Goal: Task Accomplishment & Management: Complete application form

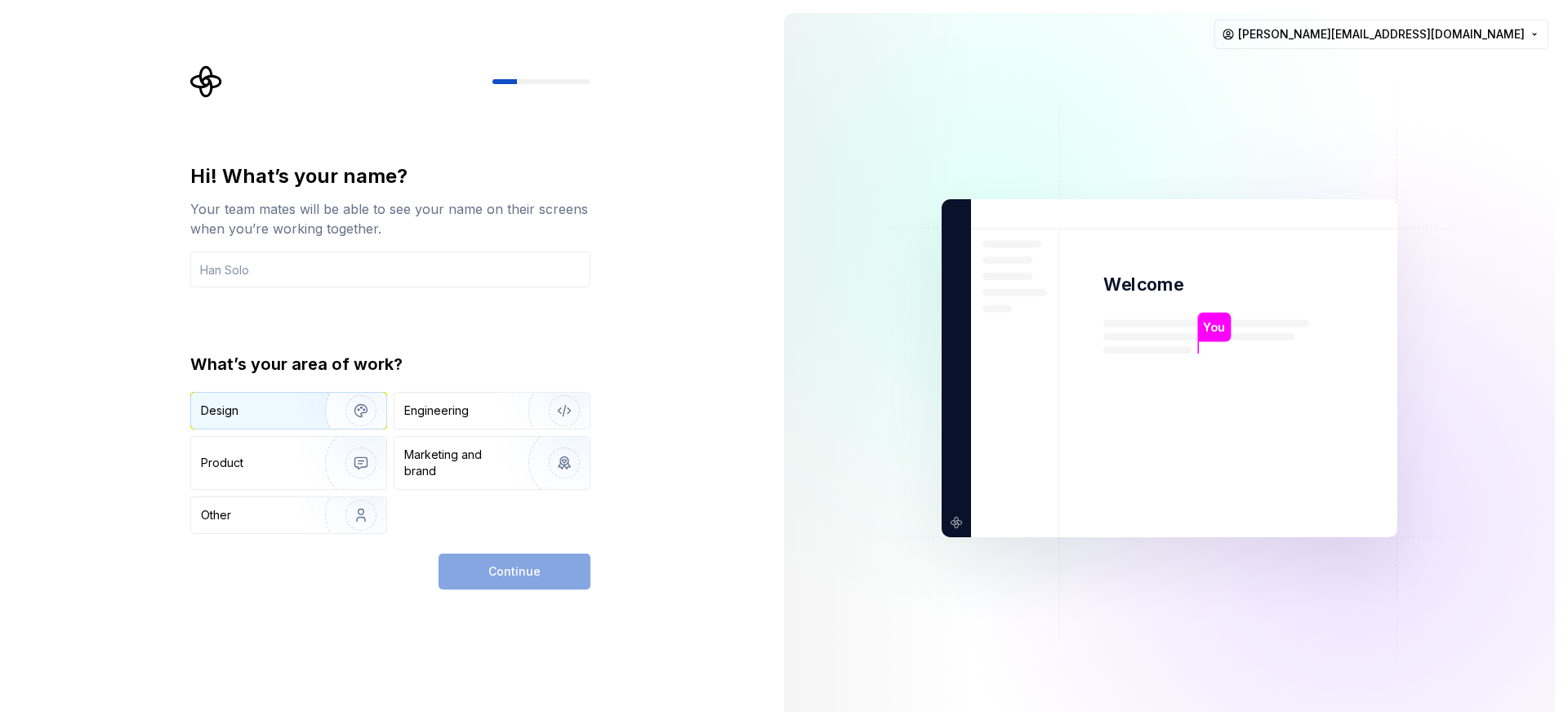
click at [336, 414] on img "button" at bounding box center [350, 411] width 104 height 110
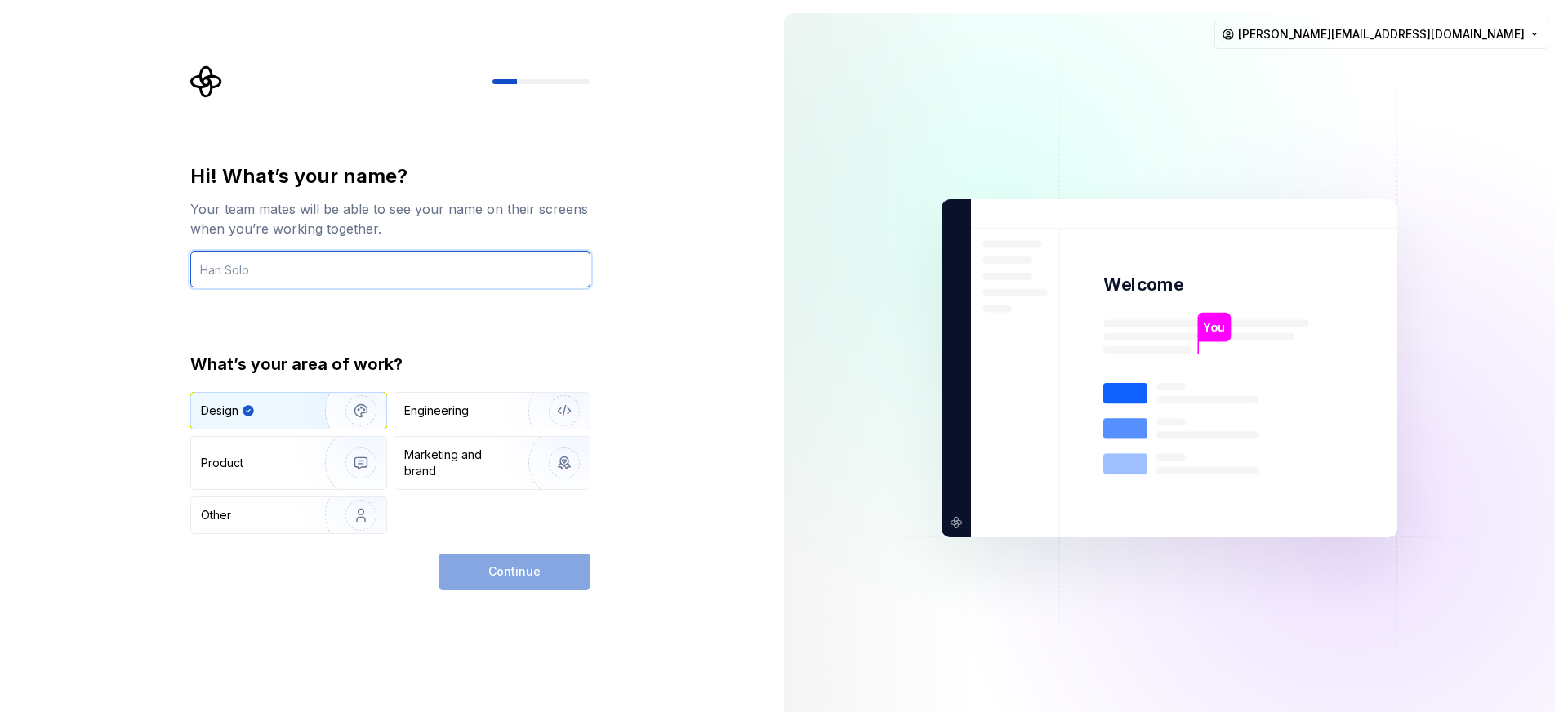
click at [412, 264] on input "text" at bounding box center [390, 268] width 400 height 36
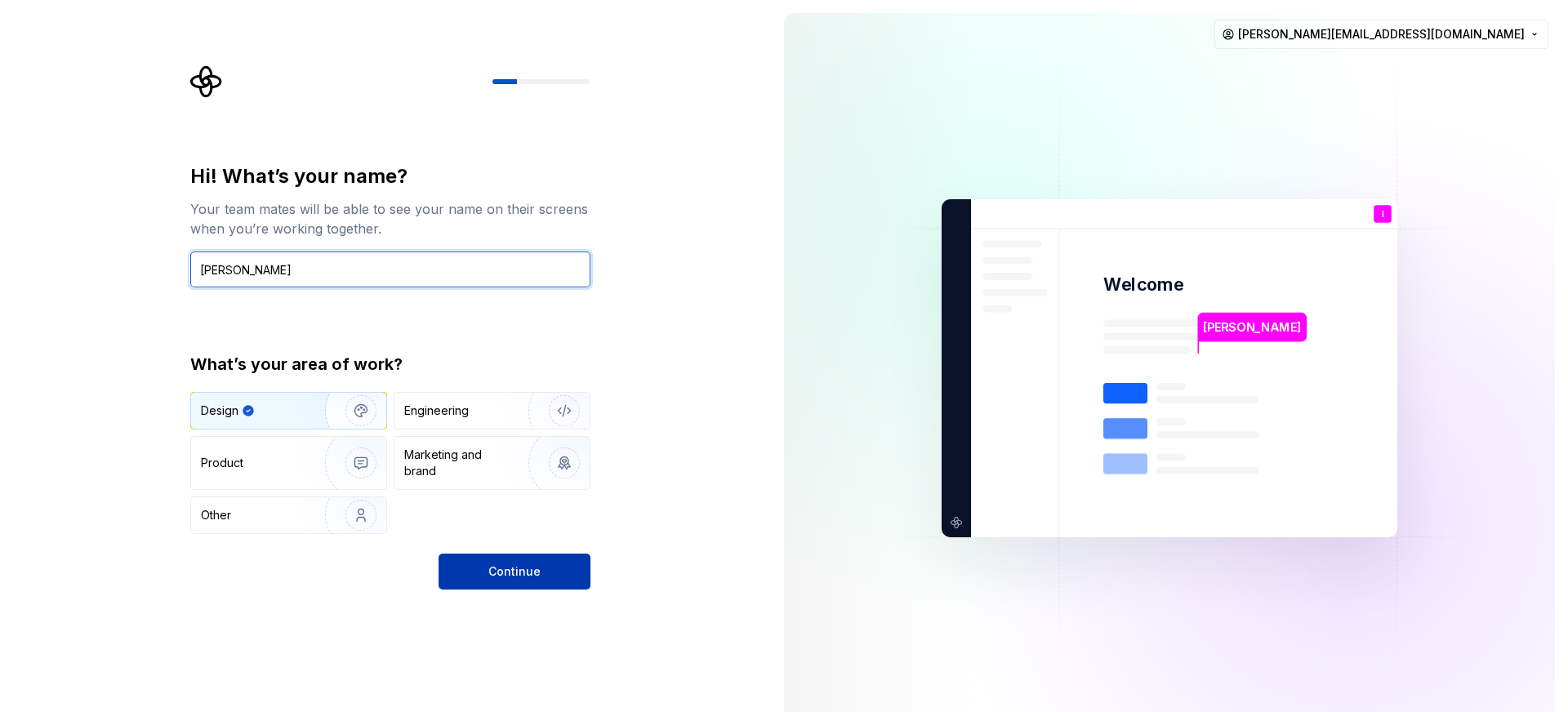
type input "[PERSON_NAME]"
click at [536, 571] on span "Continue" at bounding box center [514, 571] width 52 height 16
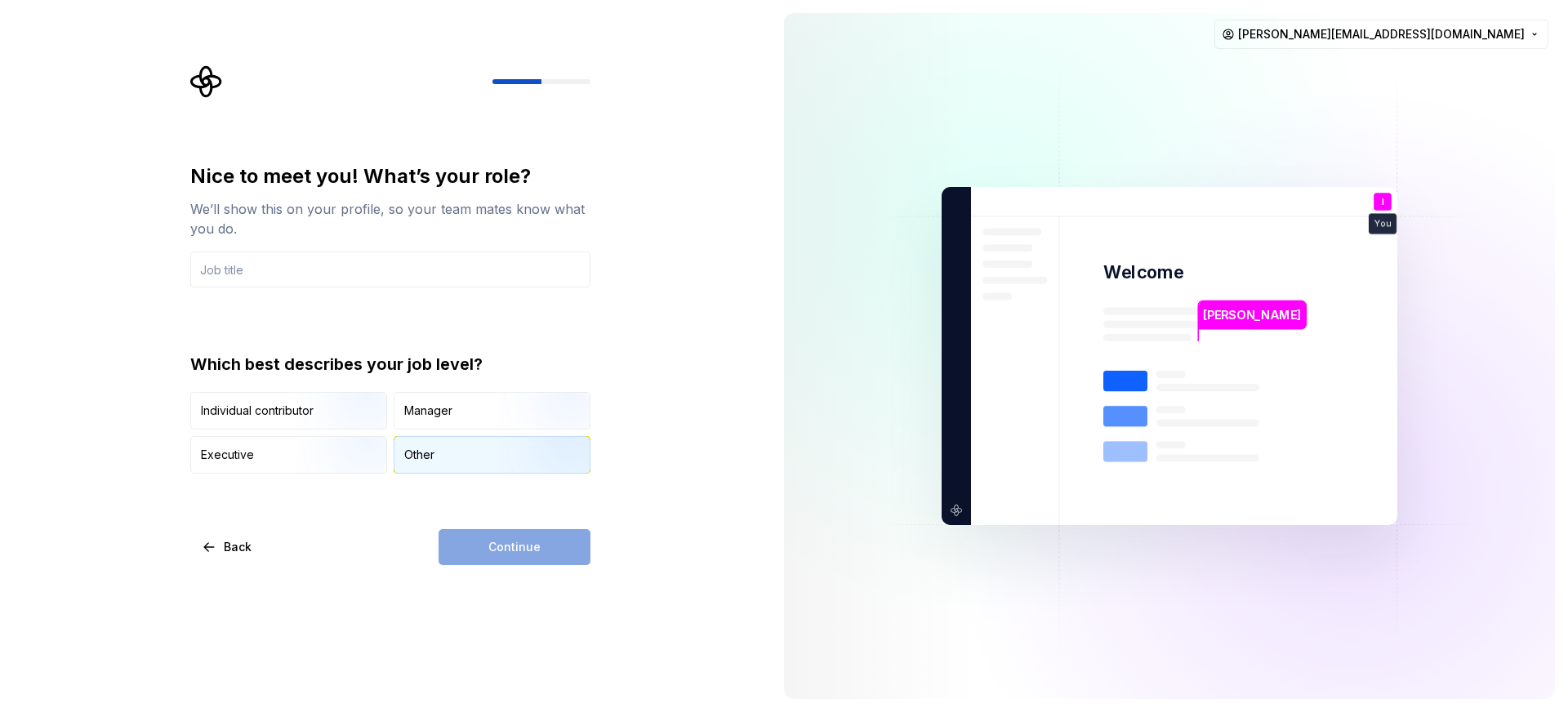
click at [410, 451] on div "Other" at bounding box center [419, 455] width 30 height 16
click at [313, 261] on input "text" at bounding box center [390, 268] width 400 height 36
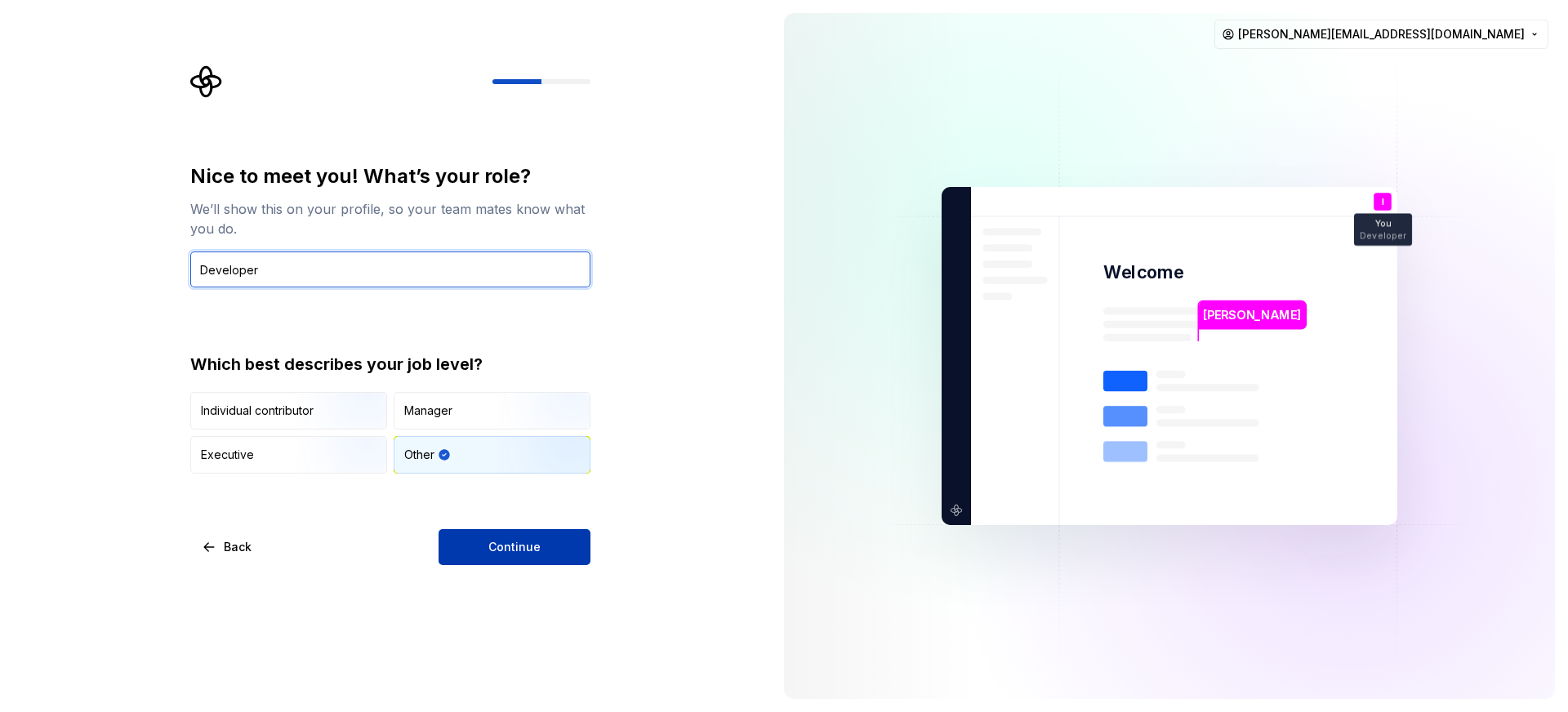
type input "Developer"
click at [527, 544] on span "Continue" at bounding box center [514, 547] width 52 height 16
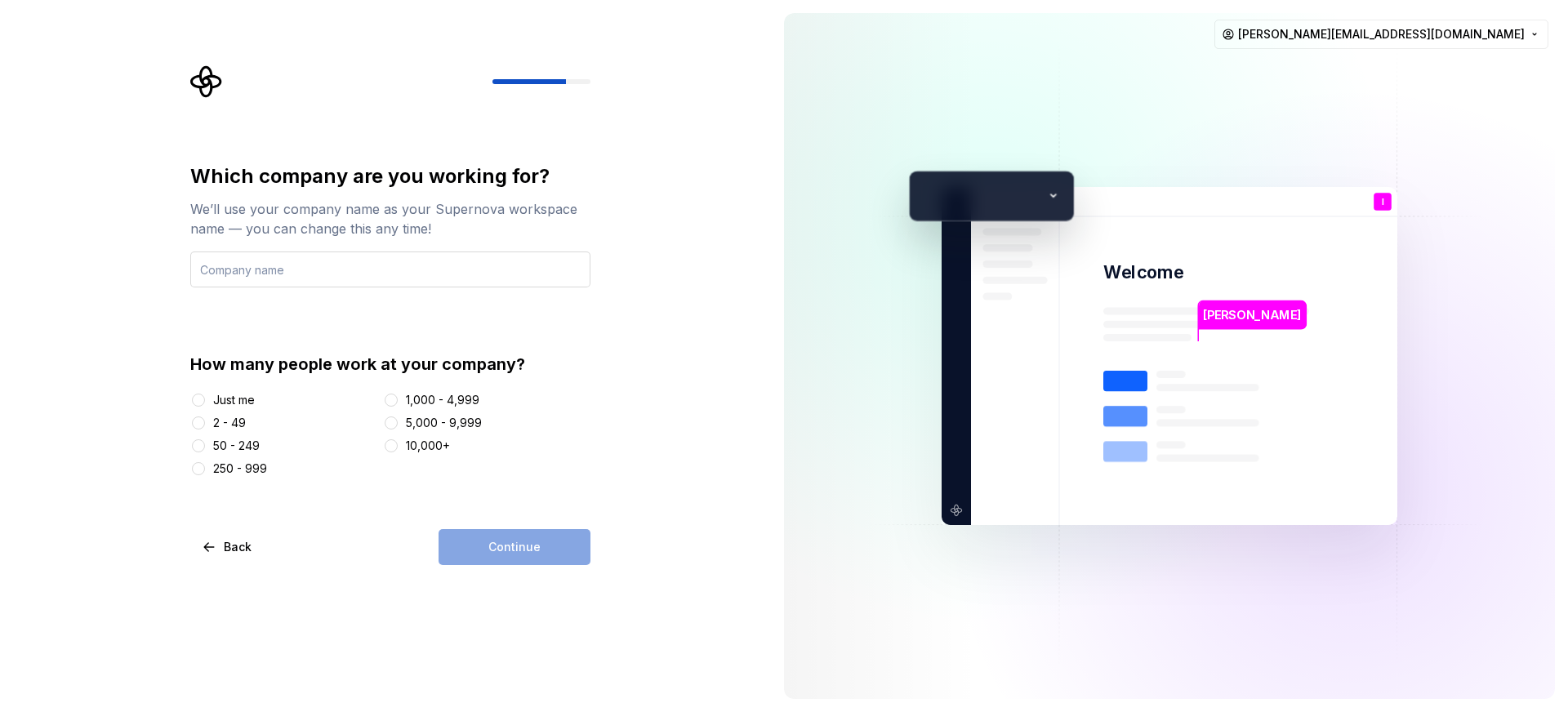
click at [366, 265] on input "text" at bounding box center [390, 268] width 400 height 36
click at [240, 400] on div "Just me" at bounding box center [234, 400] width 42 height 16
click at [205, 400] on button "Just me" at bounding box center [198, 400] width 13 height 13
click at [282, 280] on input "text" at bounding box center [390, 268] width 400 height 36
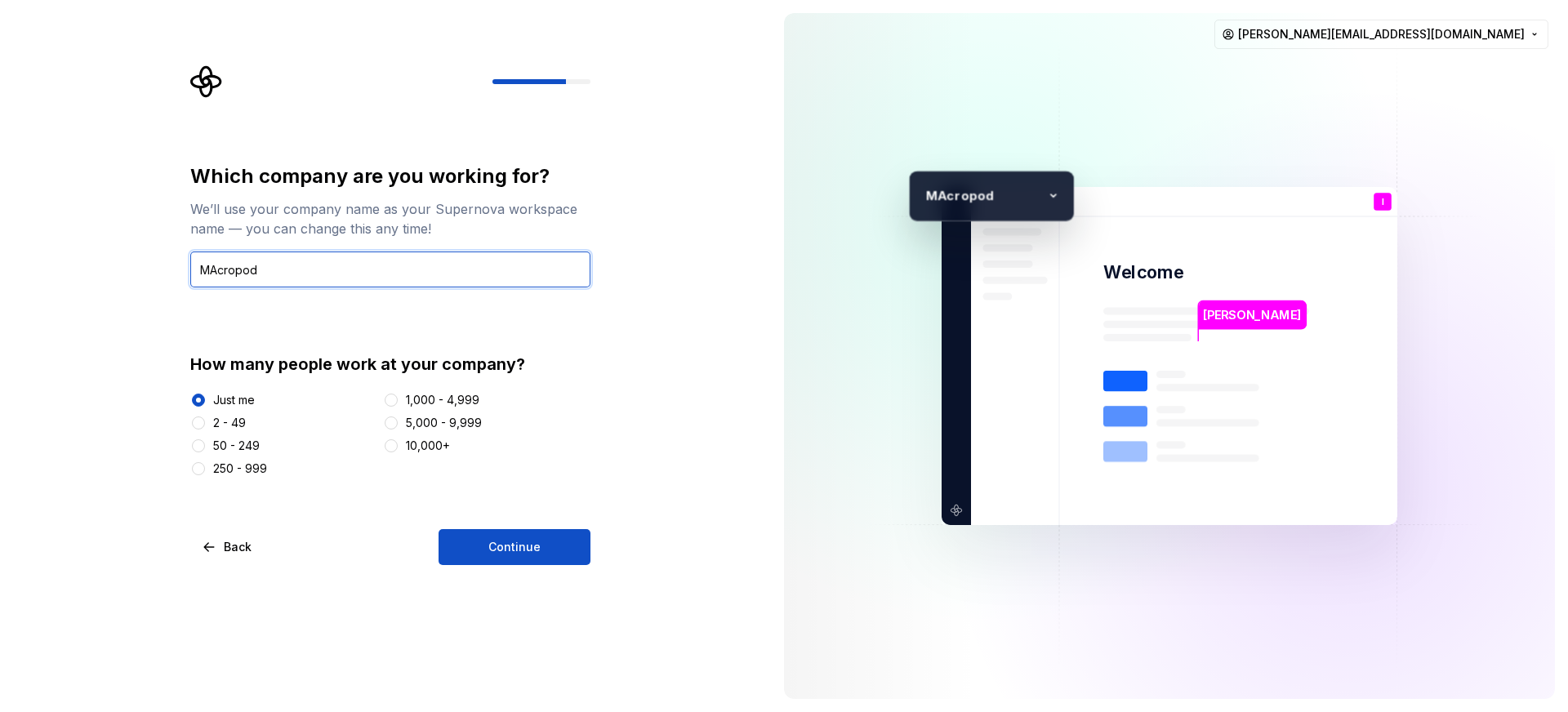
click at [213, 268] on input "MAcropod" at bounding box center [390, 268] width 400 height 36
type input "Macropod"
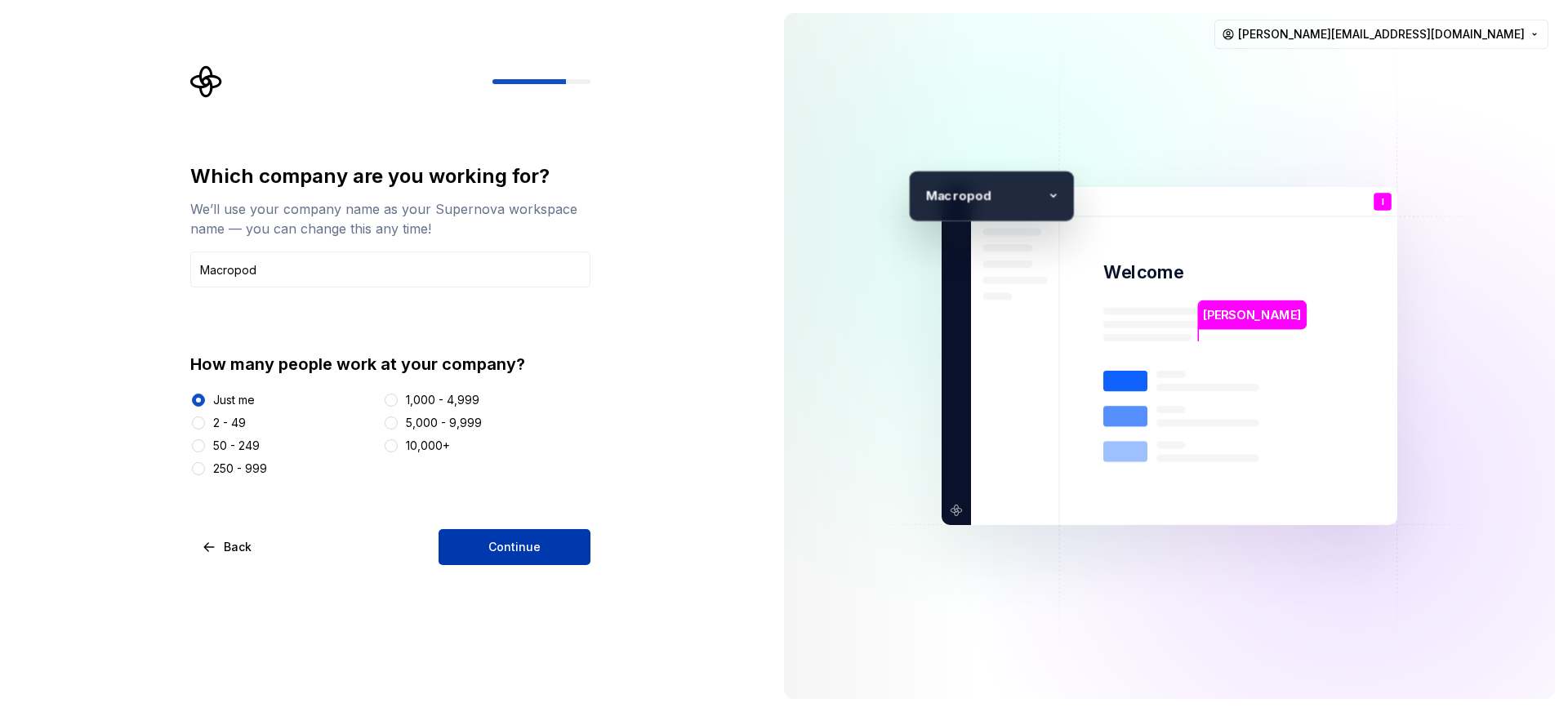
click at [491, 545] on span "Continue" at bounding box center [514, 547] width 52 height 16
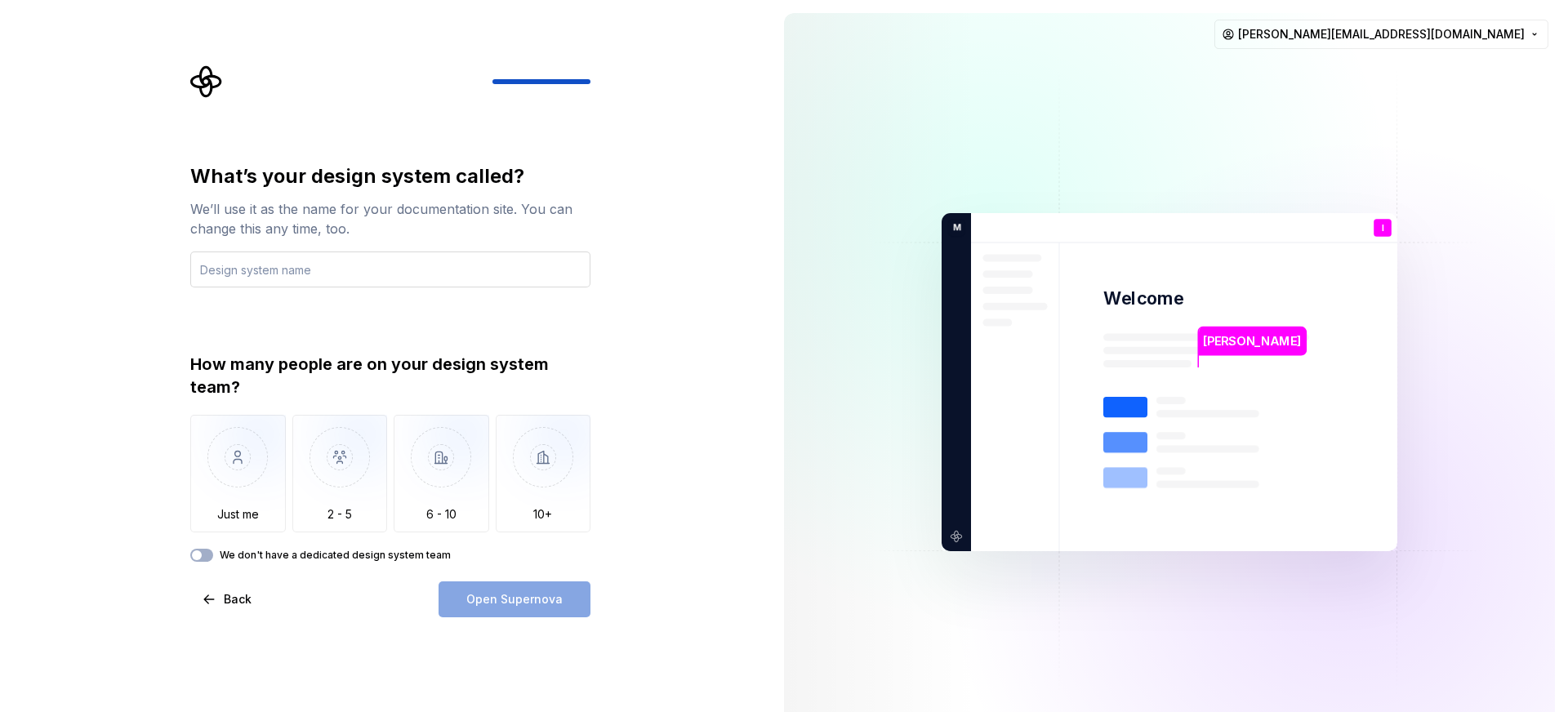
click at [344, 273] on input "text" at bounding box center [390, 268] width 400 height 36
click at [226, 499] on img "button" at bounding box center [237, 469] width 96 height 110
click at [352, 547] on div "How many people are on your design system team? Just me 2 - 5 6 - 10 10+ We don…" at bounding box center [390, 456] width 400 height 209
click at [359, 550] on label "We don't have a dedicated design system team" at bounding box center [335, 555] width 231 height 13
click at [213, 550] on button "We don't have a dedicated design system team" at bounding box center [201, 555] width 23 height 13
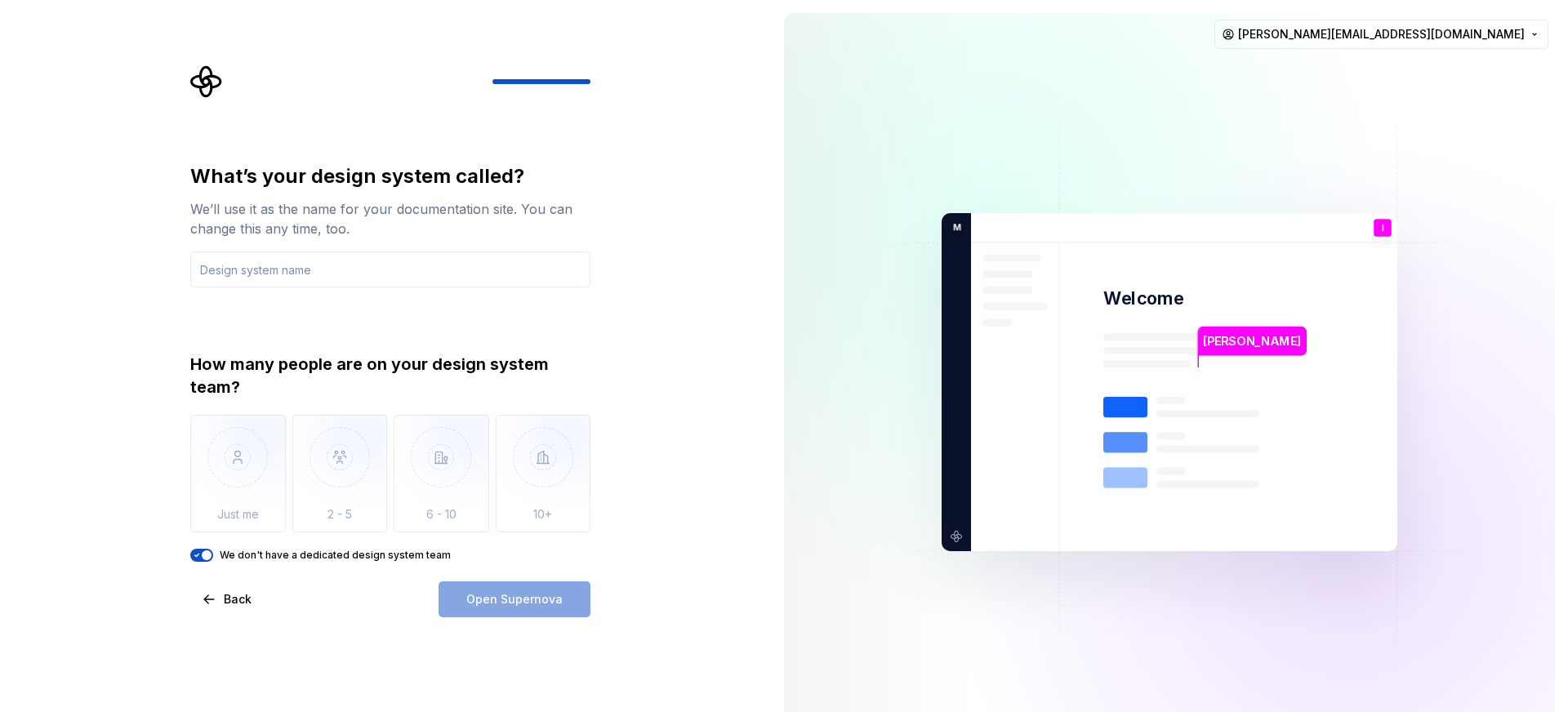
click at [454, 594] on div "Open Supernova" at bounding box center [514, 599] width 152 height 36
click at [363, 560] on label "We don't have a dedicated design system team" at bounding box center [335, 555] width 231 height 13
click at [213, 560] on button "We don't have a dedicated design system team" at bounding box center [201, 555] width 23 height 13
click at [278, 270] on input "text" at bounding box center [390, 268] width 400 height 36
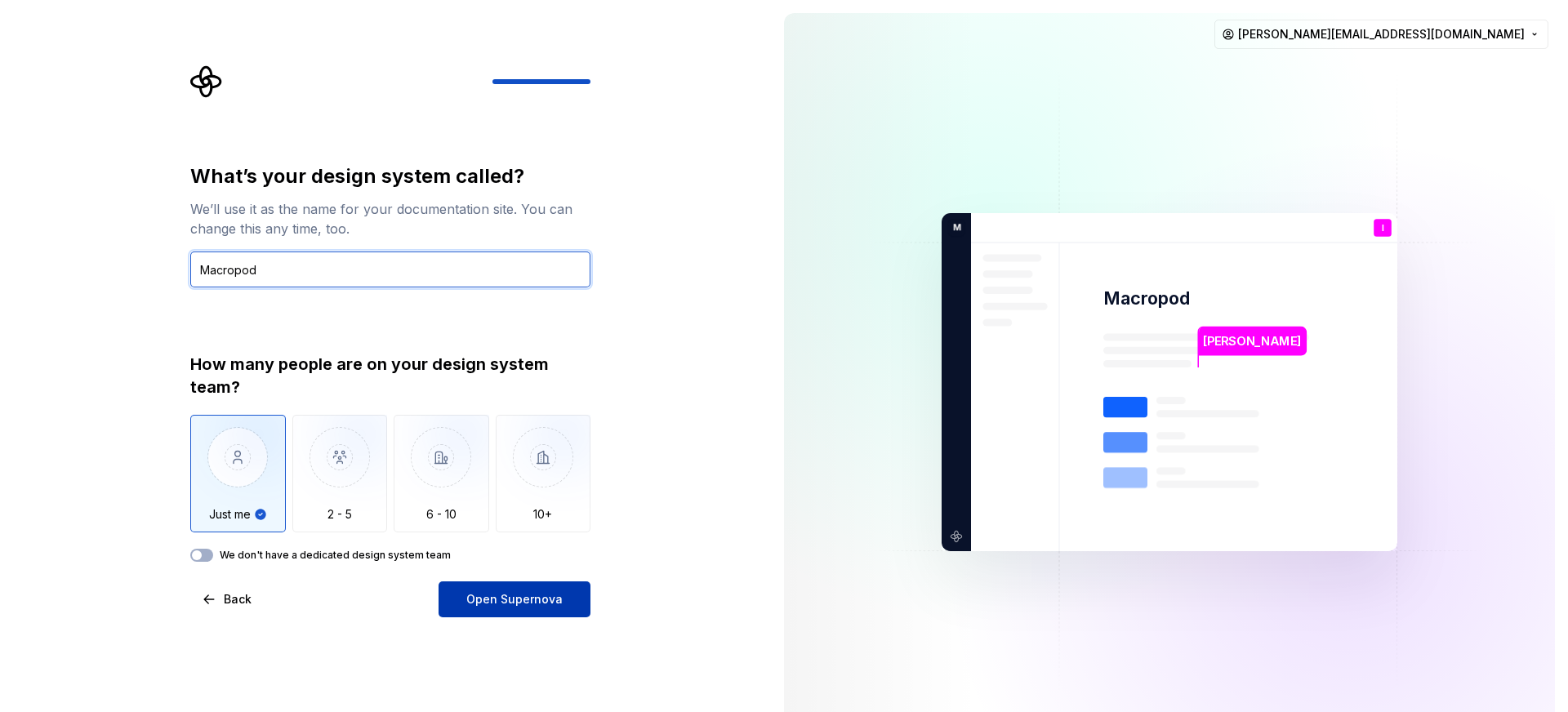
type input "Macropod"
click at [572, 614] on button "Open Supernova" at bounding box center [514, 599] width 152 height 36
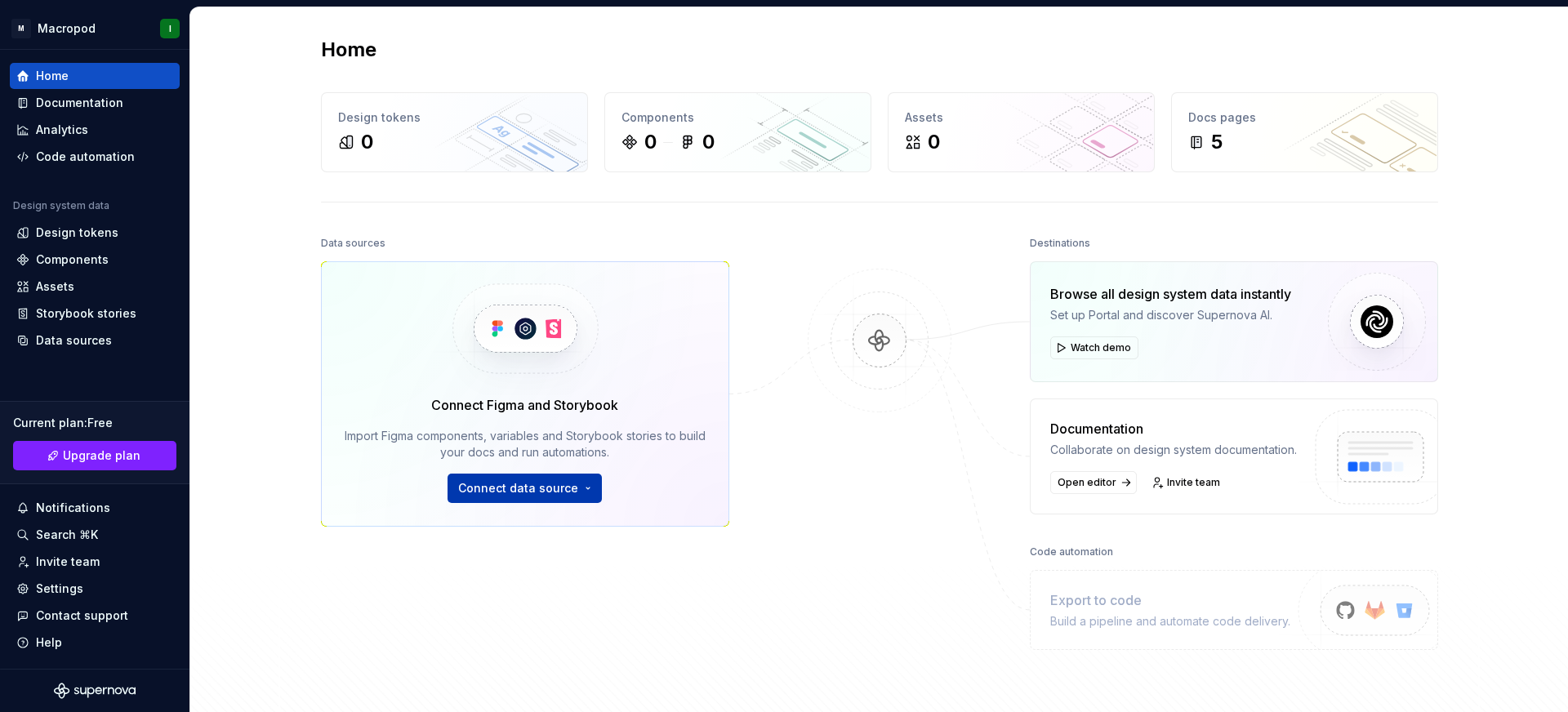
click at [580, 486] on button "Connect data source" at bounding box center [524, 488] width 154 height 29
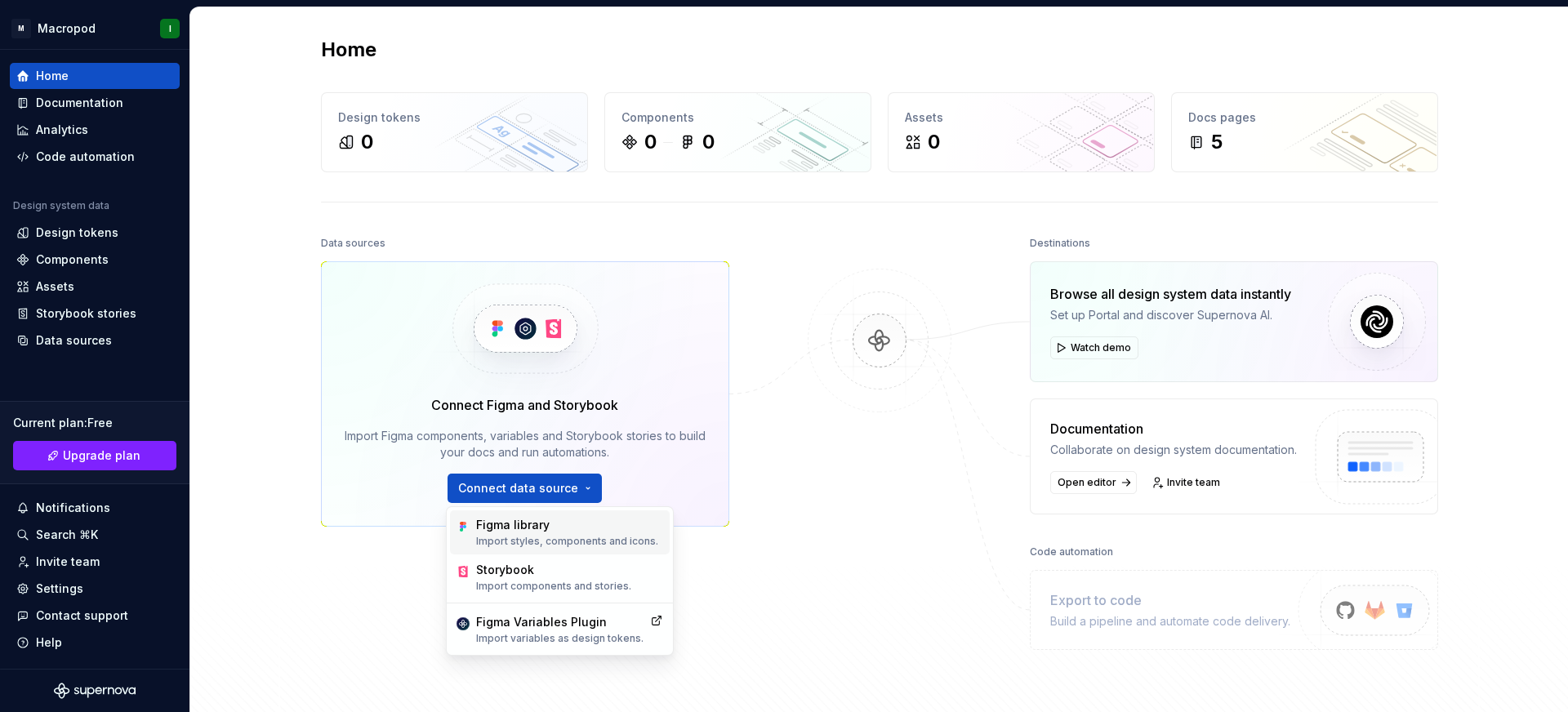
click at [582, 529] on div "Figma library" at bounding box center [566, 525] width 182 height 16
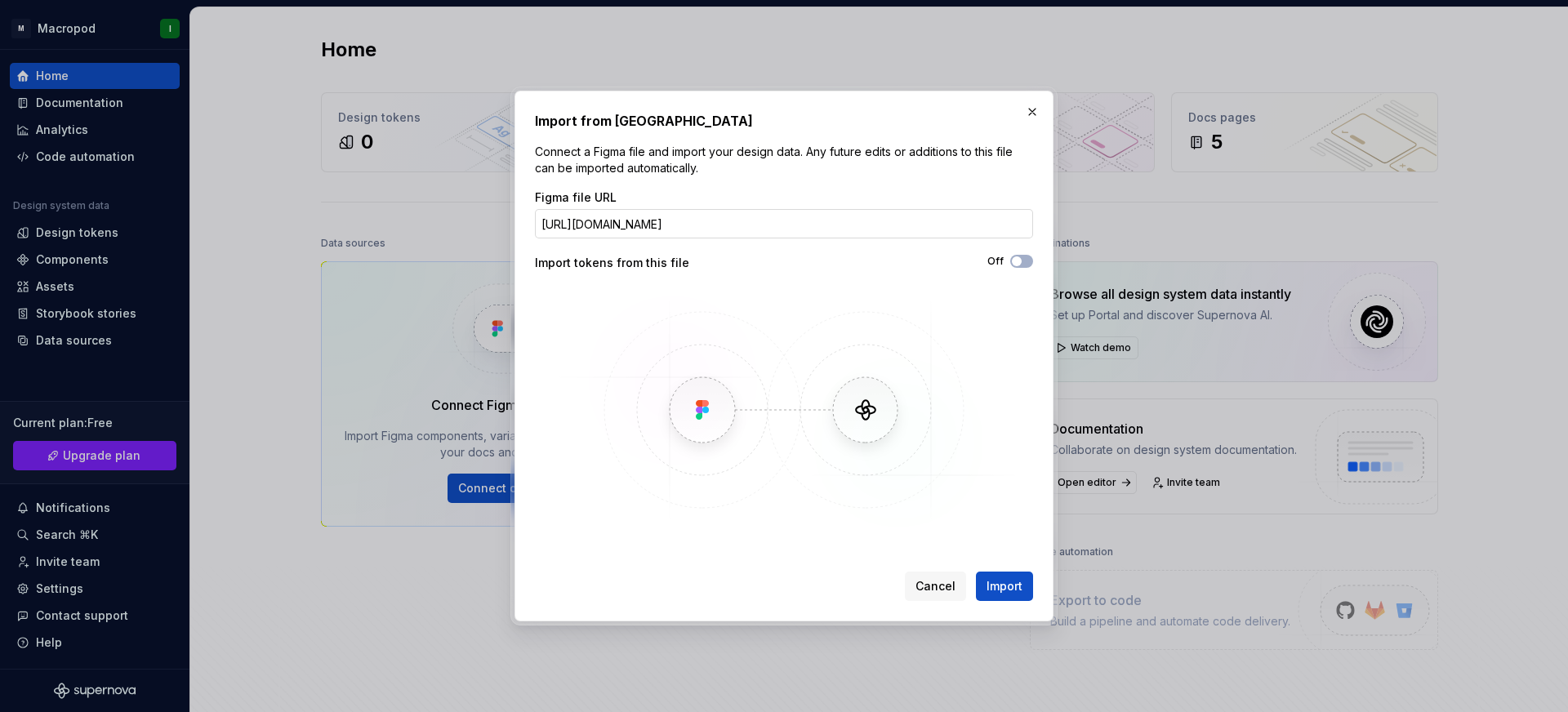
scroll to position [0, 136]
type input "[URL][DOMAIN_NAME]"
click at [980, 568] on div "Cancel Import" at bounding box center [784, 582] width 499 height 36
click at [990, 578] on span "Import" at bounding box center [1004, 586] width 36 height 16
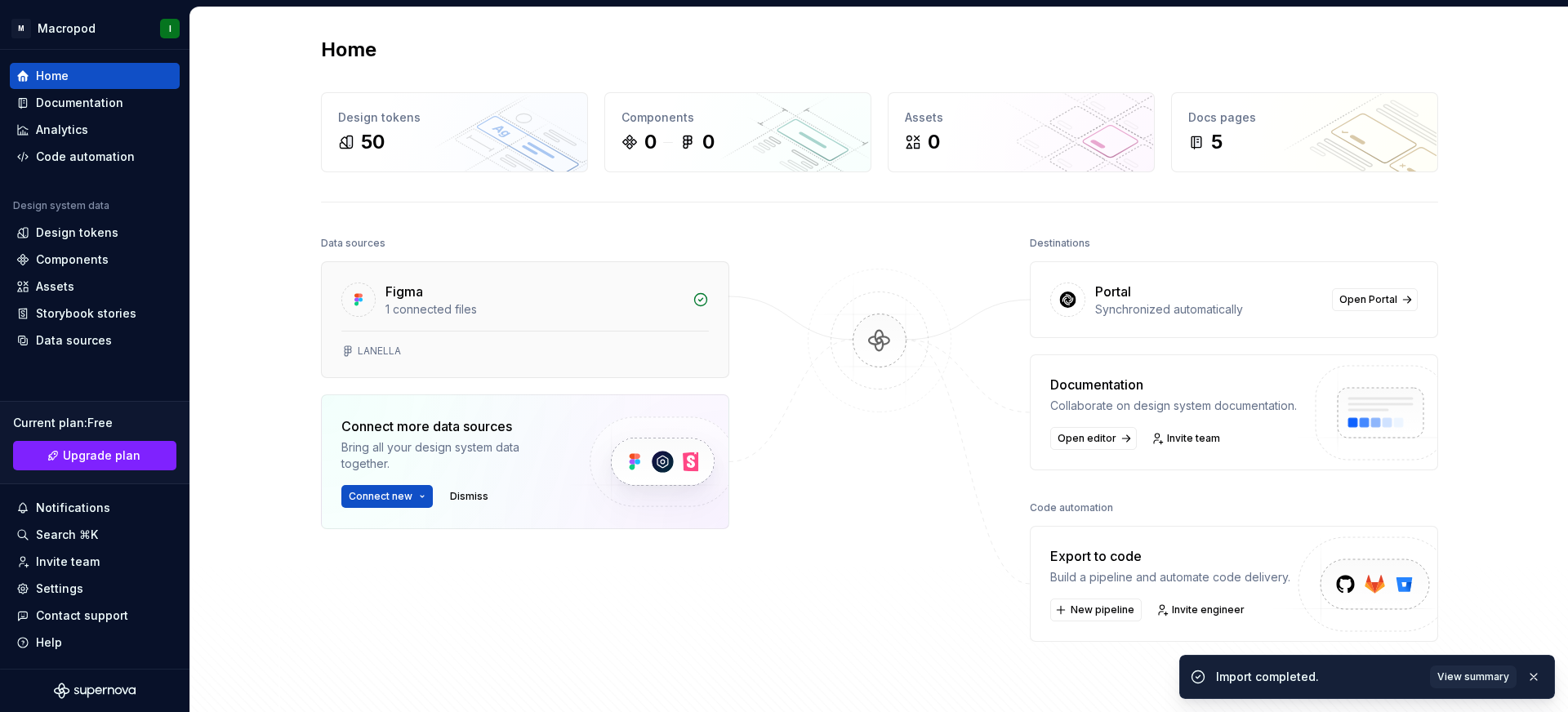
click at [531, 320] on div "Figma 1 connected files" at bounding box center [524, 296] width 406 height 68
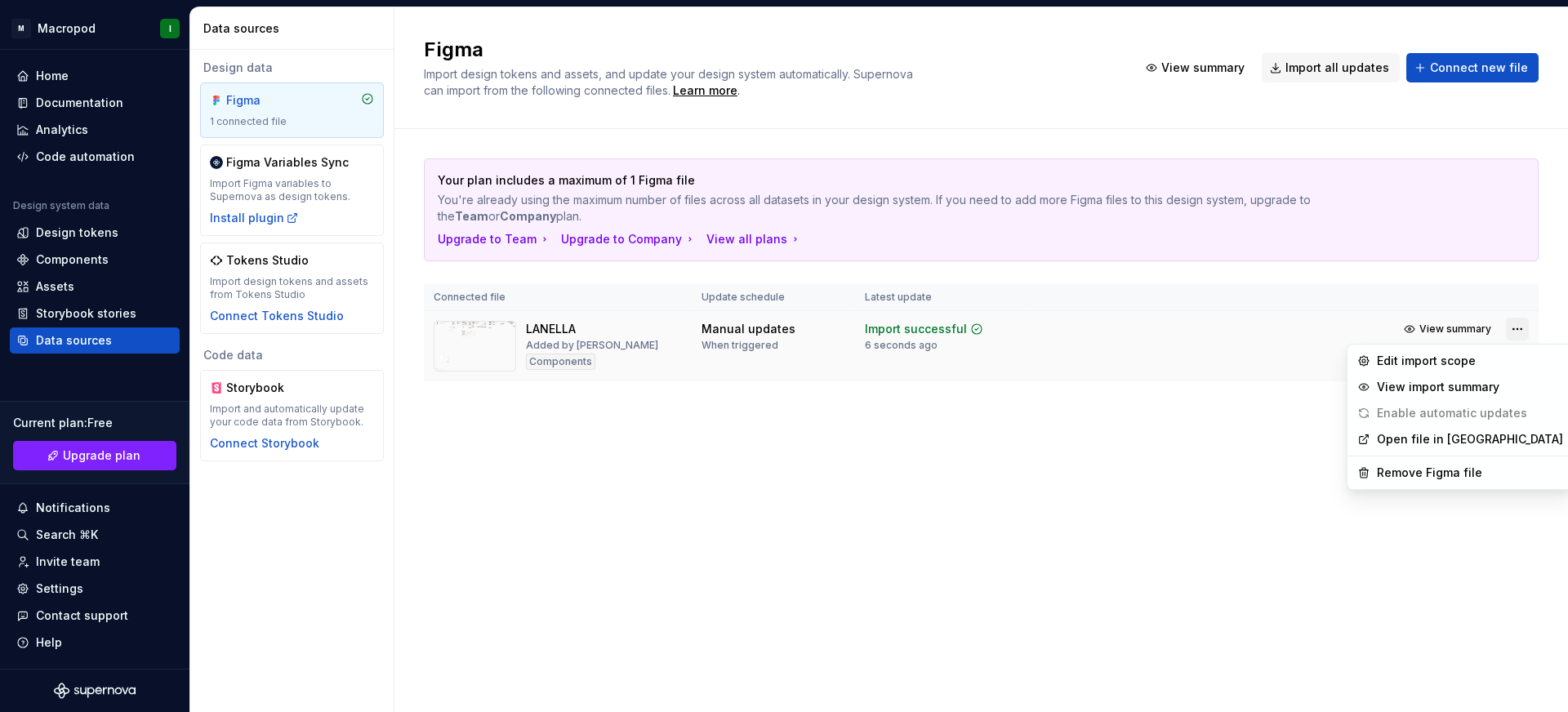
click at [1515, 328] on html "M Macropod I Home Documentation Analytics Code automation Design system data De…" at bounding box center [784, 356] width 1568 height 712
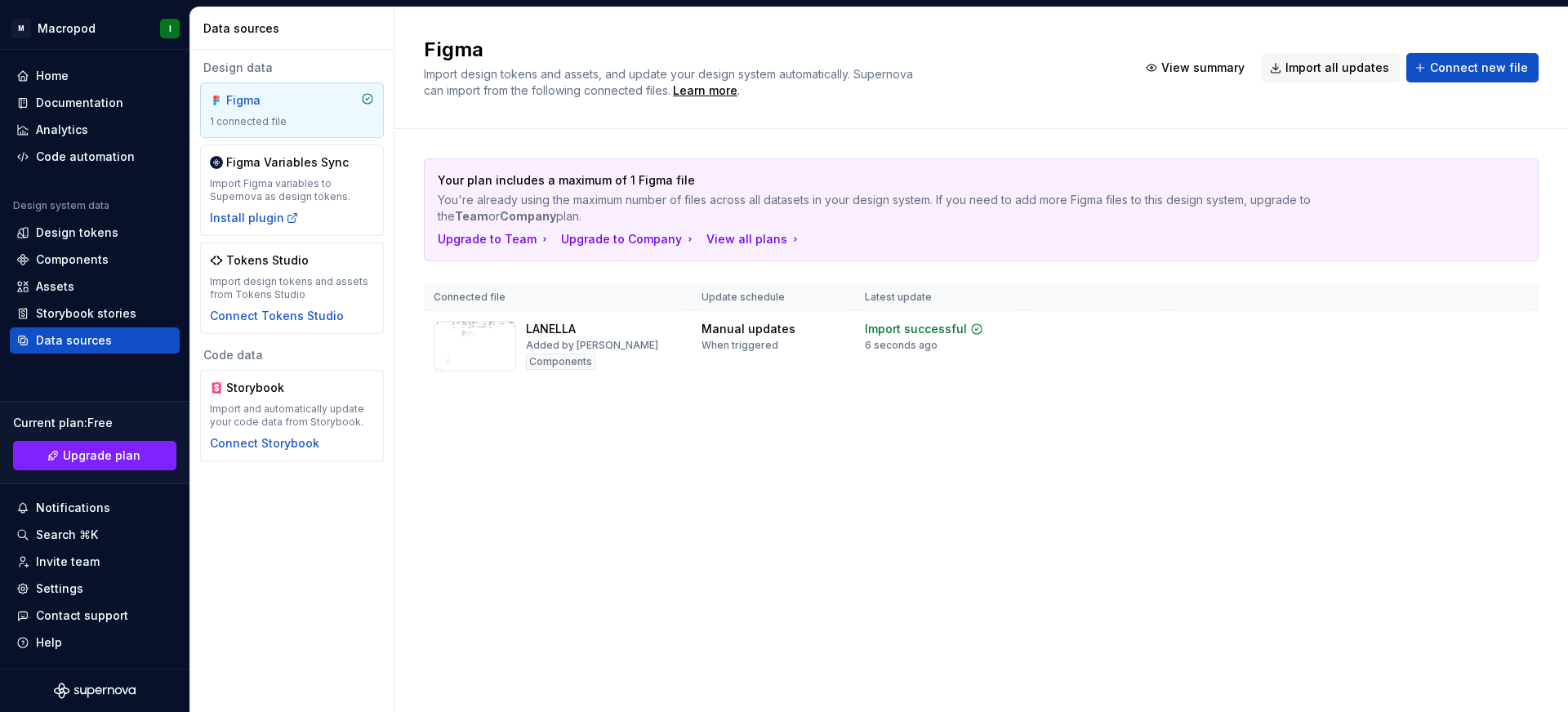
click at [1068, 404] on html "M Macropod I Home Documentation Analytics Code automation Design system data De…" at bounding box center [784, 356] width 1568 height 712
click at [489, 342] on img at bounding box center [475, 345] width 82 height 50
click at [1516, 331] on html "M Macropod I Home Documentation Analytics Code automation Design system data De…" at bounding box center [784, 356] width 1568 height 712
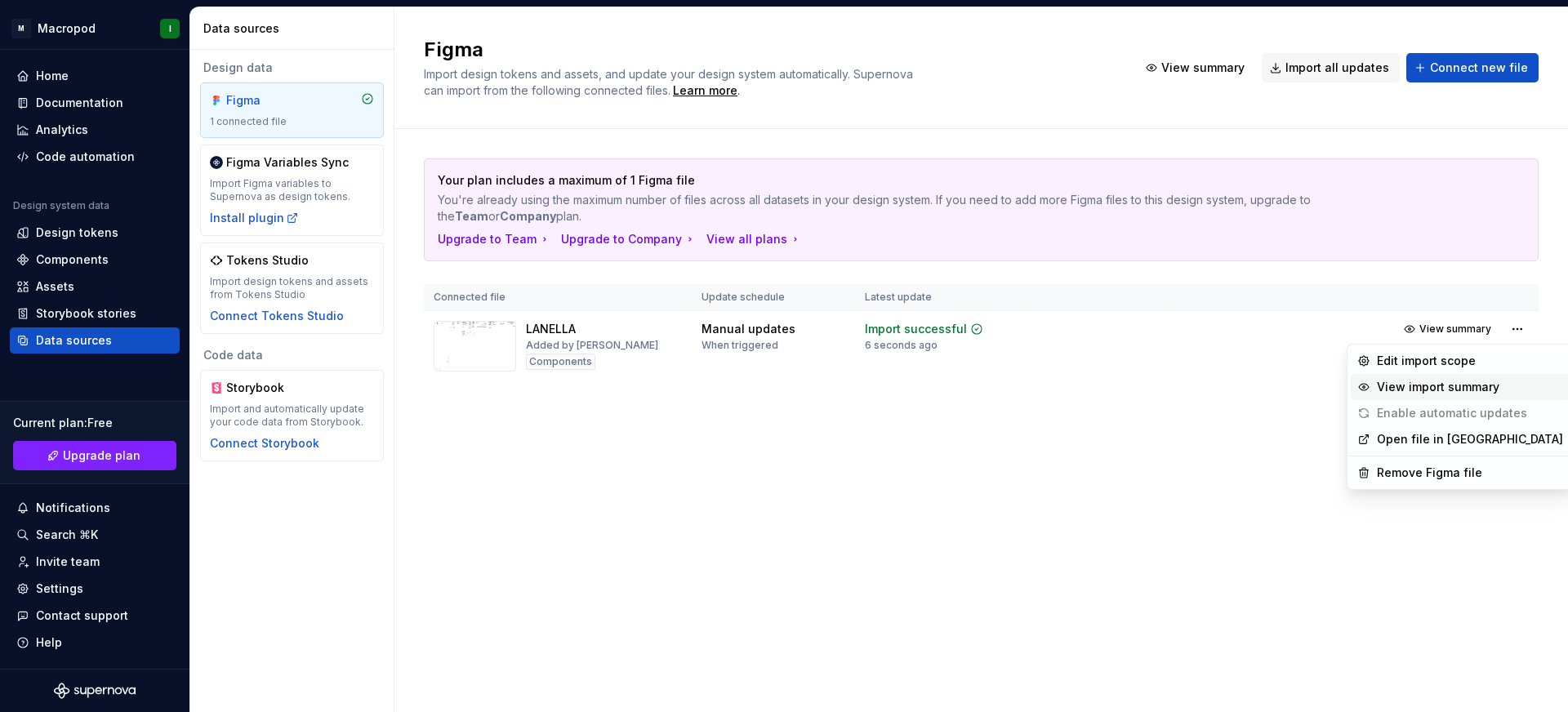
click at [1488, 382] on div "View import summary" at bounding box center [1470, 387] width 186 height 16
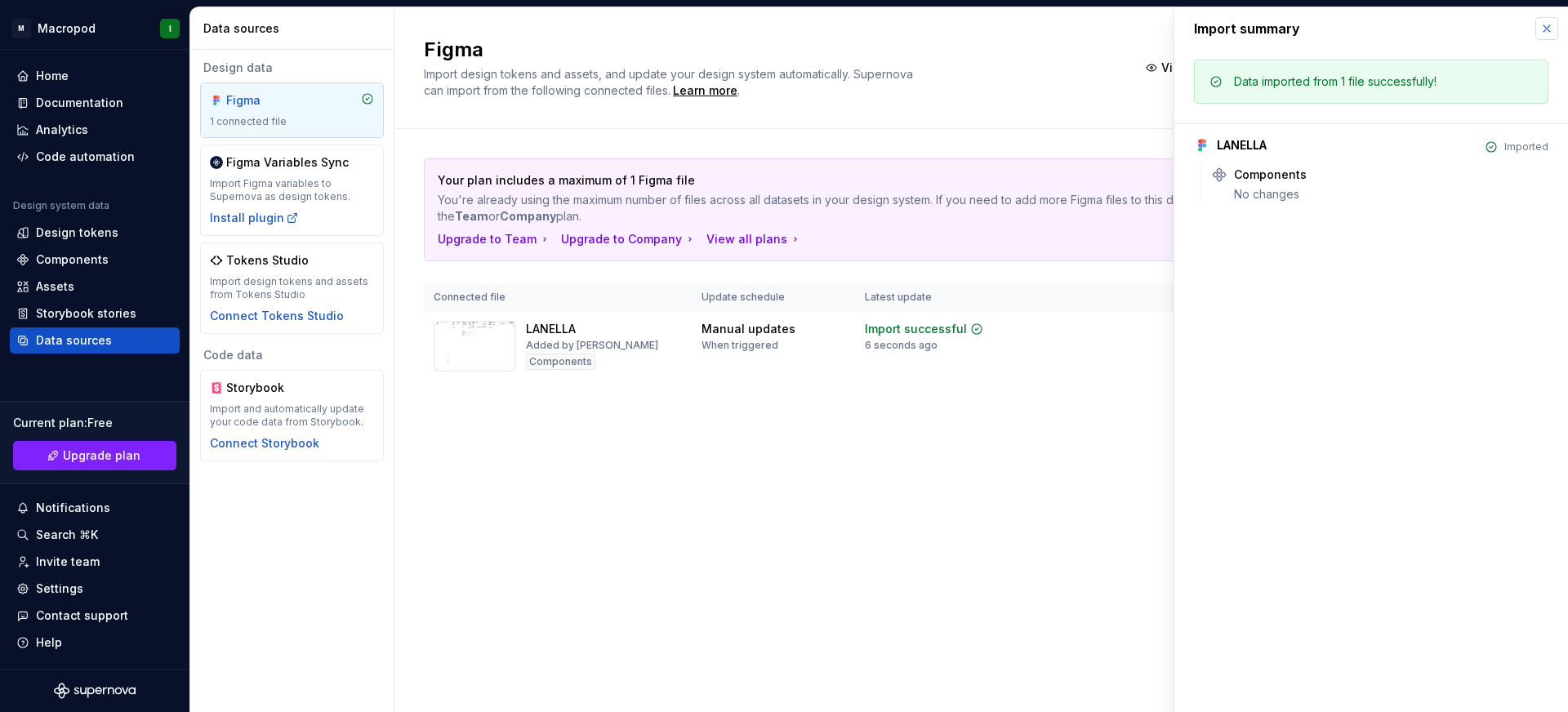
click at [1542, 31] on button "button" at bounding box center [1546, 28] width 23 height 23
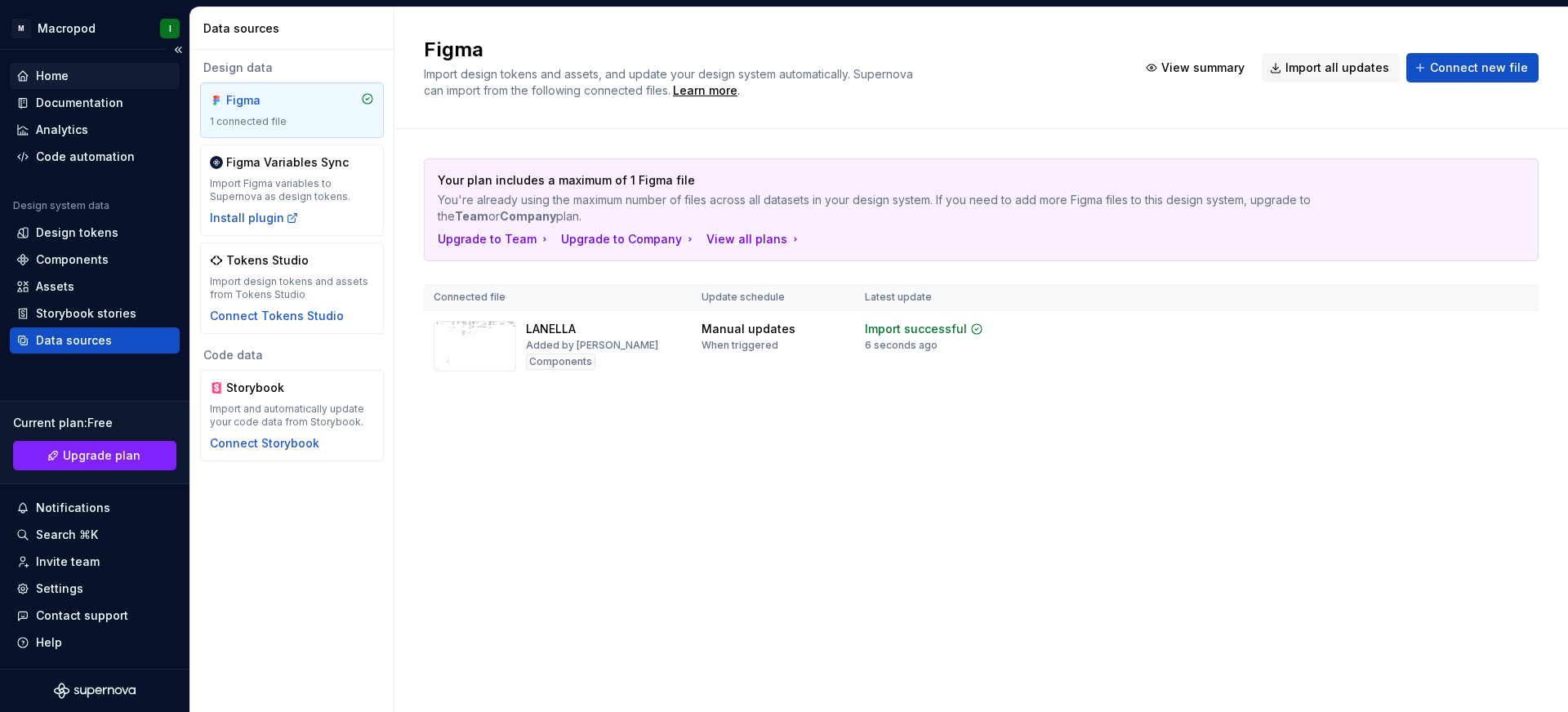
click at [129, 71] on div "Home" at bounding box center [95, 76] width 157 height 16
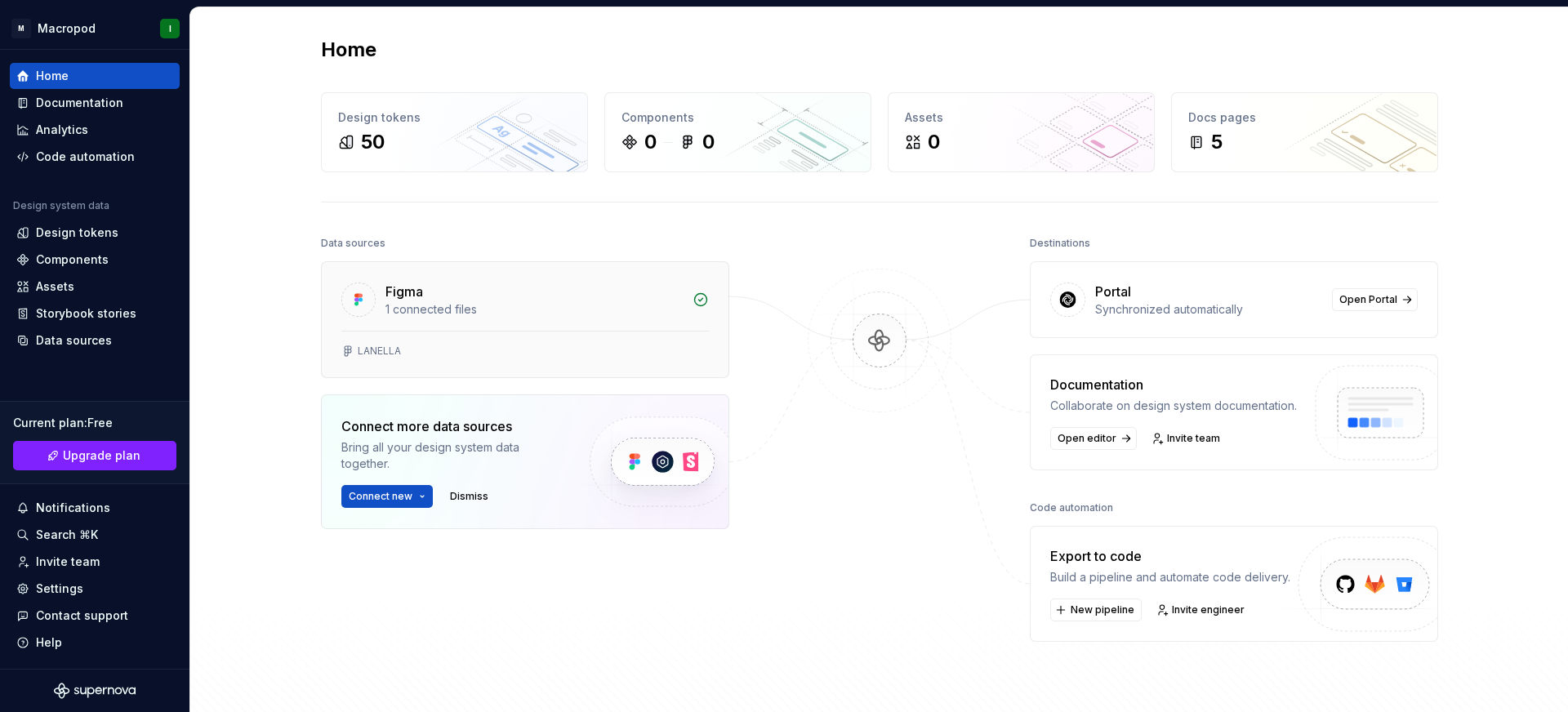
click at [583, 319] on div "Figma 1 connected files" at bounding box center [524, 296] width 406 height 68
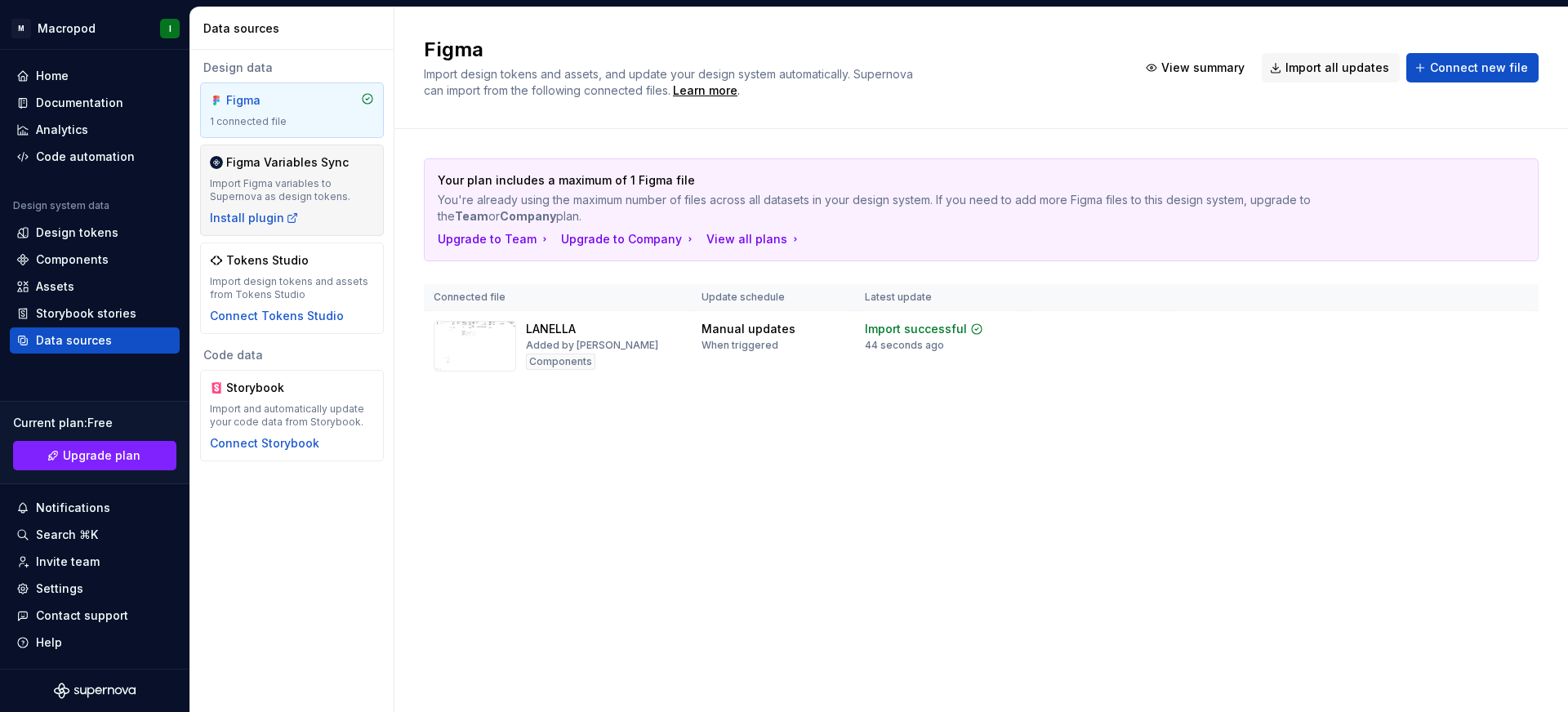
click at [323, 188] on div "Import Figma variables to Supernova as design tokens." at bounding box center [292, 190] width 164 height 26
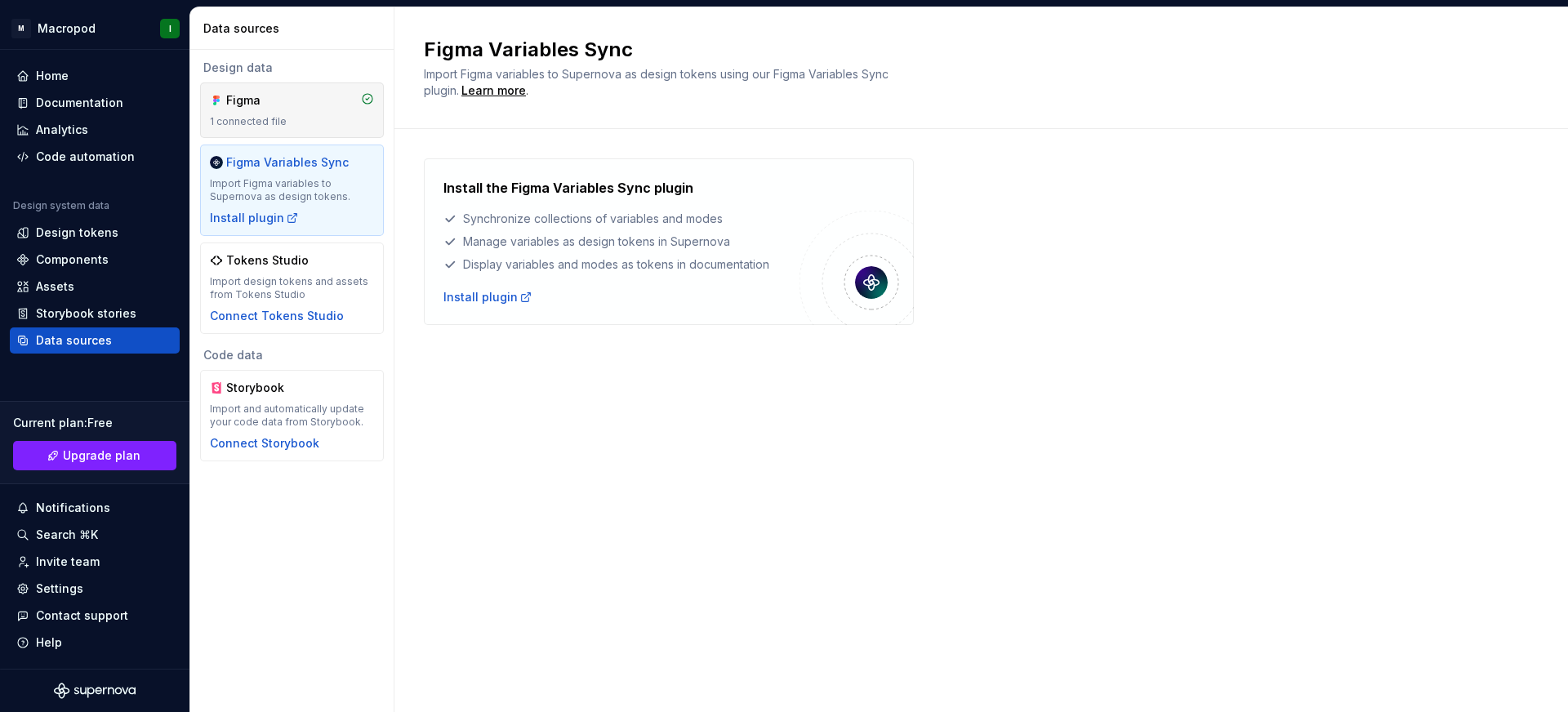
click at [303, 104] on div "Figma" at bounding box center [266, 100] width 79 height 16
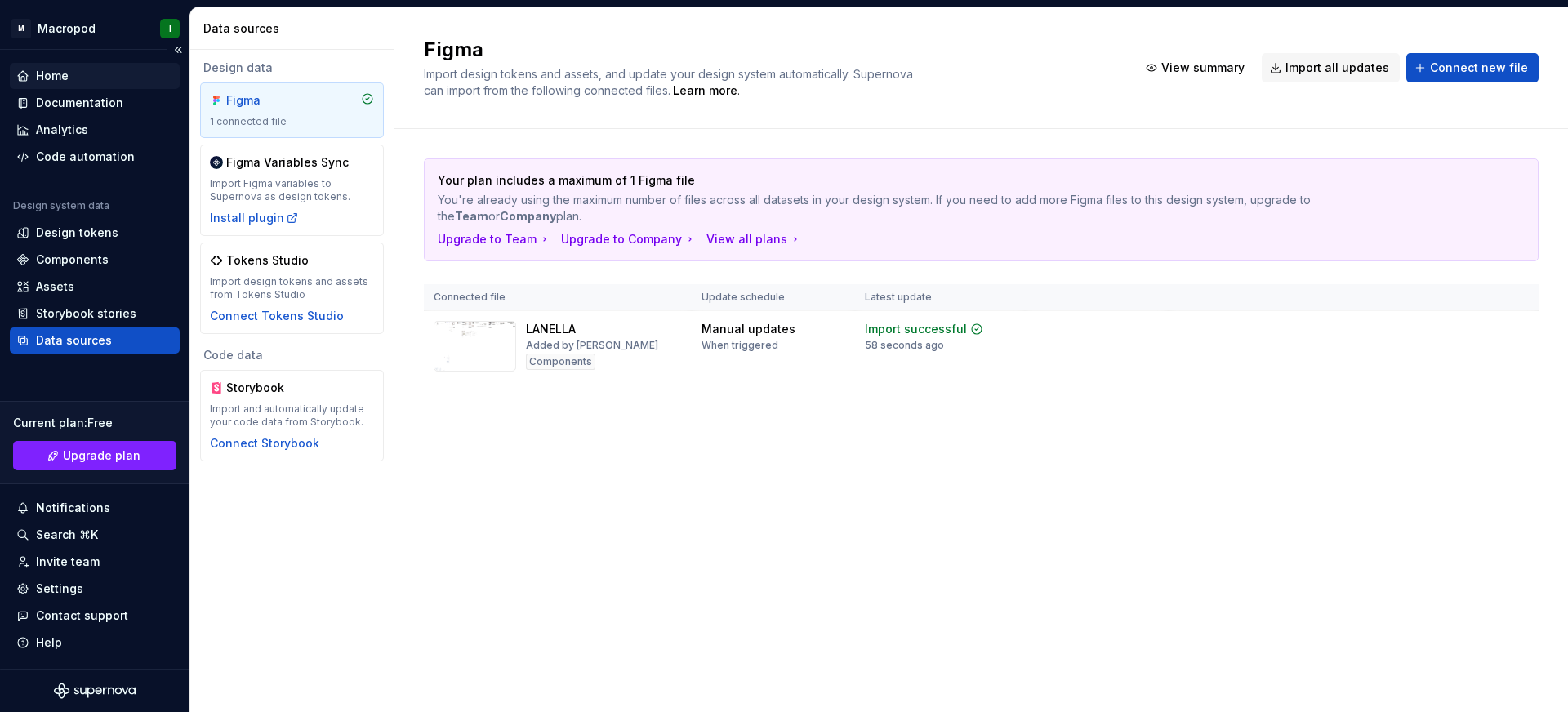
click at [122, 83] on div "Home" at bounding box center [95, 76] width 157 height 16
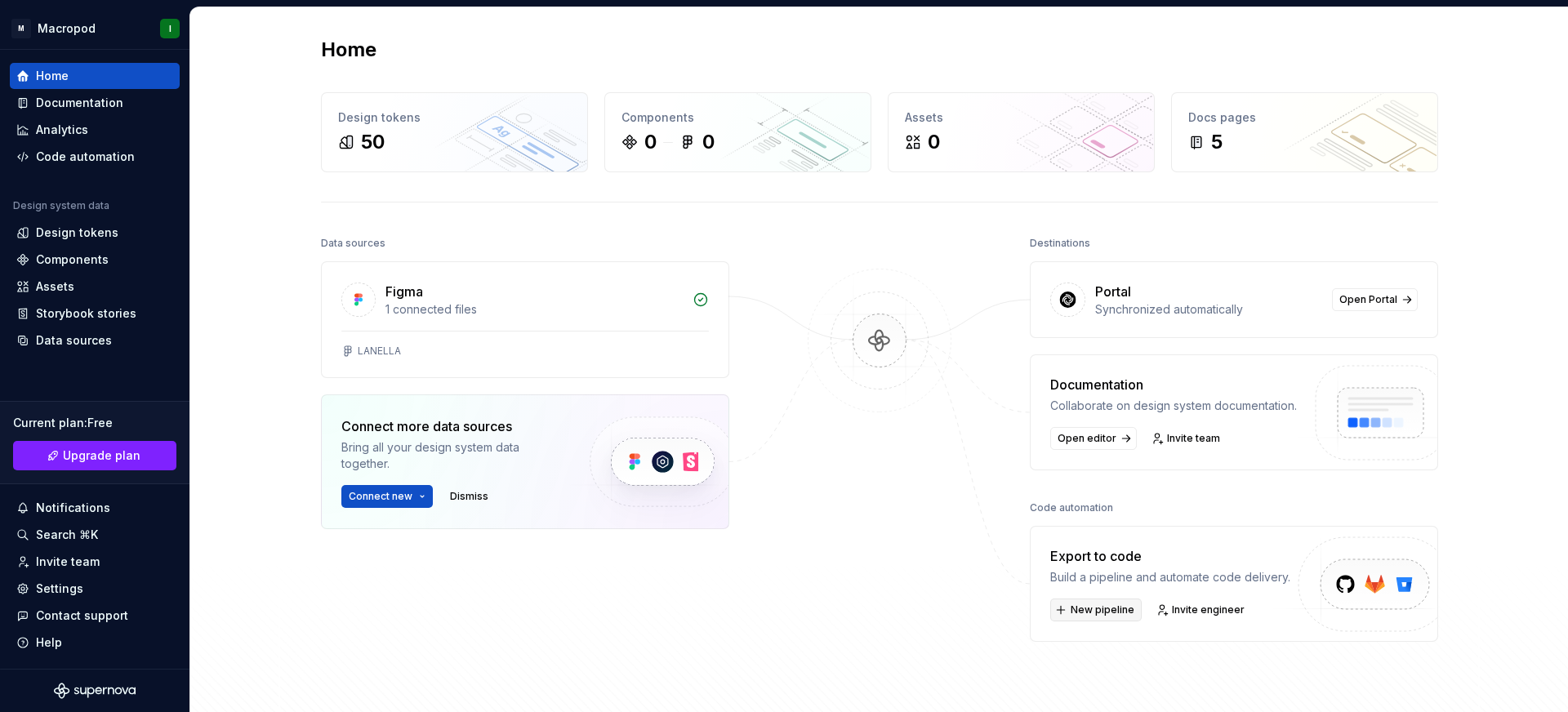
click at [1107, 614] on span "New pipeline" at bounding box center [1102, 610] width 64 height 13
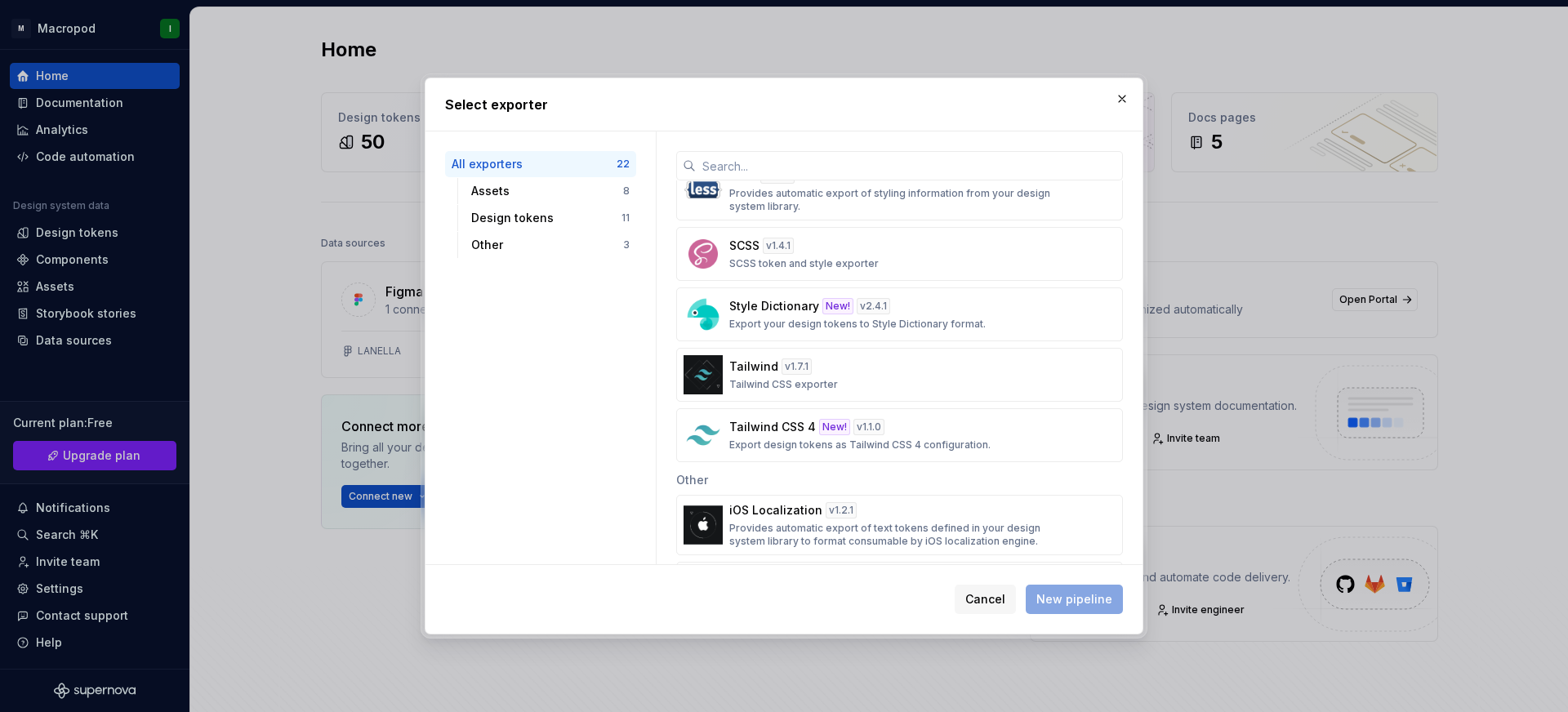
scroll to position [885, 0]
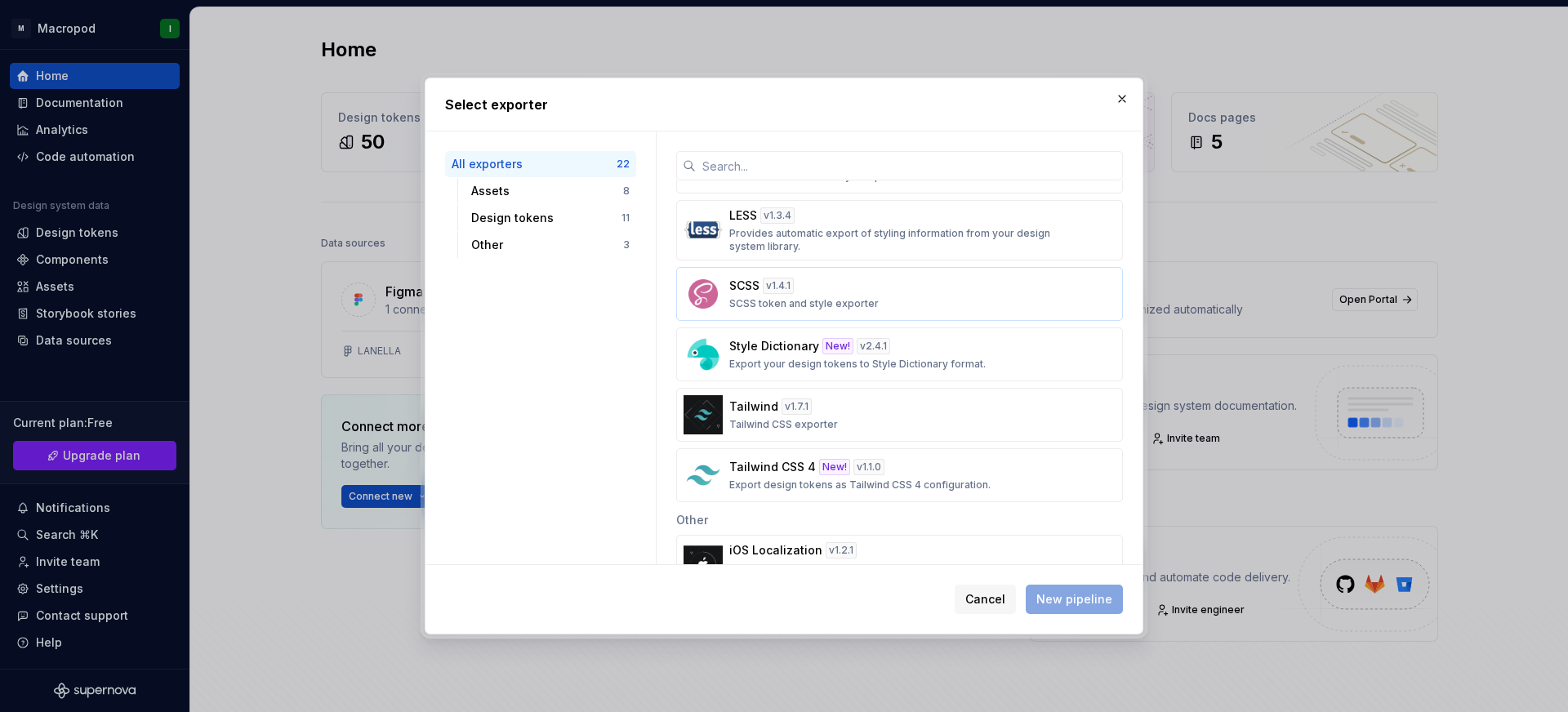
click at [892, 284] on div "SCSS v 1.4.1 SCSS token and style exporter" at bounding box center [895, 294] width 331 height 33
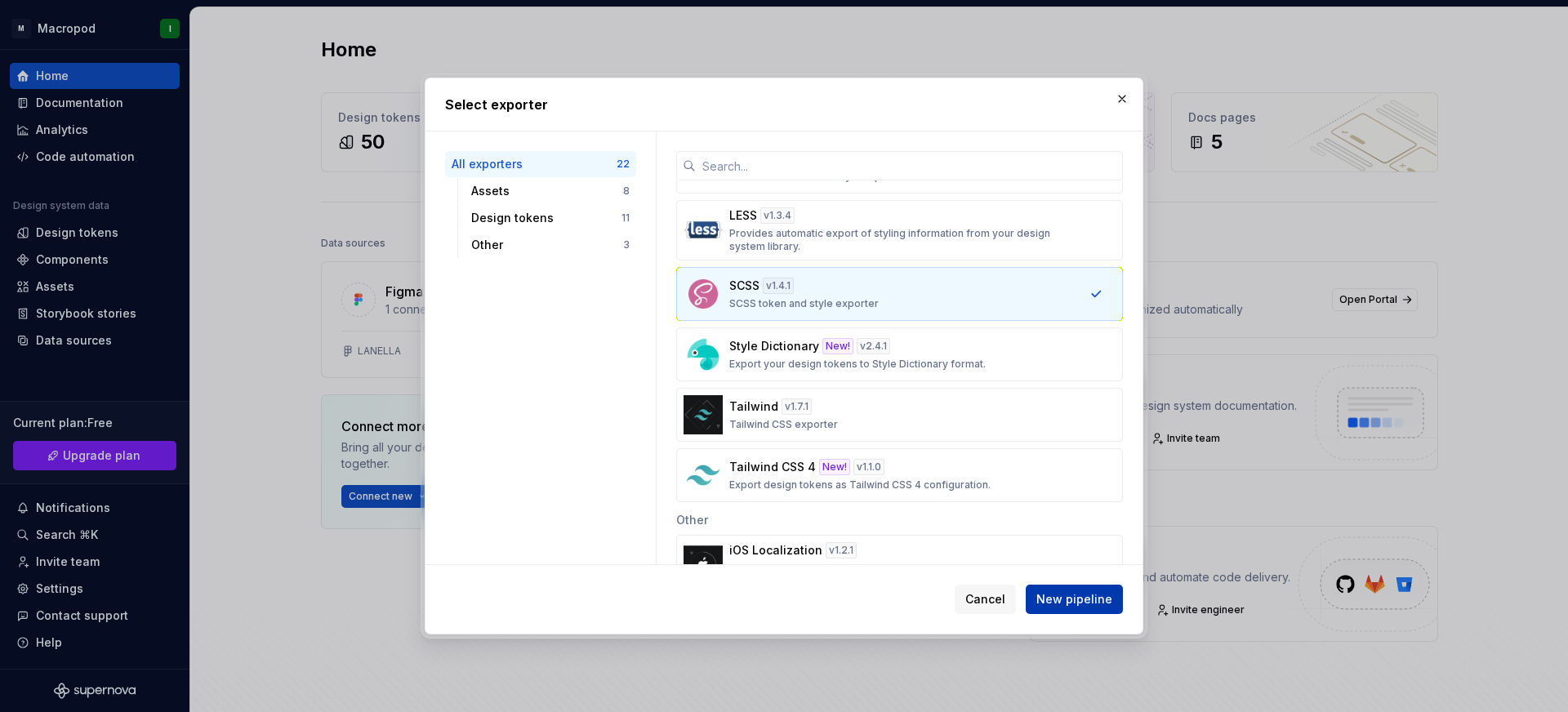
click at [1051, 597] on span "New pipeline" at bounding box center [1074, 599] width 76 height 16
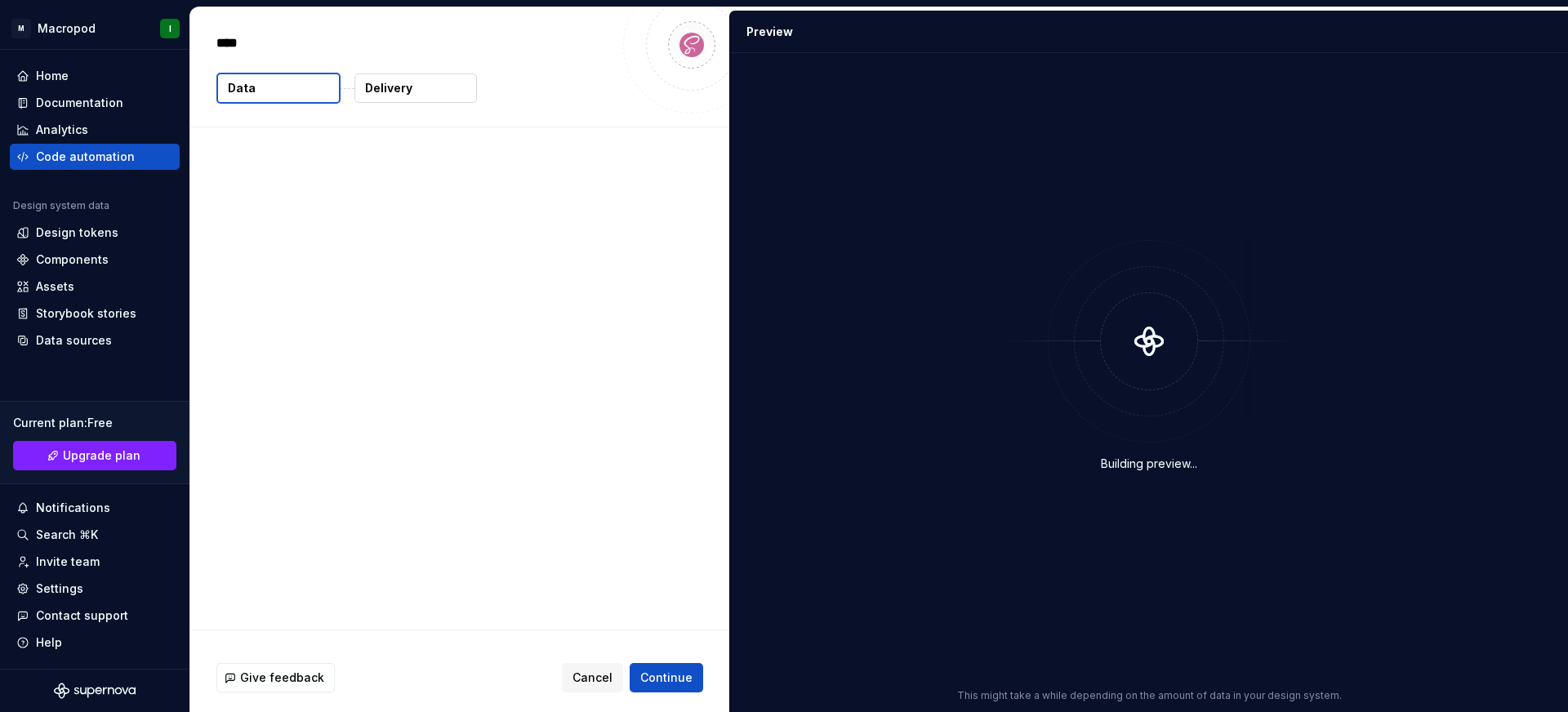
type textarea "*"
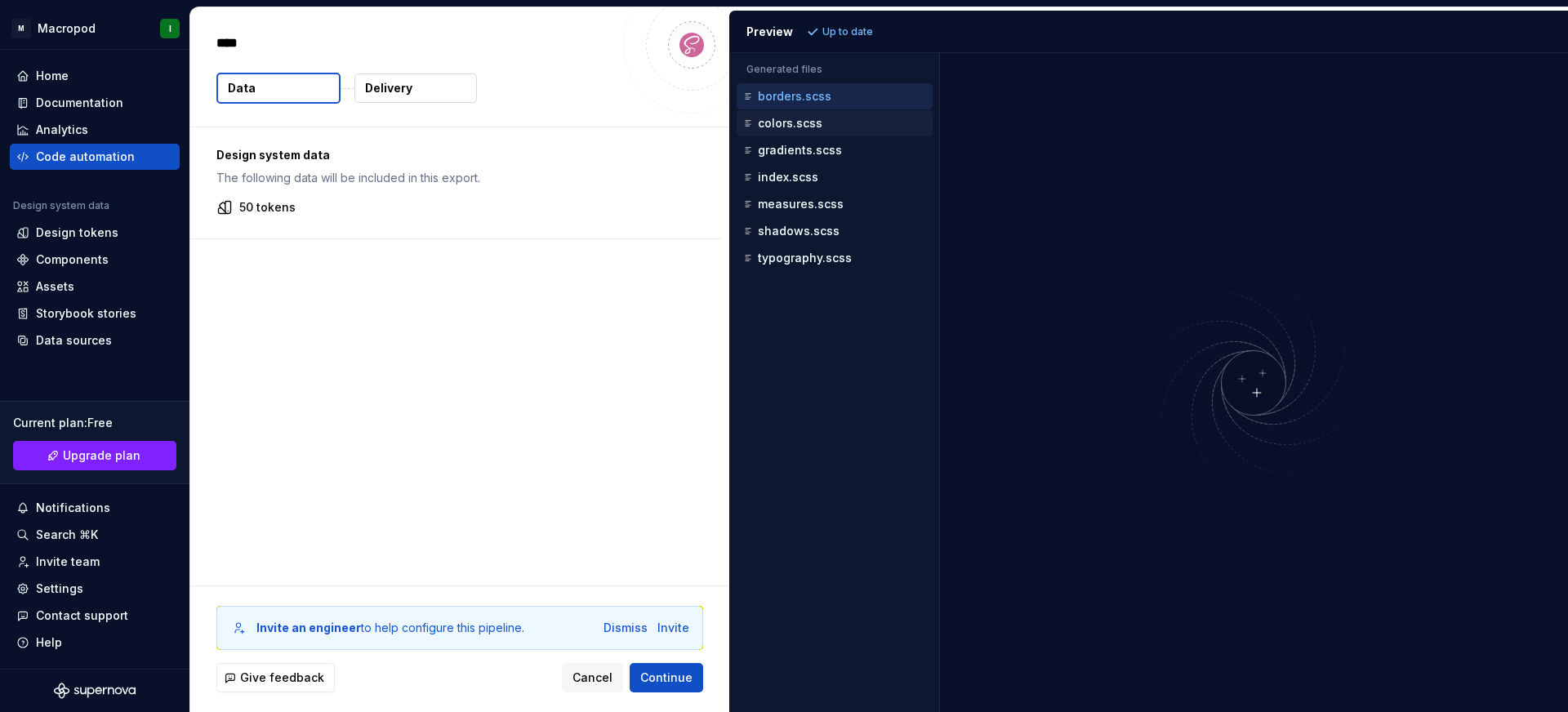
click at [836, 125] on div "colors.scss" at bounding box center [836, 123] width 193 height 16
click at [838, 144] on div "gradients.scss" at bounding box center [836, 151] width 193 height 16
click at [838, 111] on div "colors.scss" at bounding box center [835, 123] width 196 height 26
click at [838, 104] on div "borders.scss" at bounding box center [836, 97] width 193 height 16
click at [835, 125] on div "colors.scss" at bounding box center [836, 123] width 193 height 16
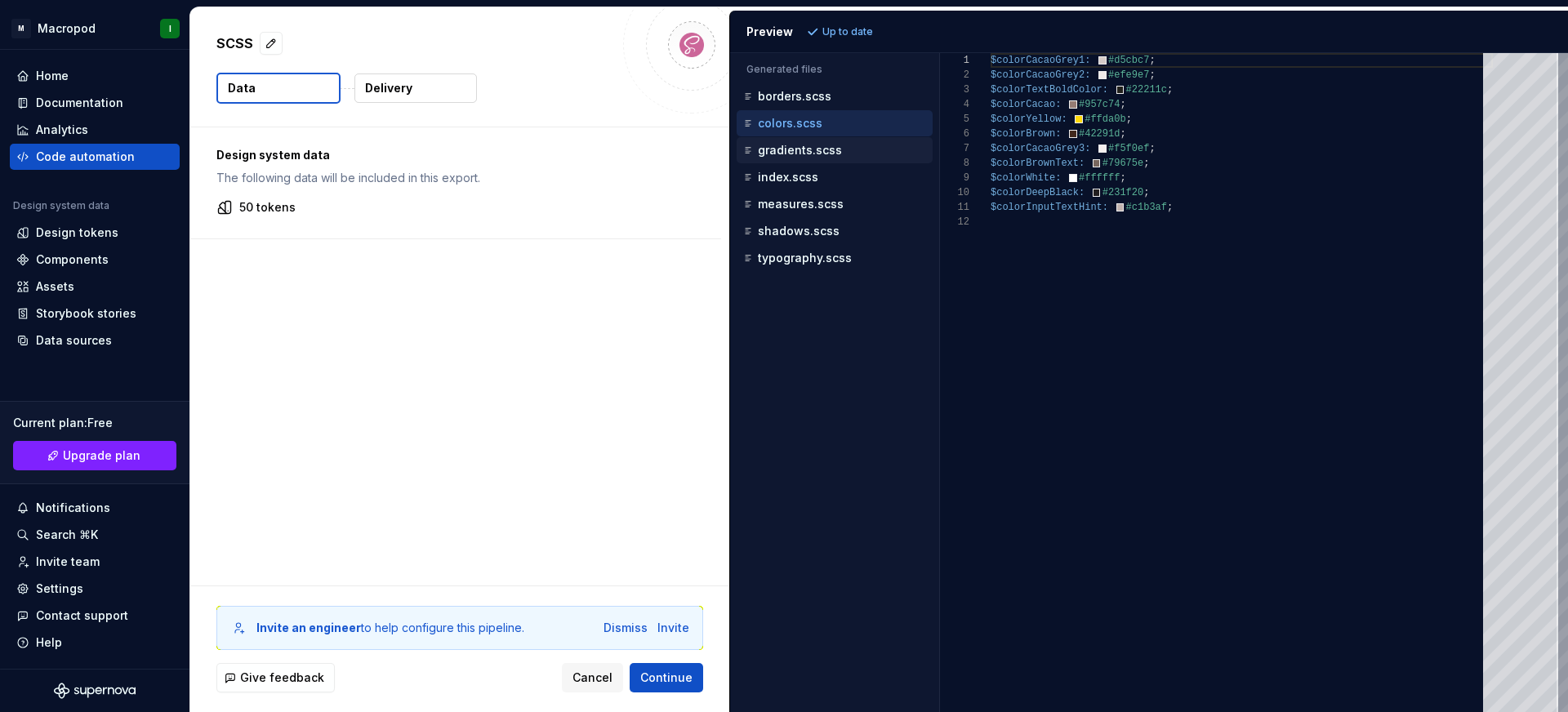
click at [840, 143] on div "gradients.scss" at bounding box center [836, 151] width 193 height 16
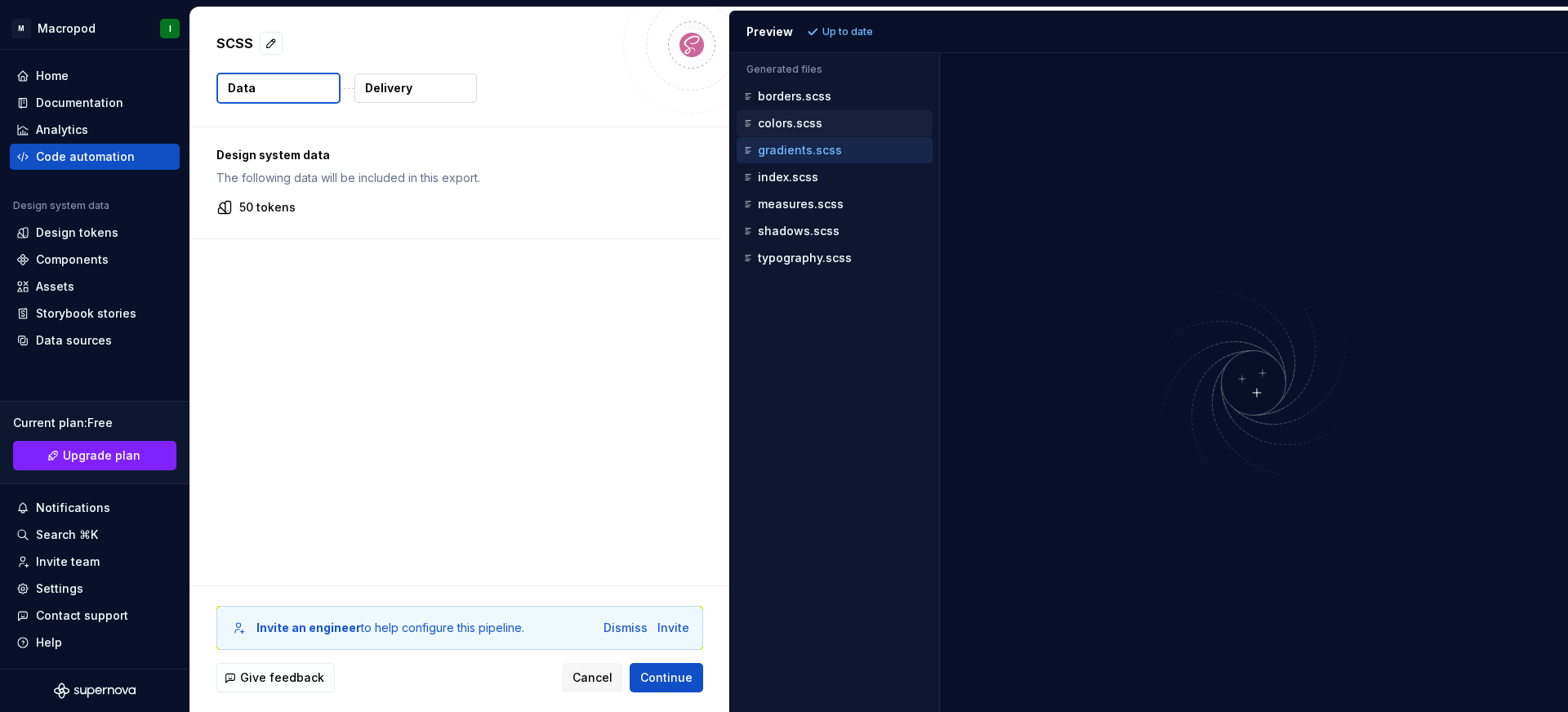
click at [849, 131] on div "colors.scss" at bounding box center [836, 123] width 193 height 16
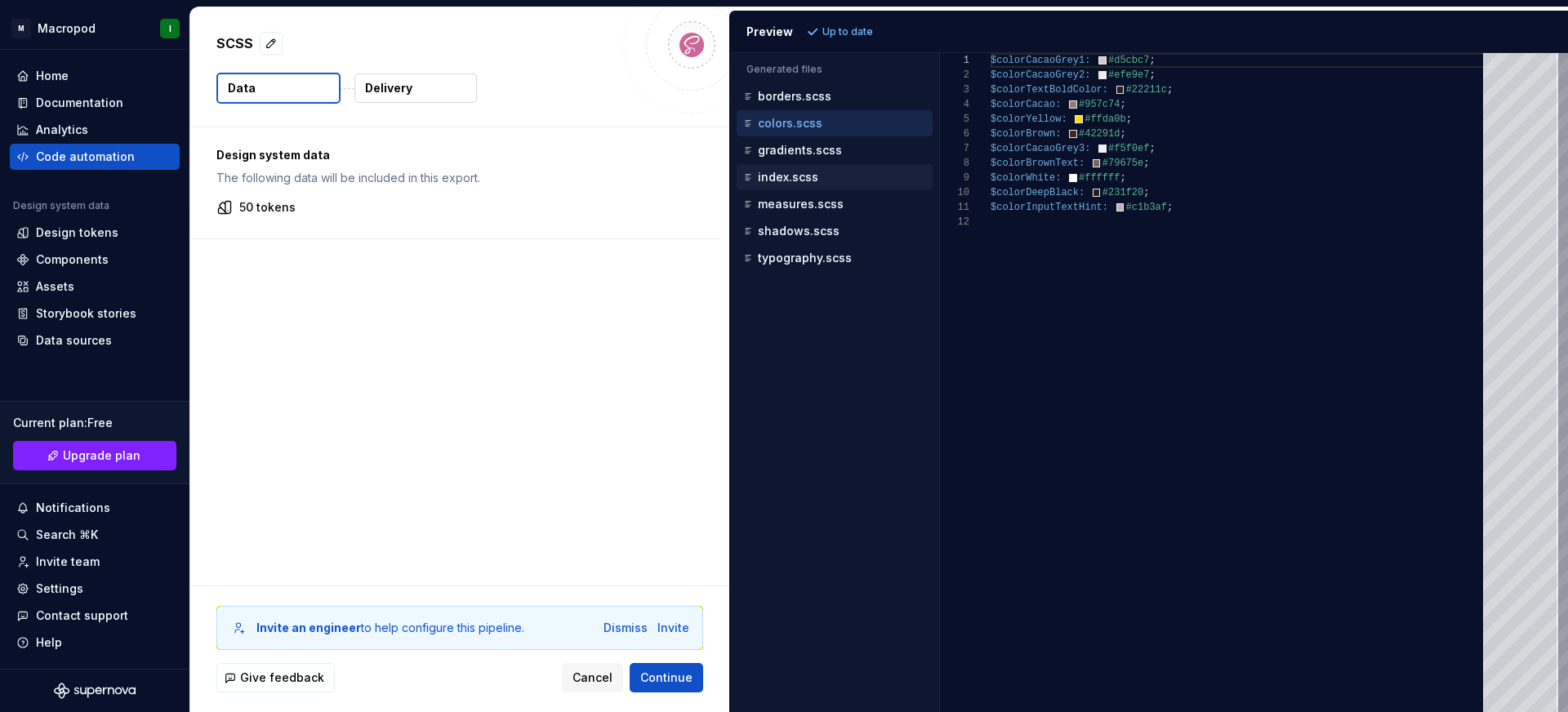
click at [832, 173] on div "index.scss" at bounding box center [836, 177] width 193 height 16
type textarea "**********"
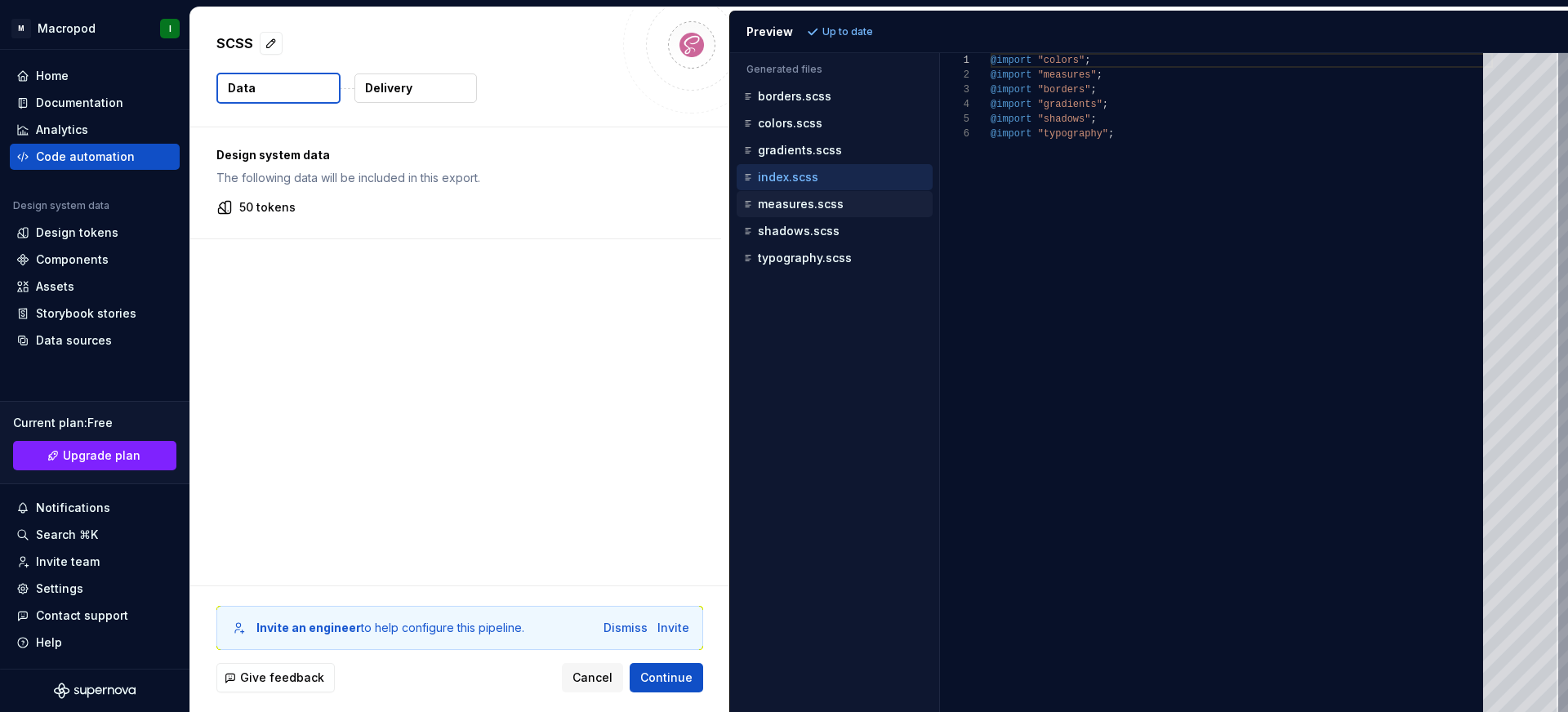
click at [830, 197] on p "measures.scss" at bounding box center [801, 204] width 86 height 13
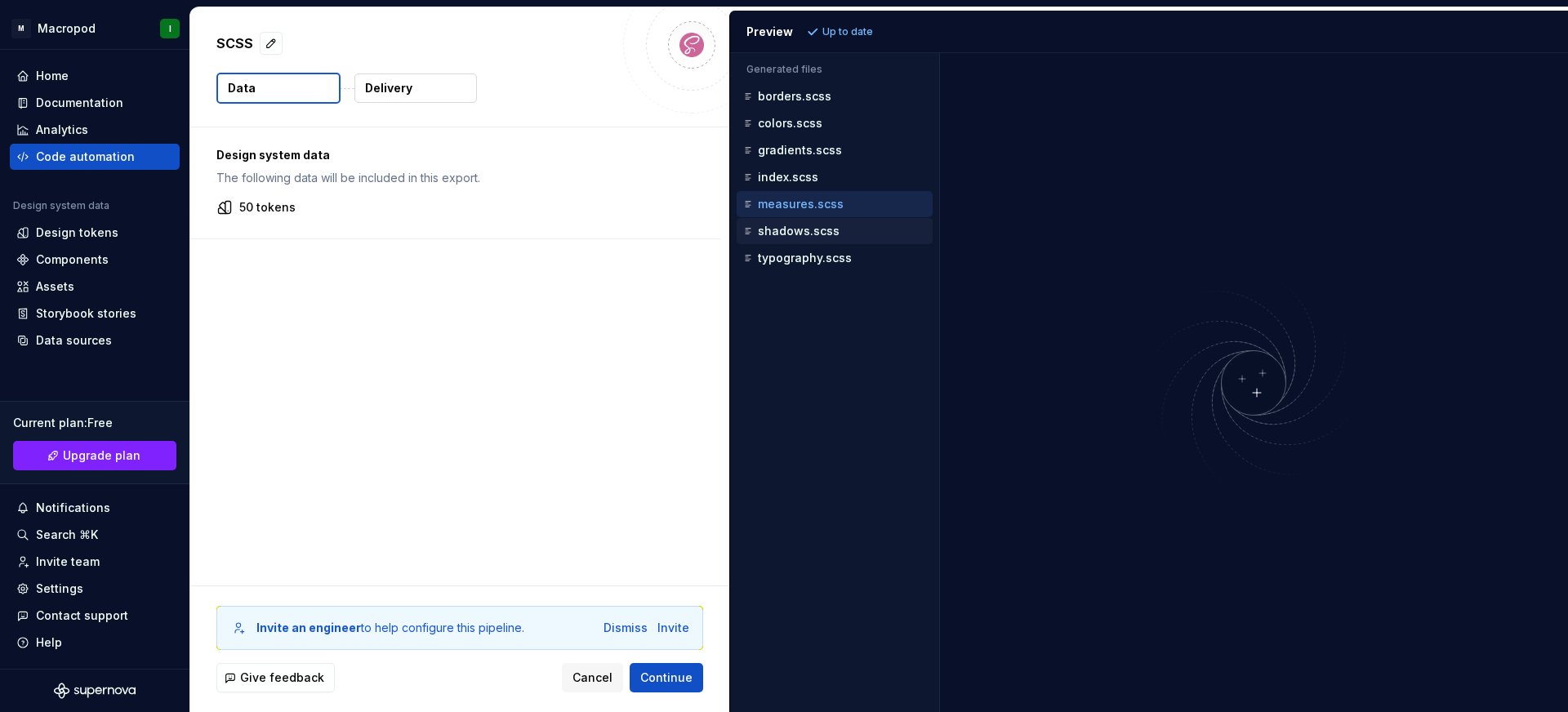
click at [827, 225] on p "shadows.scss" at bounding box center [798, 231] width 81 height 13
click at [833, 252] on p "typography.scss" at bounding box center [805, 257] width 94 height 13
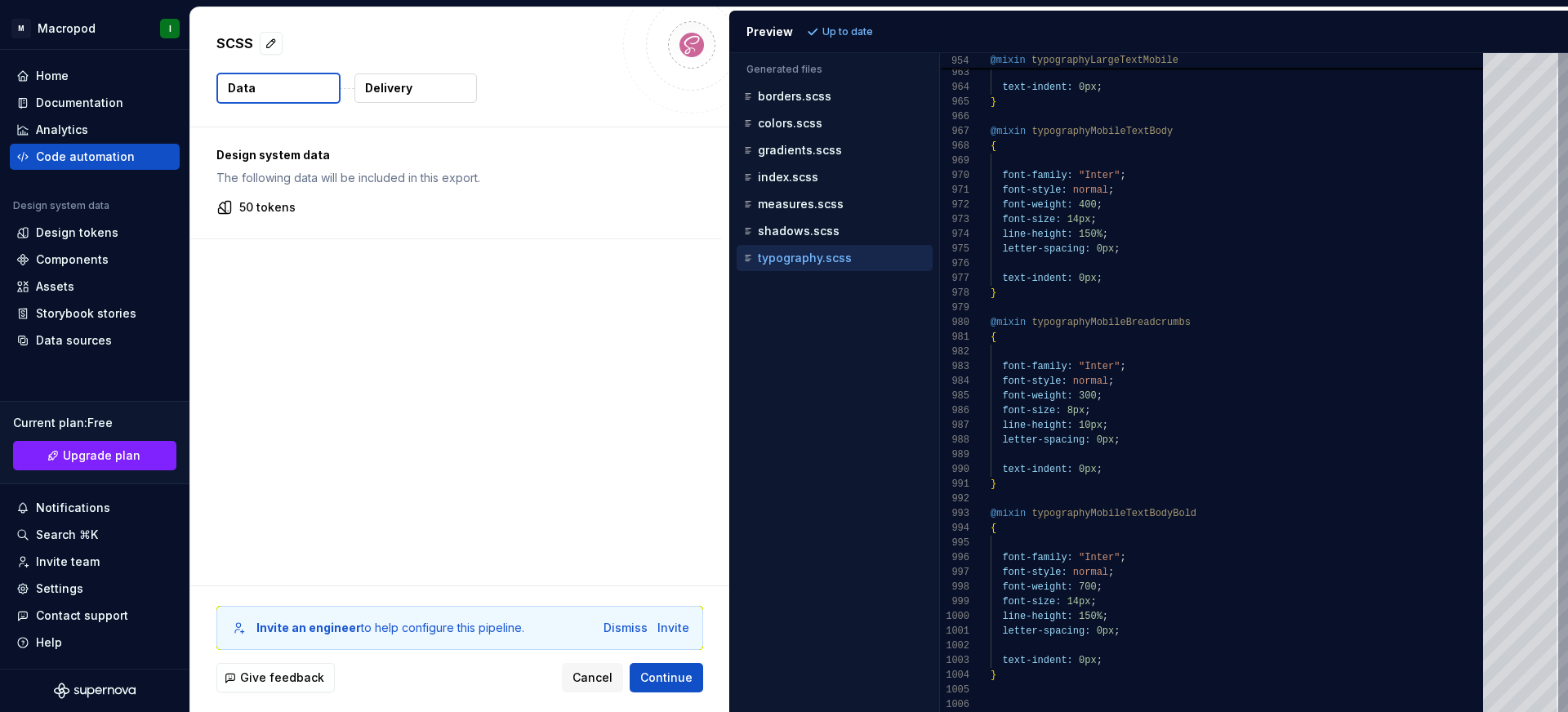
click at [426, 91] on button "Delivery" at bounding box center [416, 88] width 122 height 29
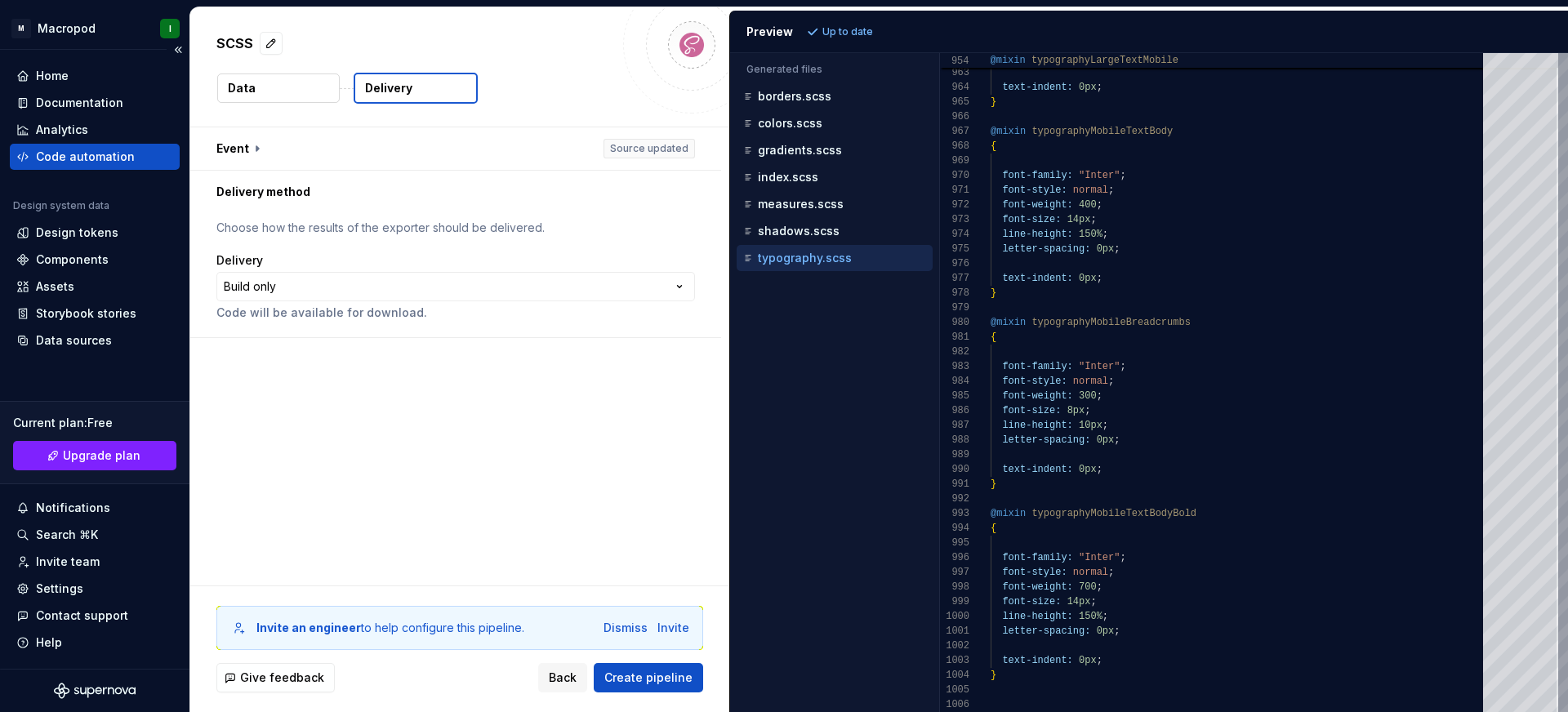
click at [50, 155] on div "Code automation" at bounding box center [85, 157] width 99 height 16
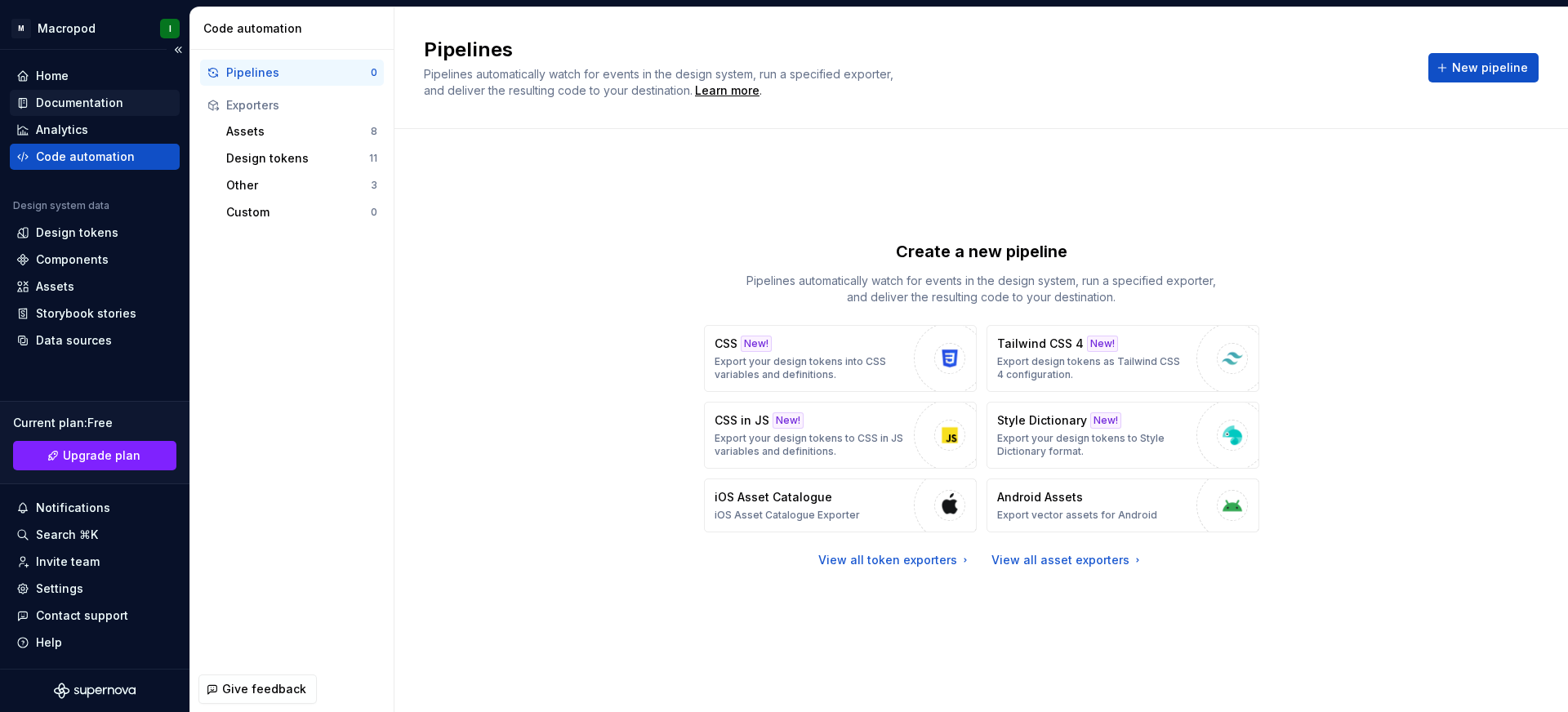
click at [65, 110] on div "Documentation" at bounding box center [79, 103] width 88 height 16
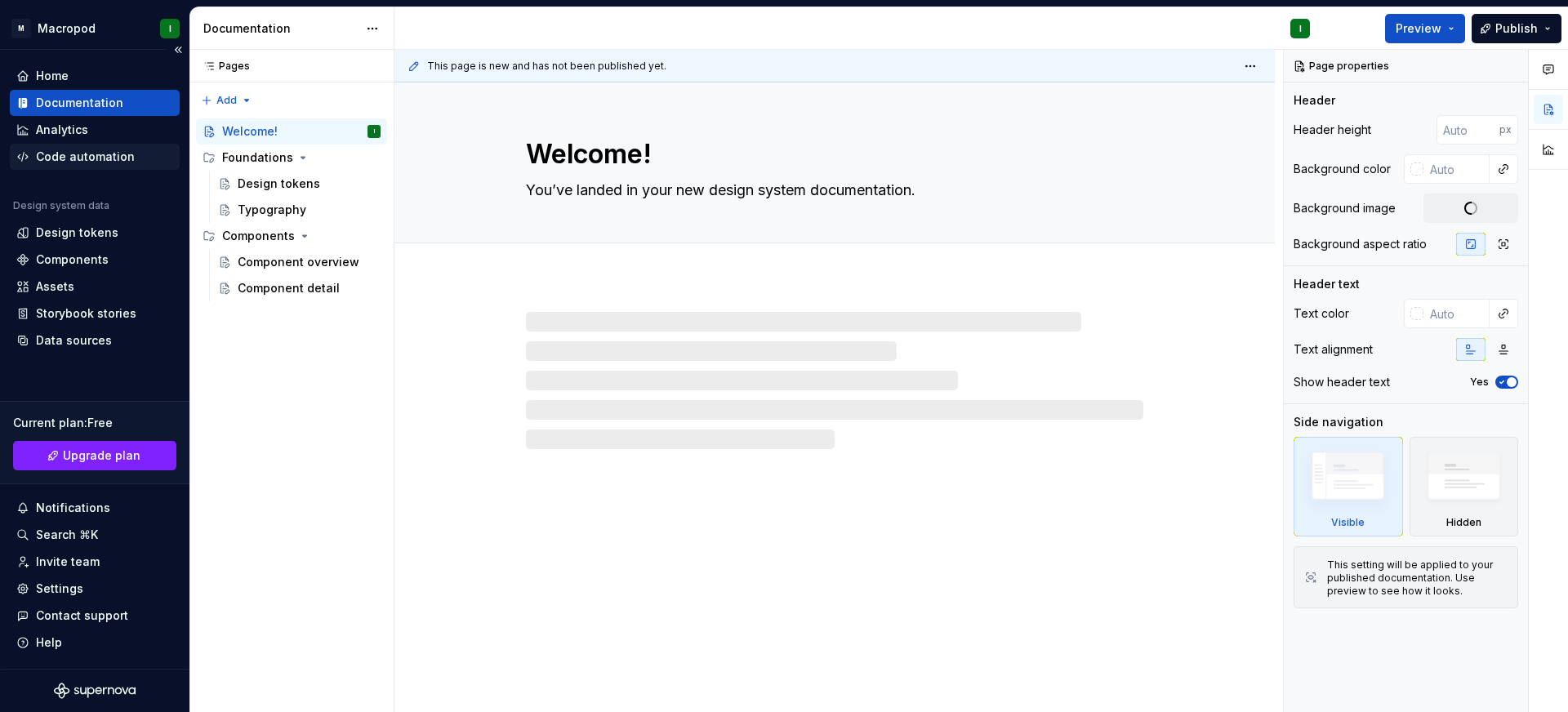
click at [69, 162] on div "Code automation" at bounding box center [85, 157] width 99 height 16
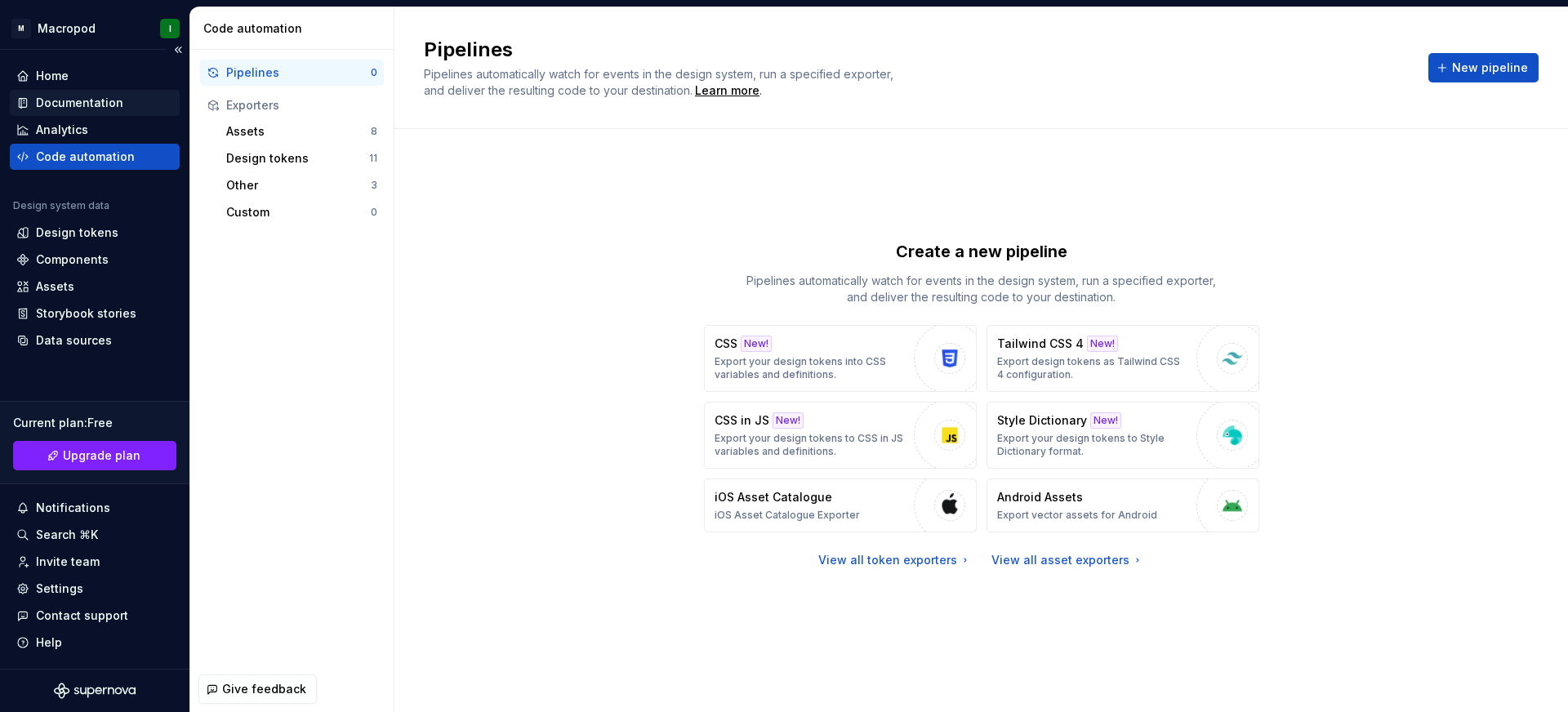
click at [70, 103] on div "Documentation" at bounding box center [79, 103] width 88 height 16
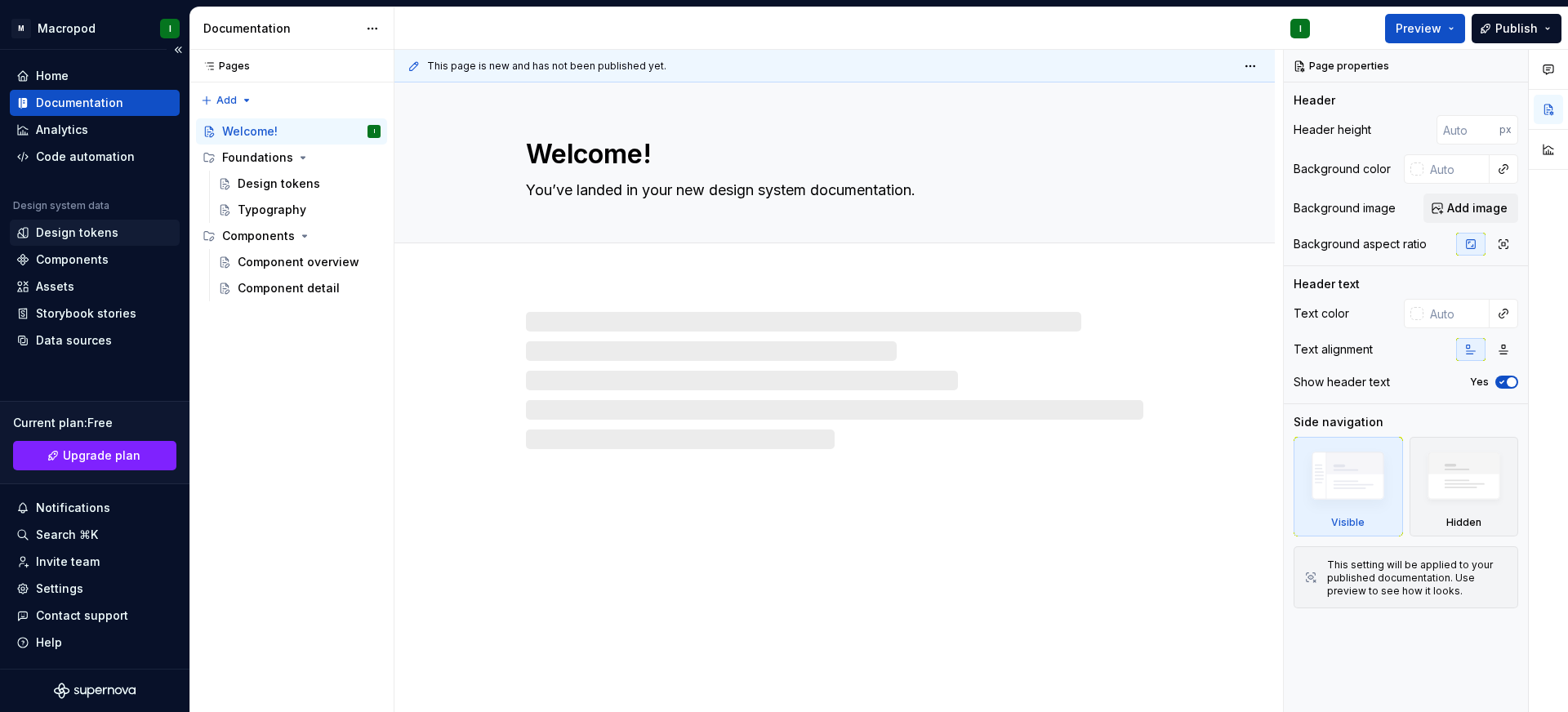
click at [65, 227] on div "Design tokens" at bounding box center [77, 233] width 82 height 16
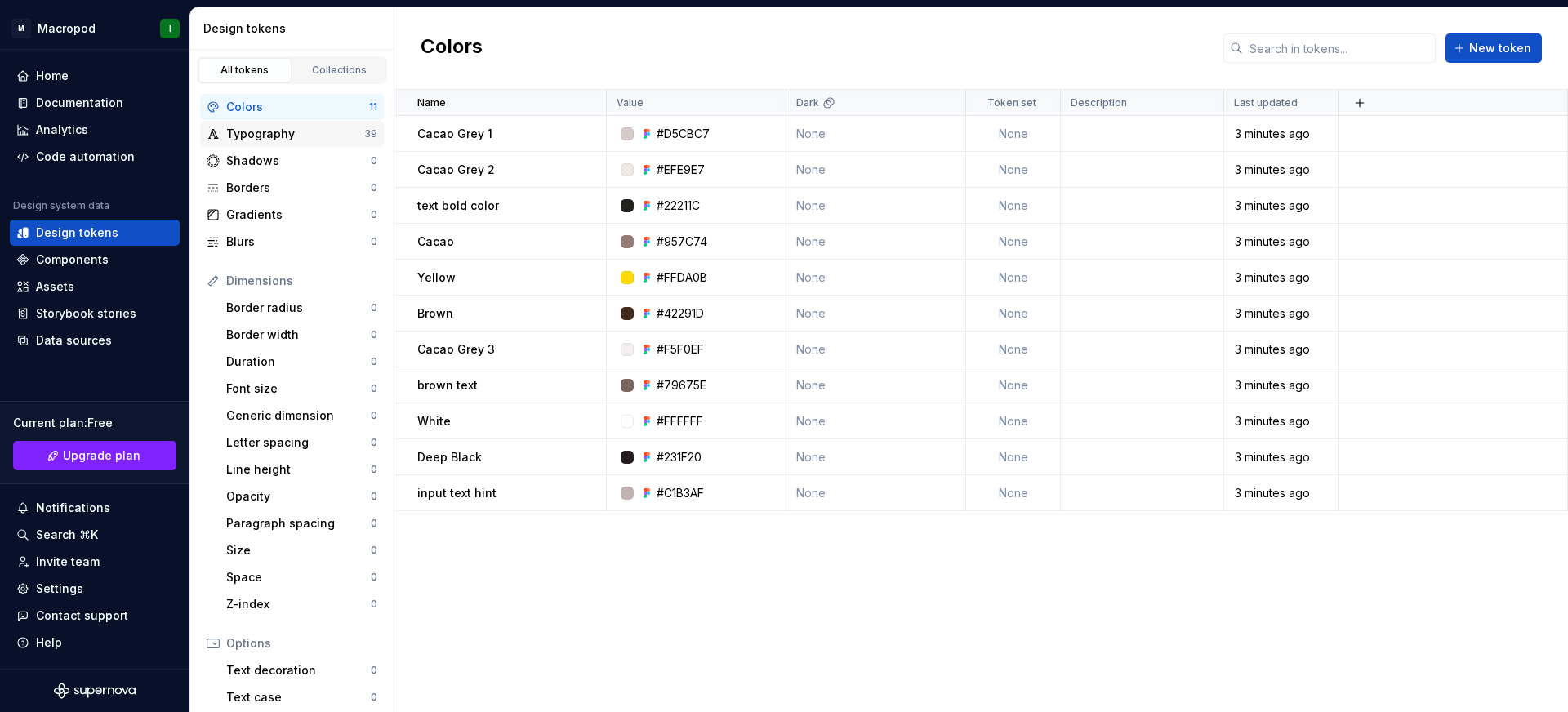
click at [273, 140] on div "Typography" at bounding box center [295, 134] width 138 height 16
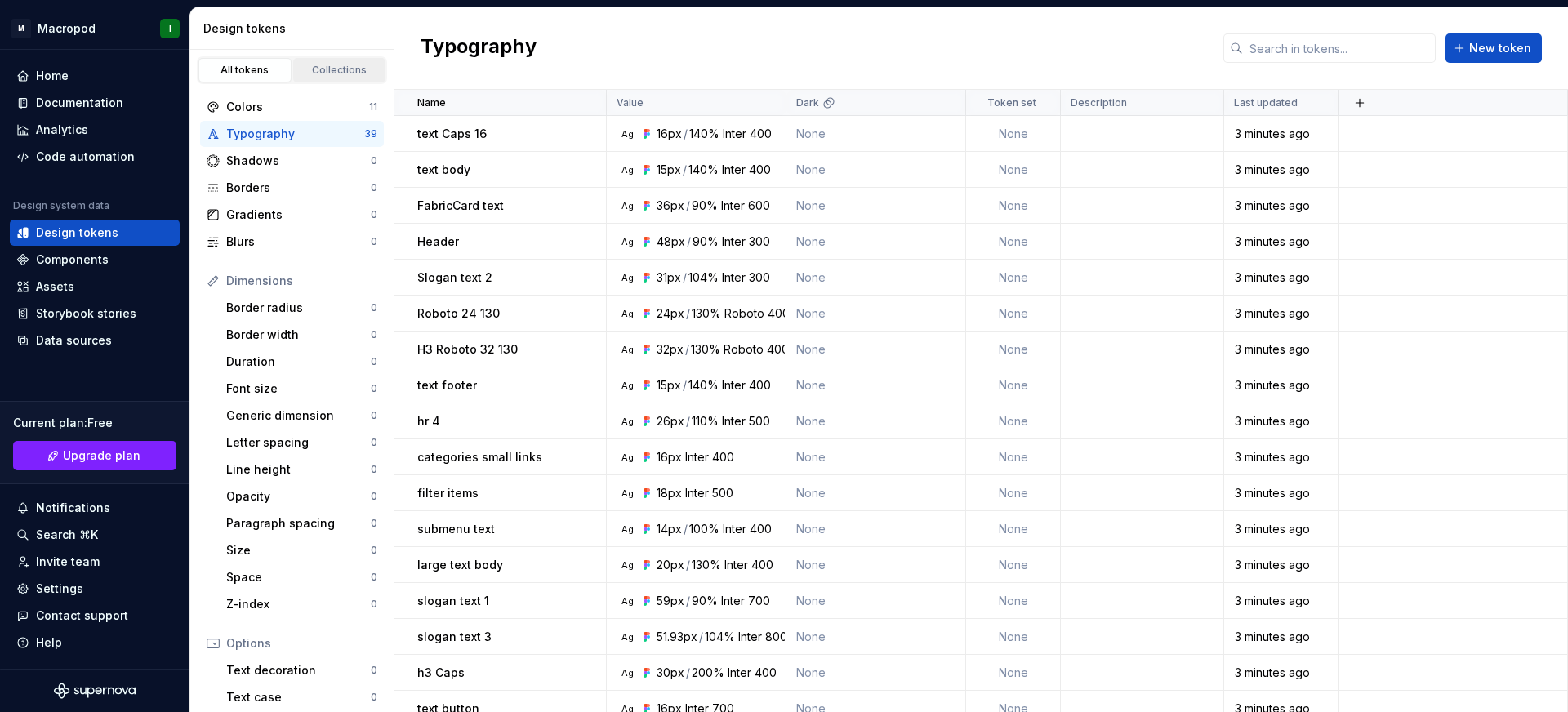
click at [311, 68] on div "Collections" at bounding box center [339, 70] width 81 height 13
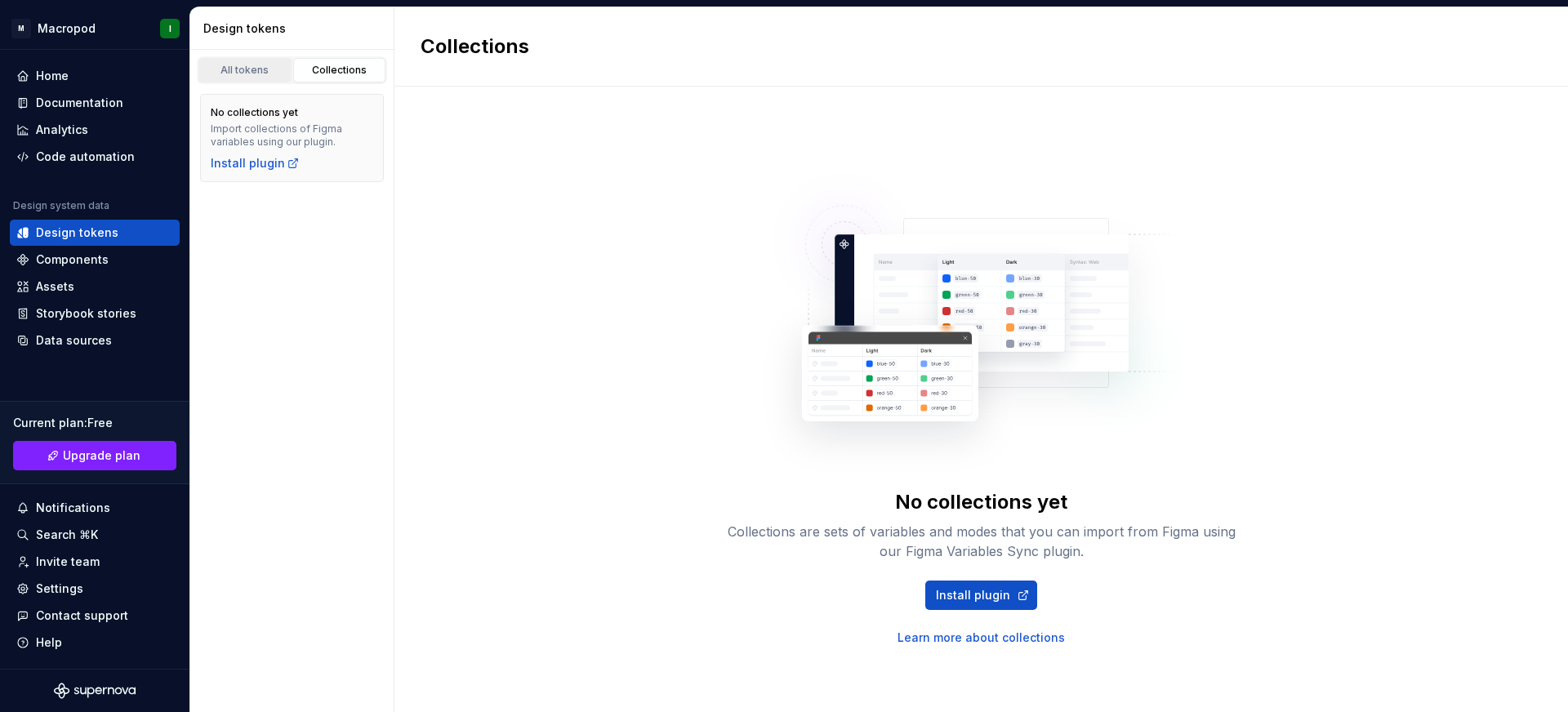
click at [258, 73] on div "All tokens" at bounding box center [245, 70] width 81 height 13
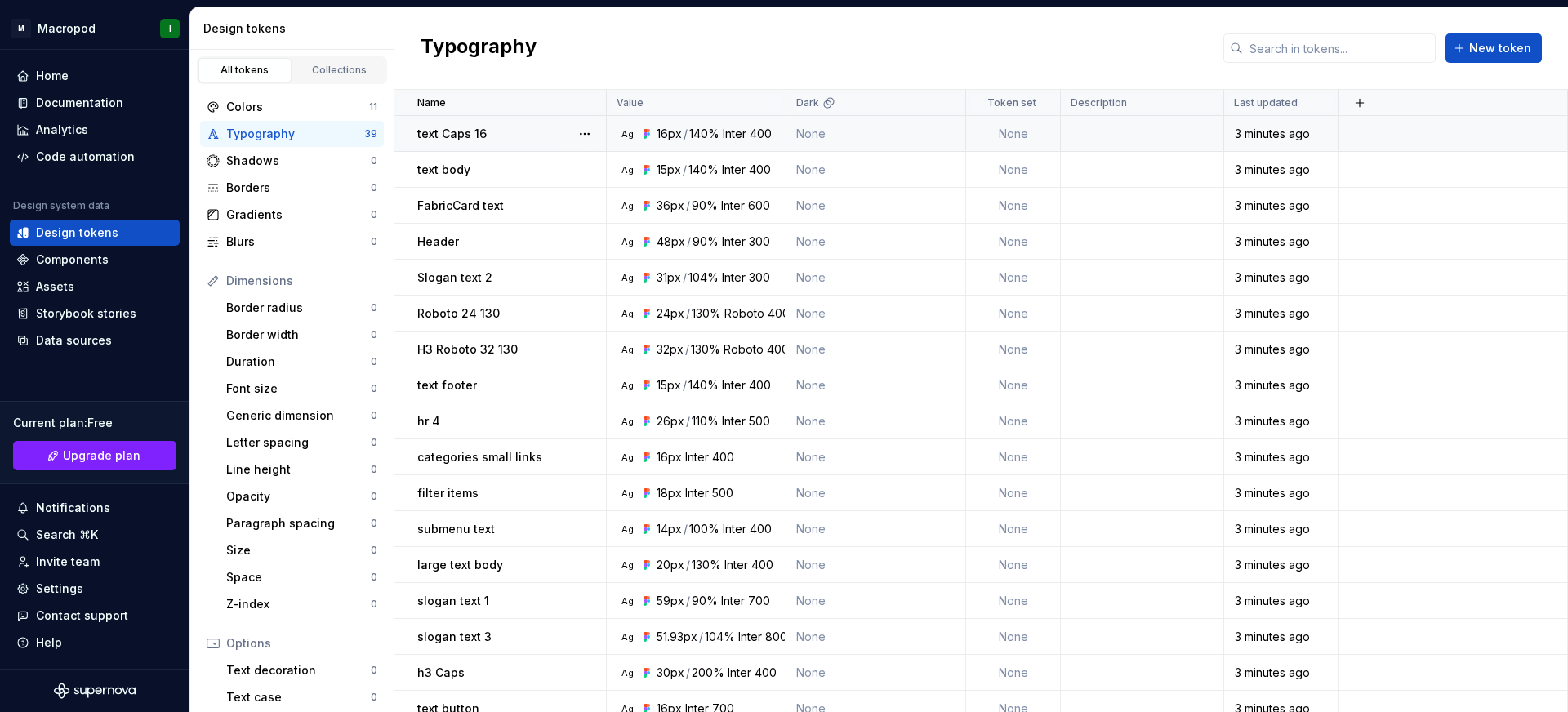
click at [481, 140] on p "text Caps 16" at bounding box center [452, 134] width 69 height 16
click at [584, 138] on button "button" at bounding box center [584, 133] width 23 height 23
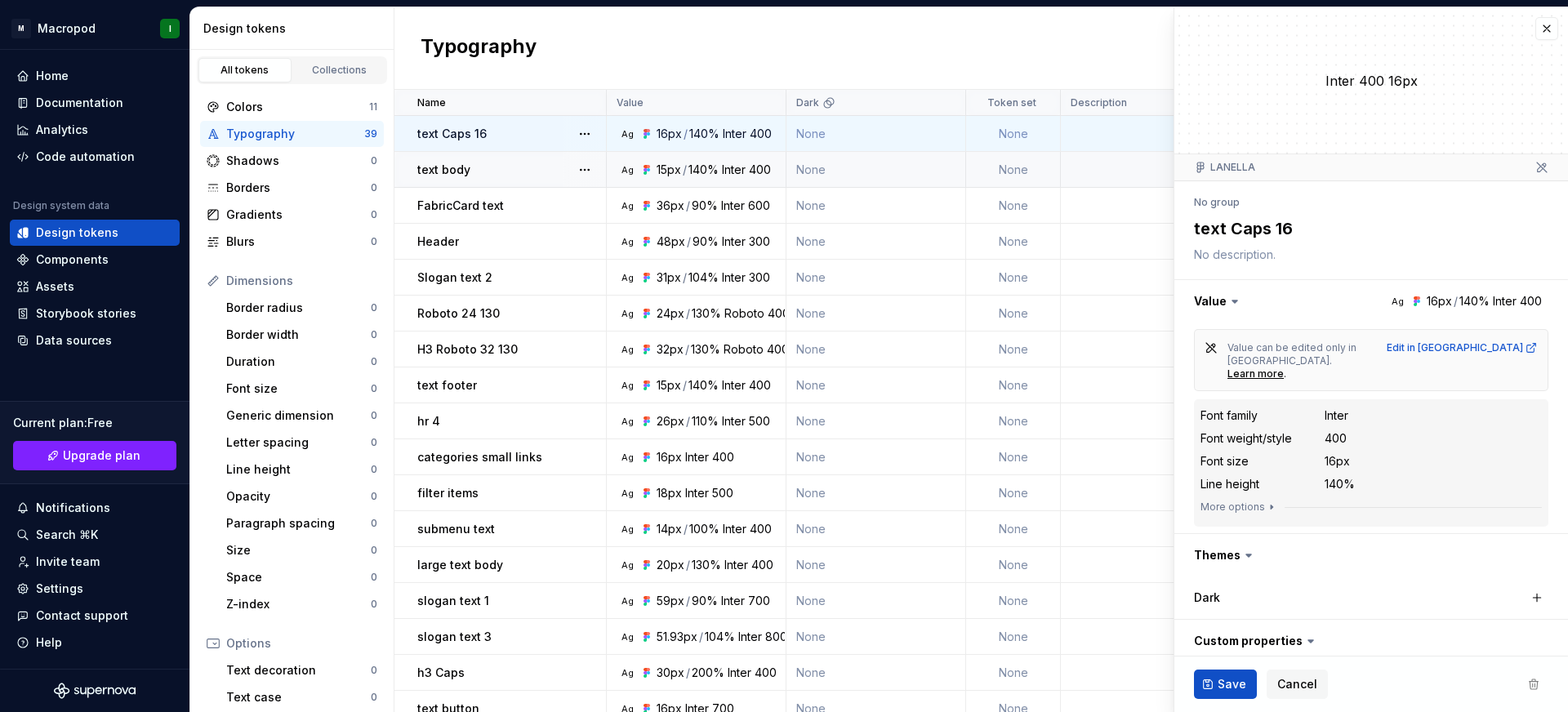
click at [457, 165] on p "text body" at bounding box center [444, 170] width 53 height 16
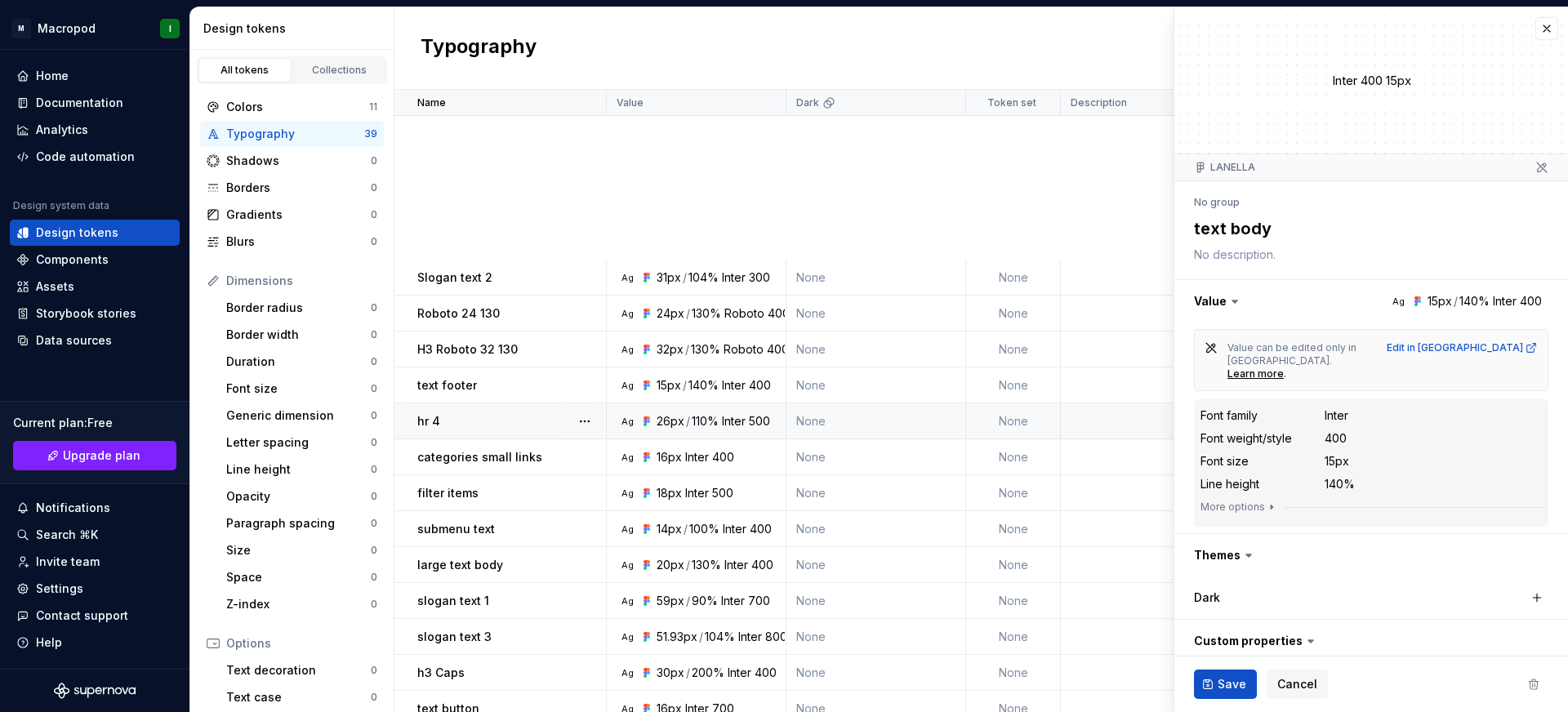
scroll to position [805, 0]
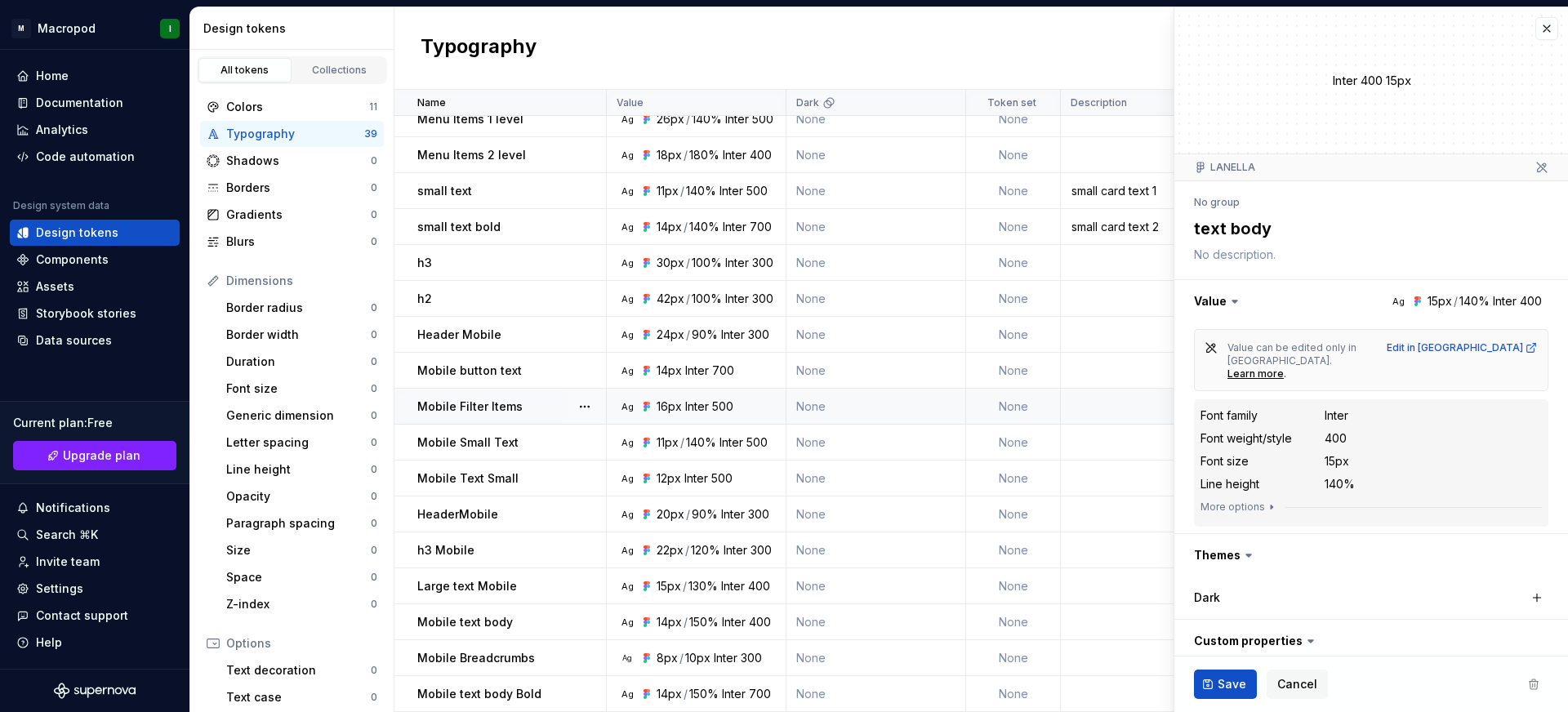
click at [501, 403] on p "Mobile Filter Items" at bounding box center [469, 406] width 105 height 16
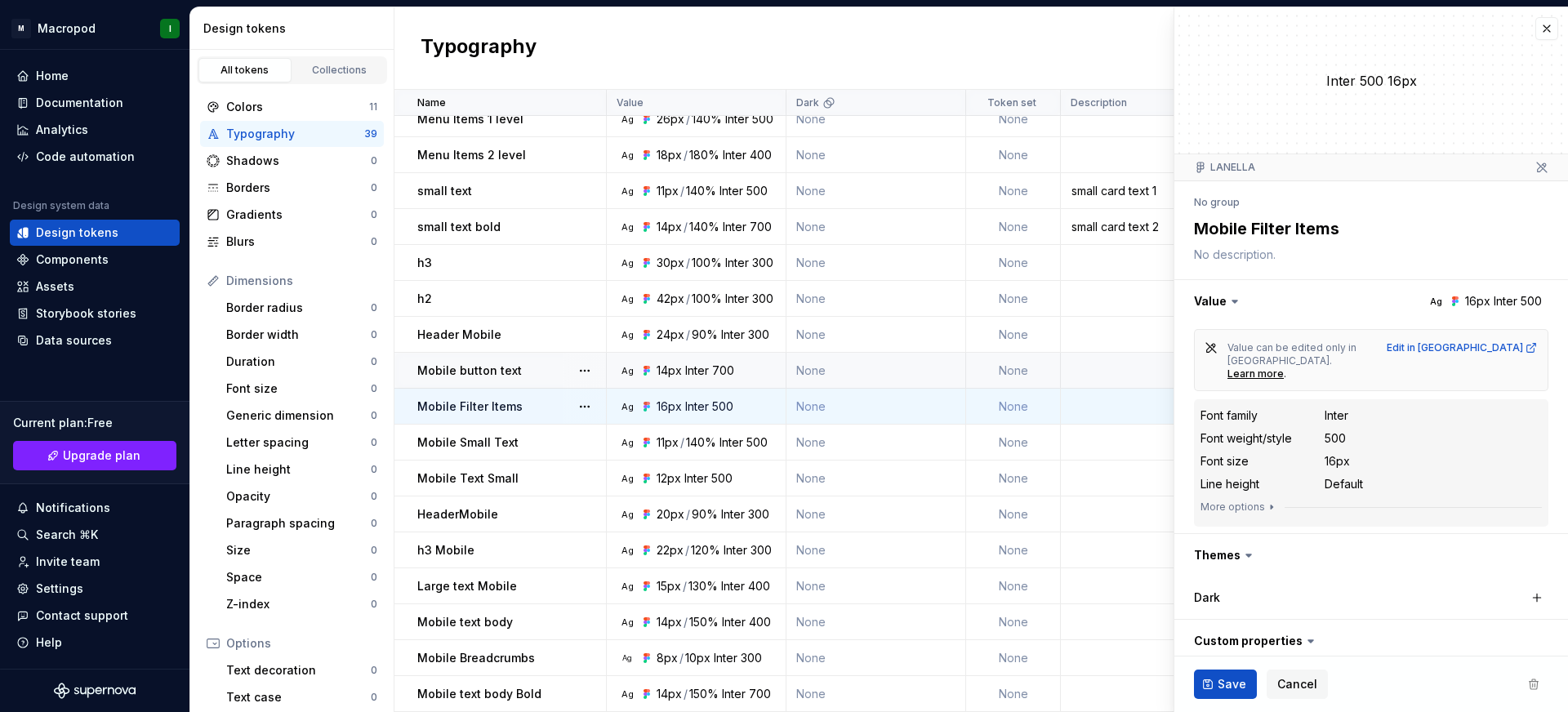
click at [516, 374] on p "Mobile button text" at bounding box center [469, 371] width 104 height 16
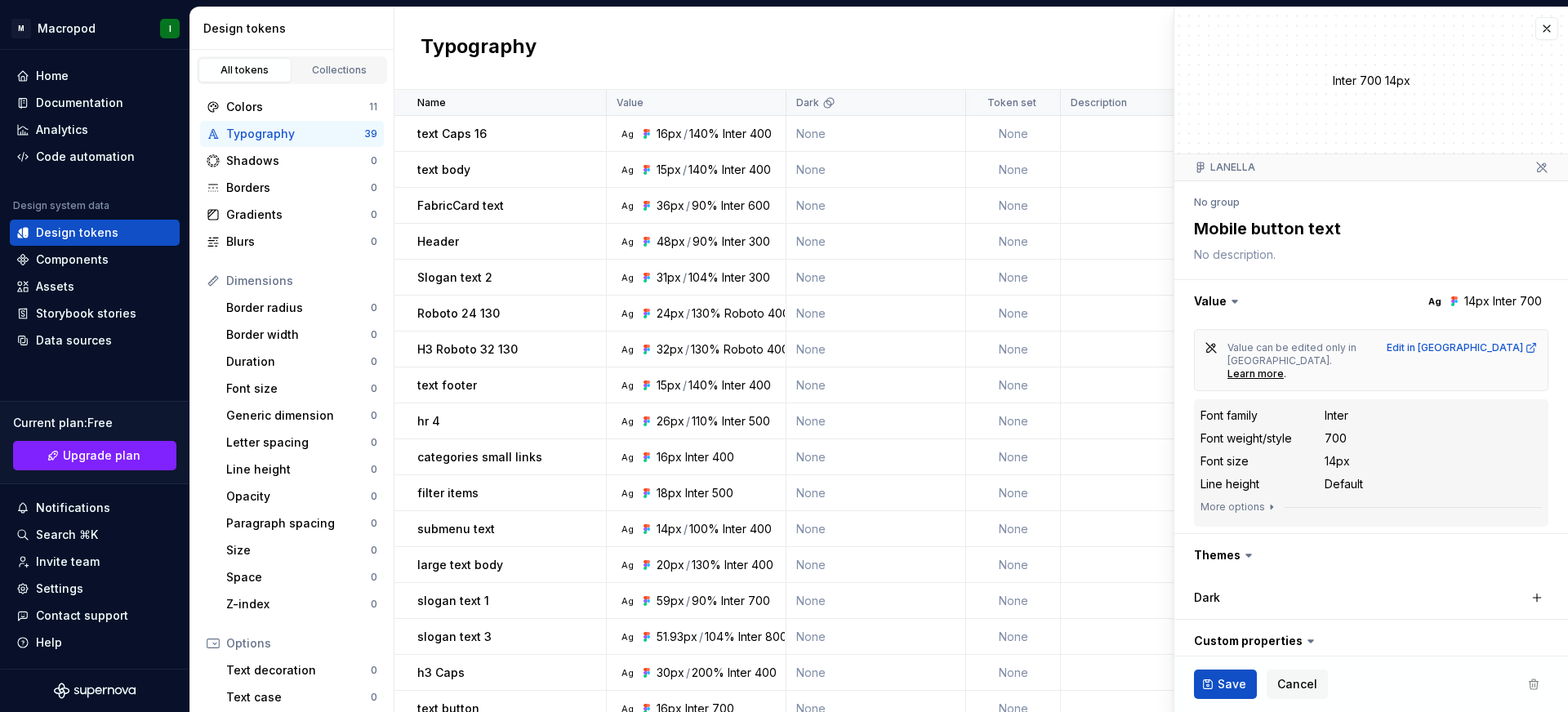
click at [275, 130] on div "Typography" at bounding box center [295, 134] width 138 height 16
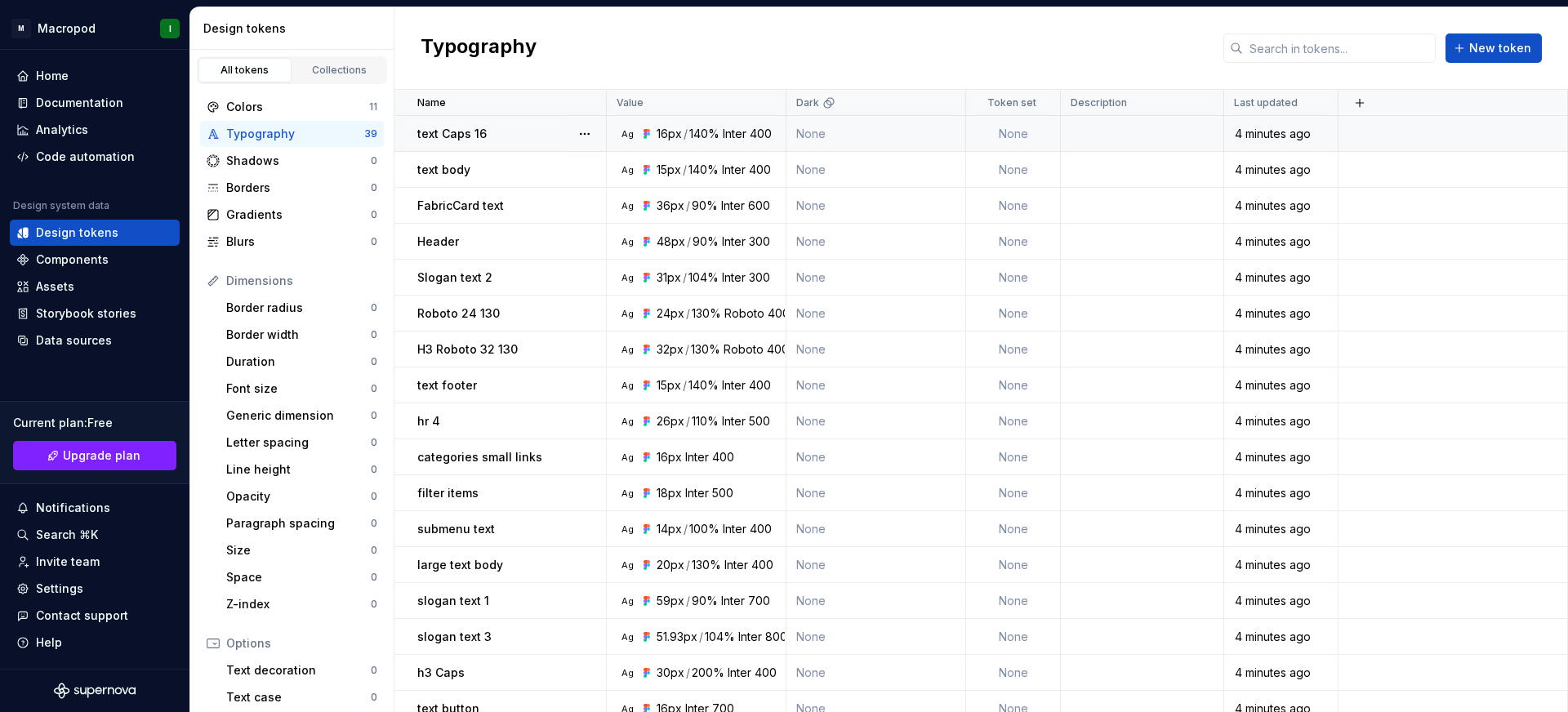
click at [452, 127] on p "text Caps 16" at bounding box center [452, 134] width 69 height 16
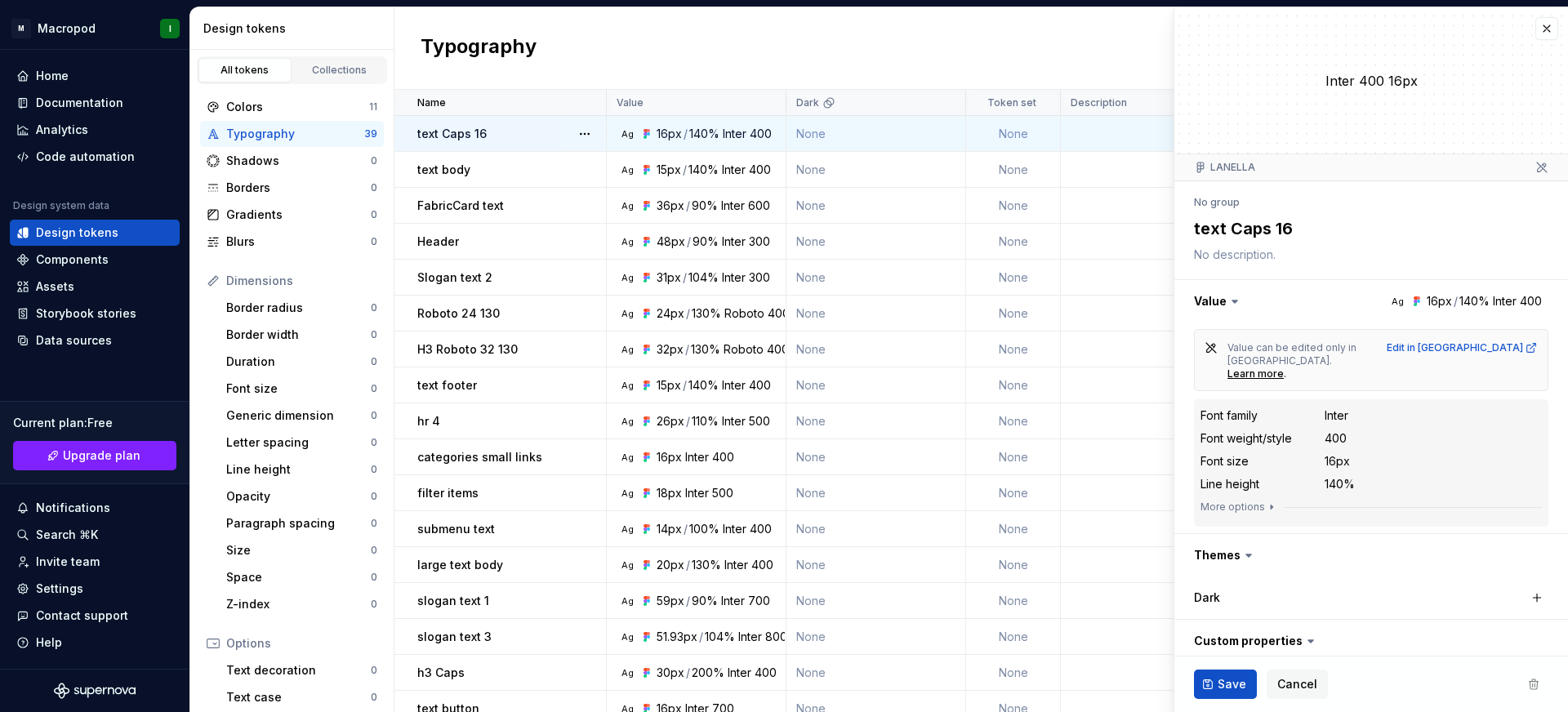
type textarea "*"
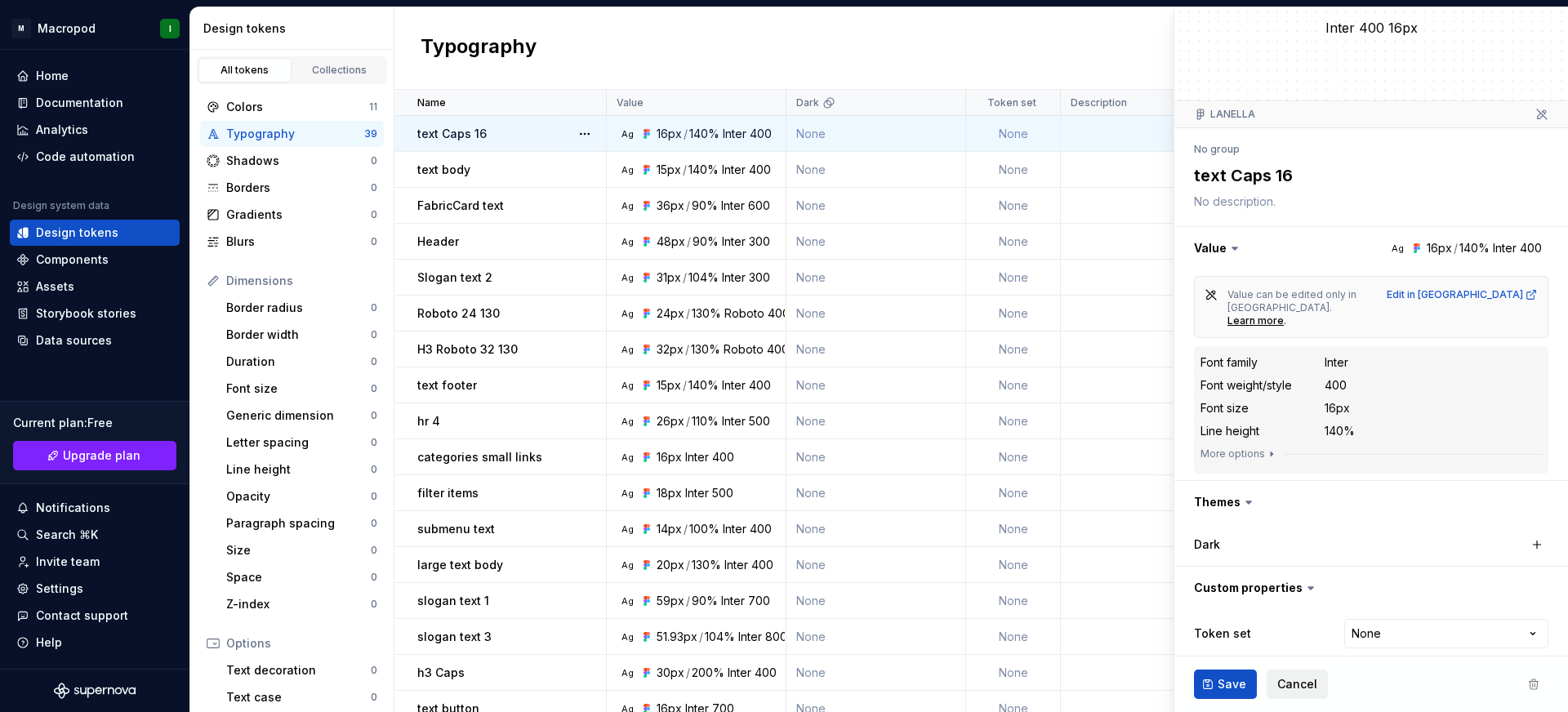
click at [1298, 671] on button "Cancel" at bounding box center [1297, 684] width 61 height 29
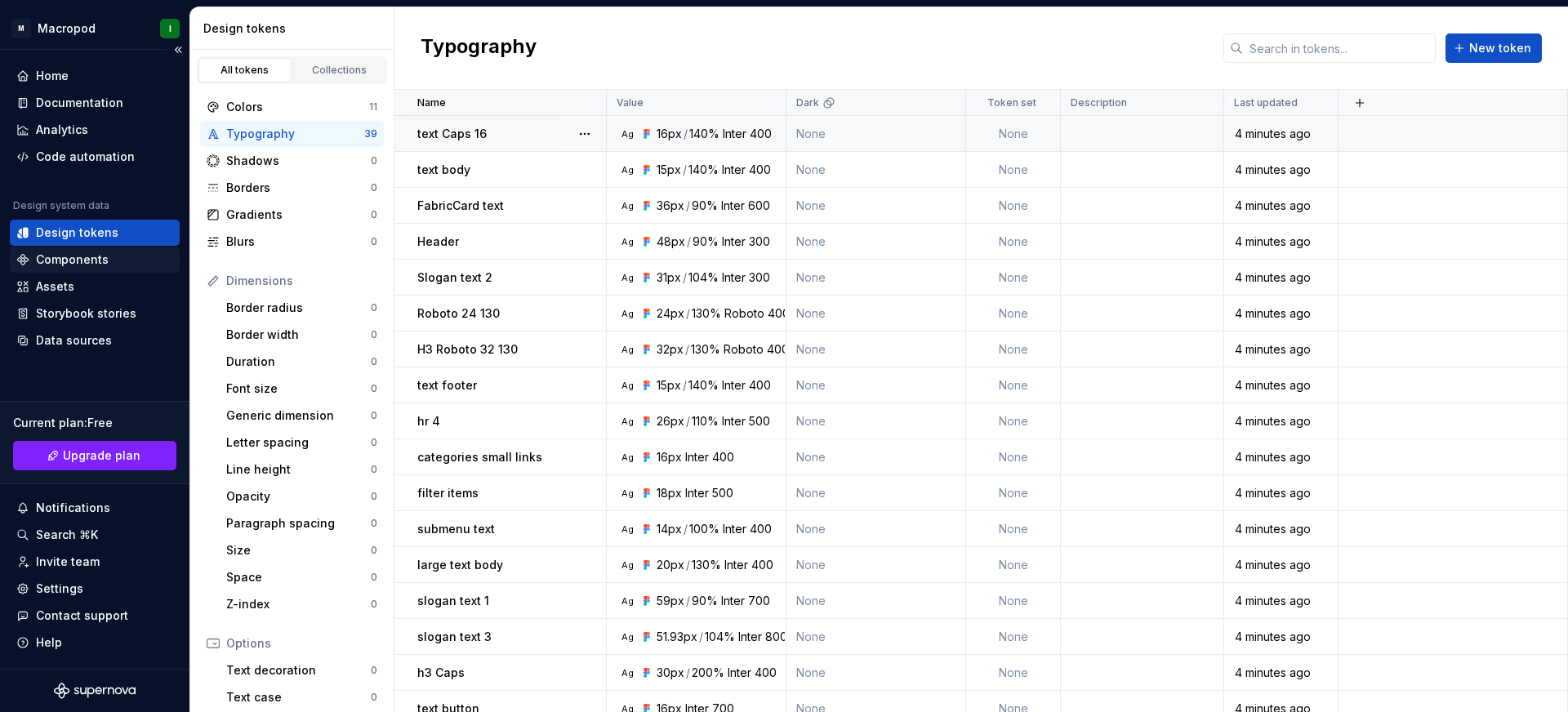
click at [139, 261] on div "Components" at bounding box center [95, 259] width 157 height 16
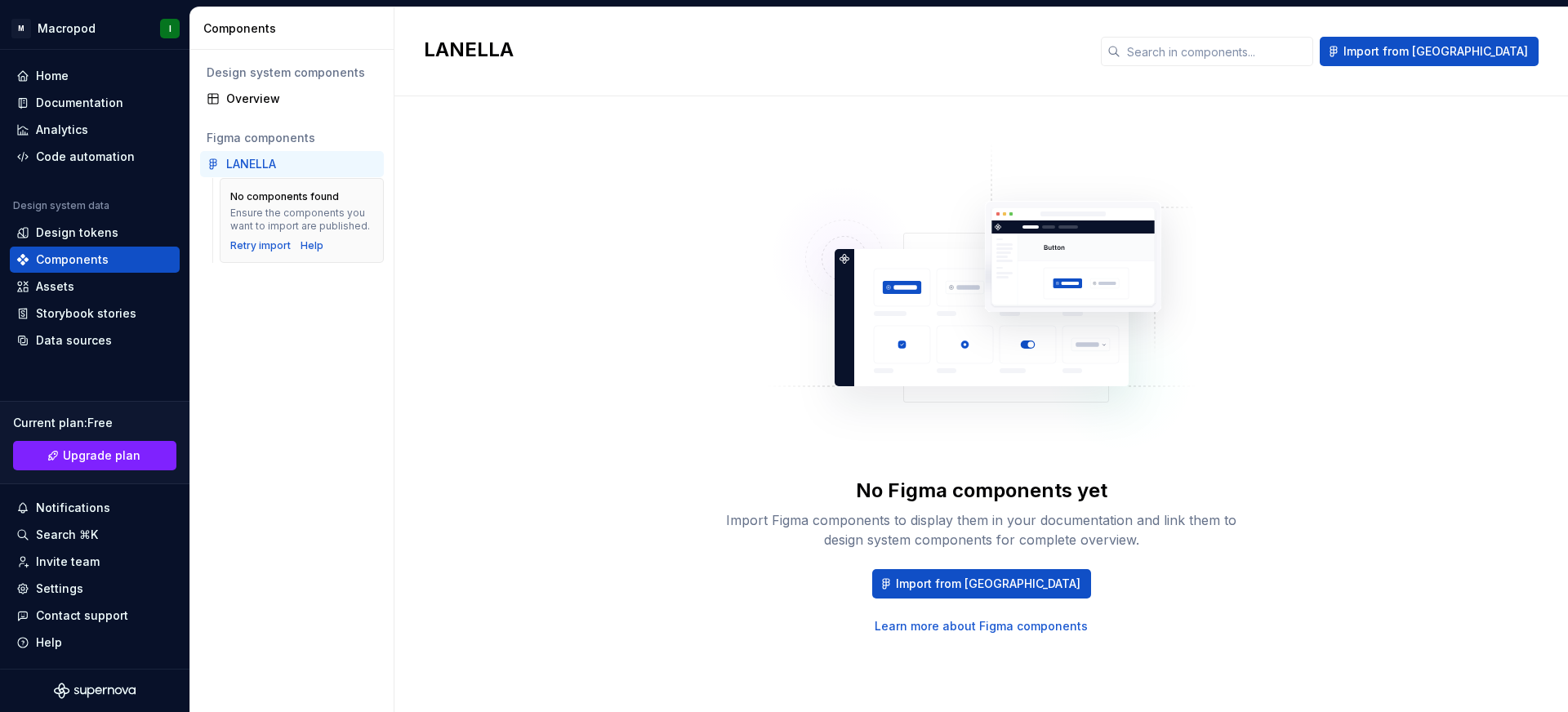
click at [274, 161] on div "LANELLA" at bounding box center [251, 164] width 50 height 16
click at [247, 244] on div "Retry import" at bounding box center [260, 246] width 60 height 13
click at [1019, 578] on span "Import from [GEOGRAPHIC_DATA]" at bounding box center [988, 583] width 184 height 16
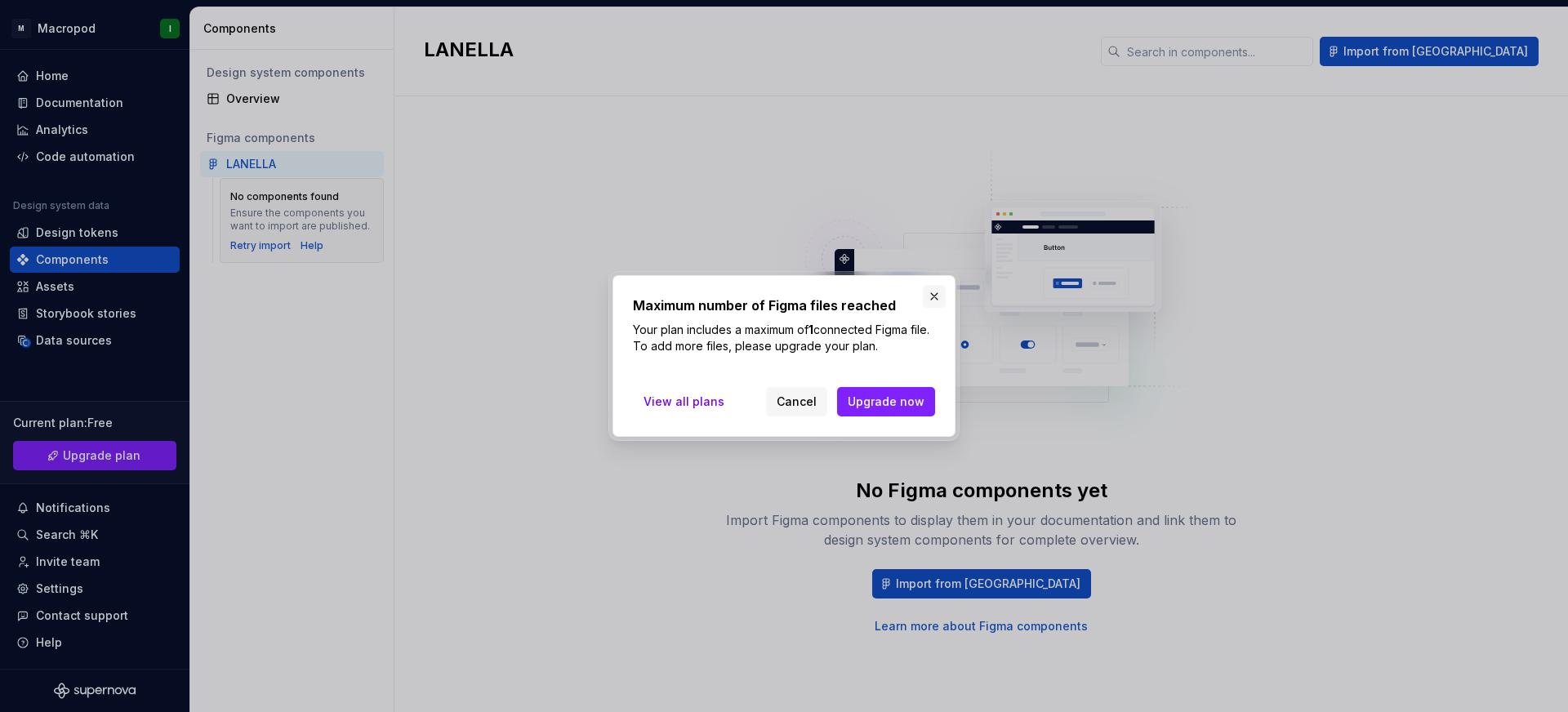
click at [930, 298] on button "button" at bounding box center [934, 296] width 23 height 23
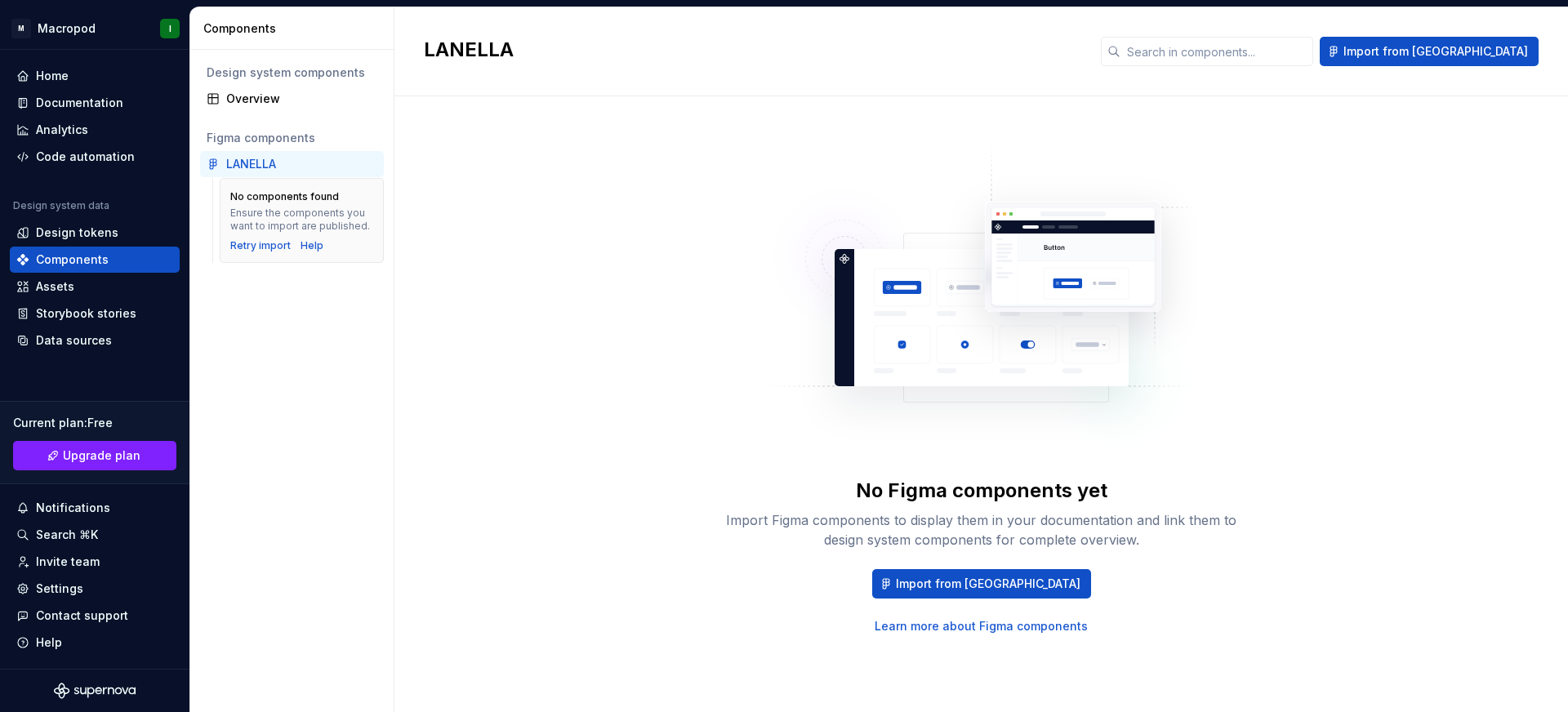
click at [257, 161] on div "LANELLA" at bounding box center [251, 164] width 50 height 16
click at [276, 100] on div "Overview" at bounding box center [301, 99] width 151 height 16
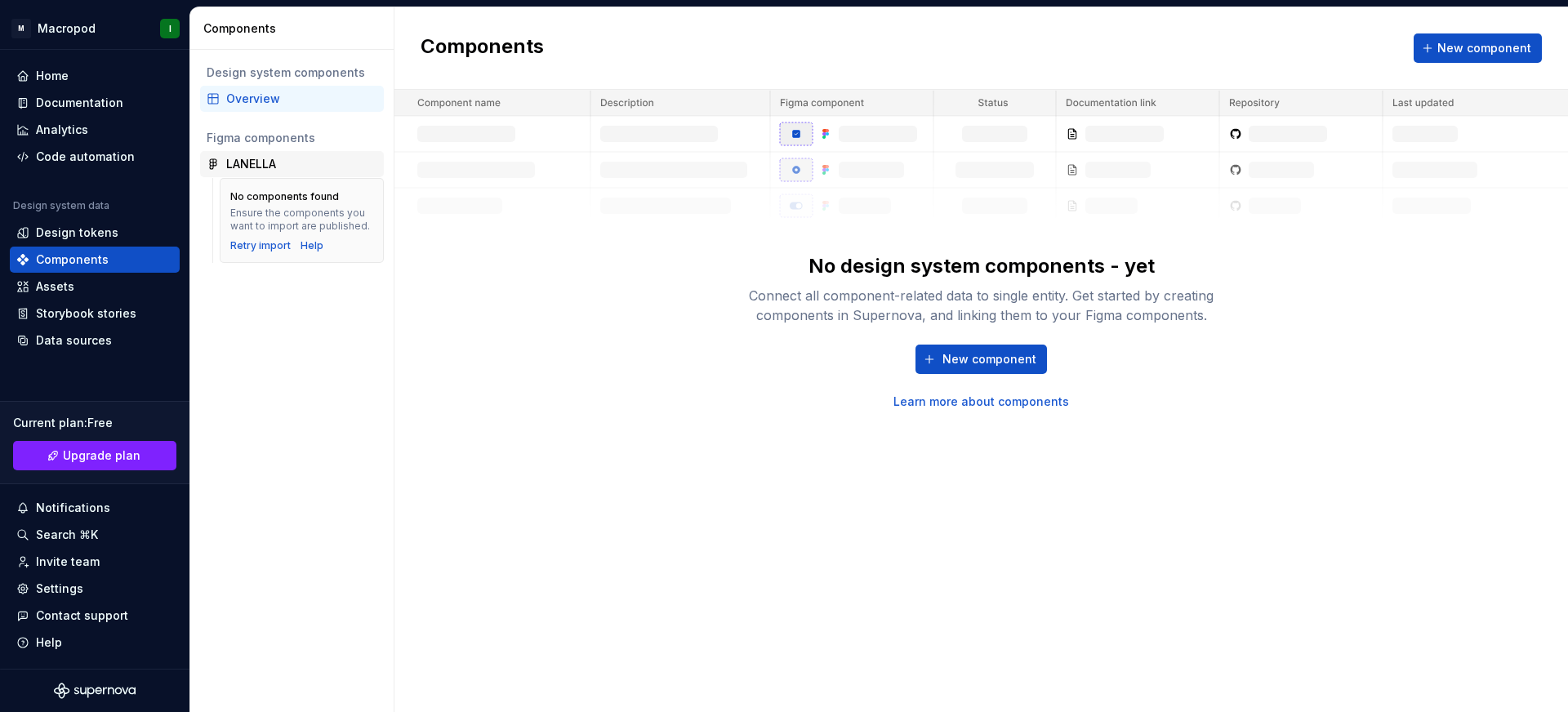
click at [276, 162] on div "LANELLA" at bounding box center [251, 164] width 50 height 16
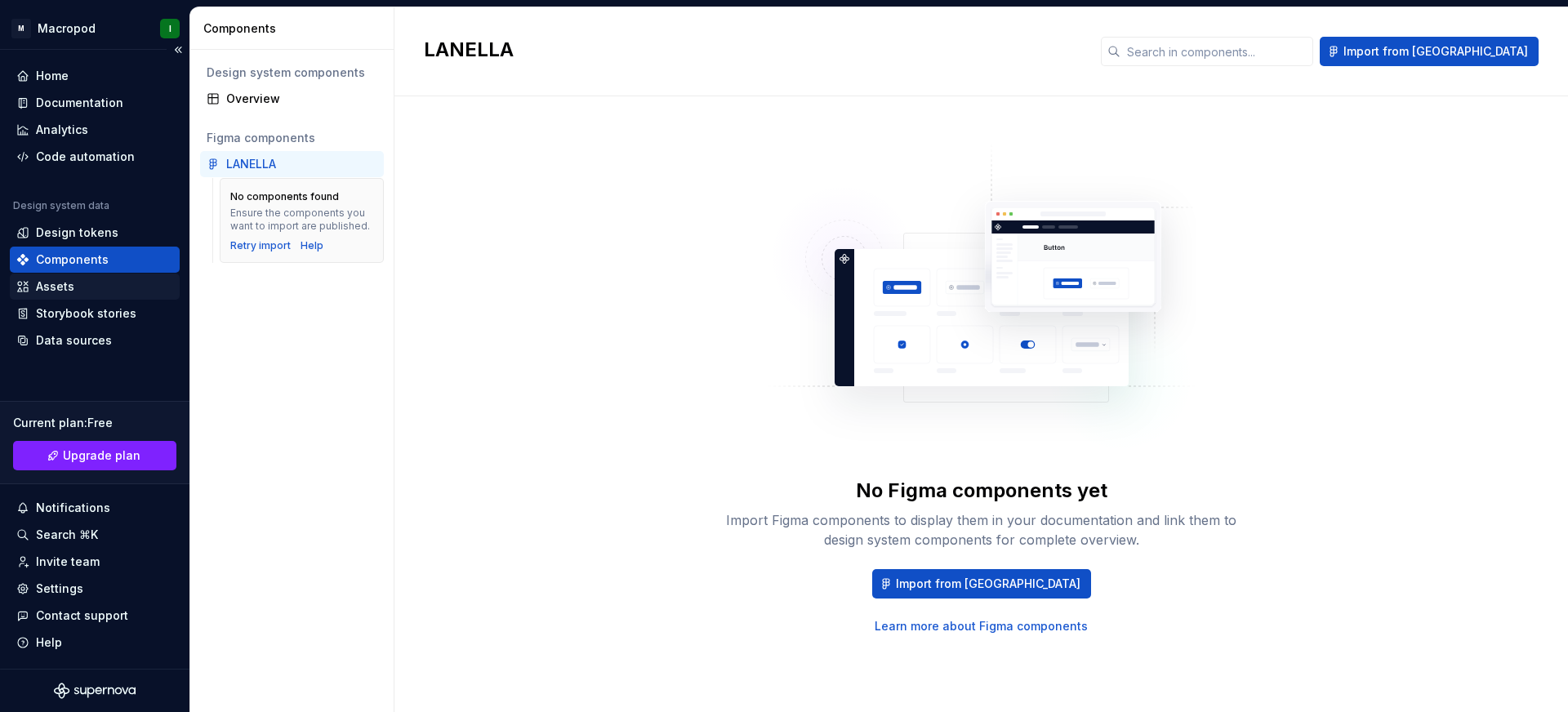
click at [133, 289] on div "Assets" at bounding box center [95, 287] width 157 height 16
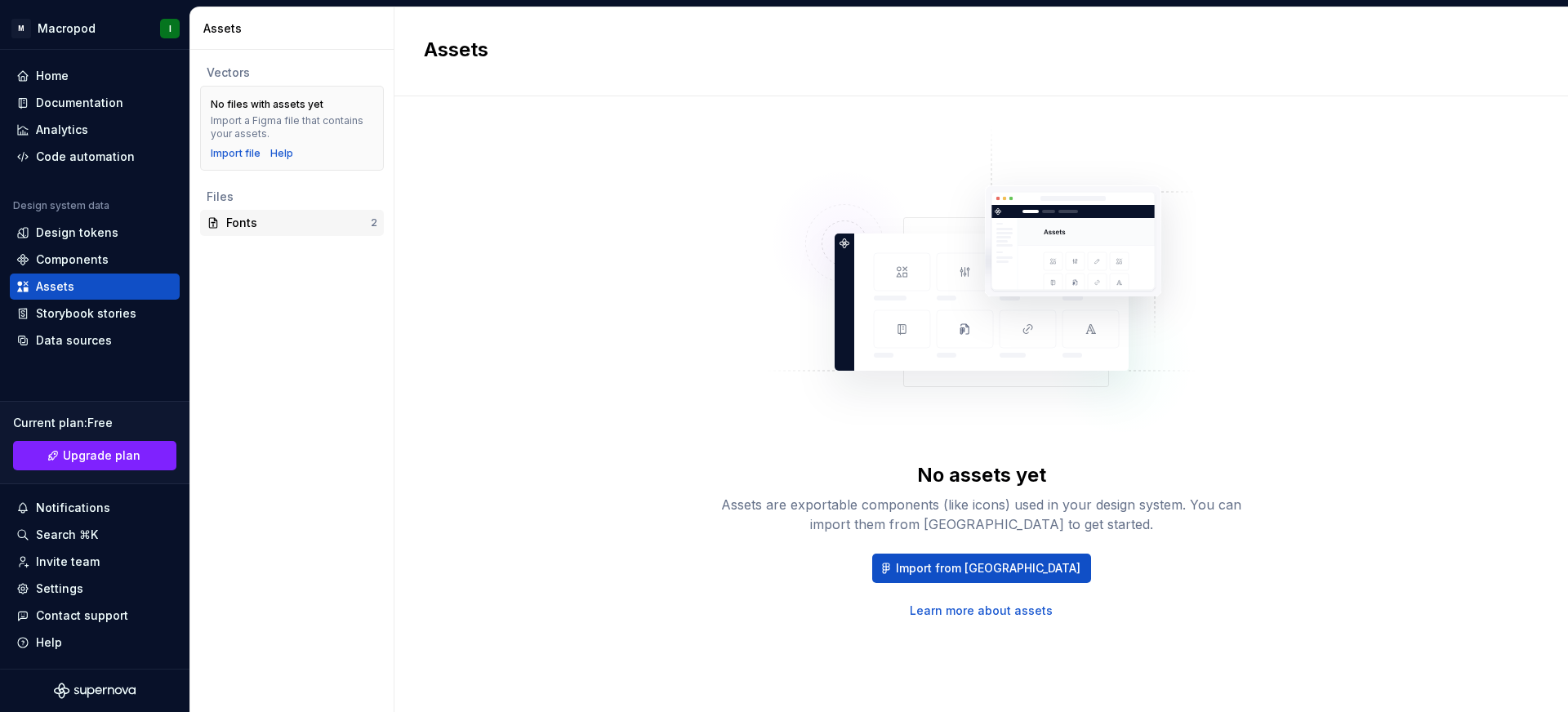
click at [319, 223] on div "Fonts" at bounding box center [299, 223] width 144 height 16
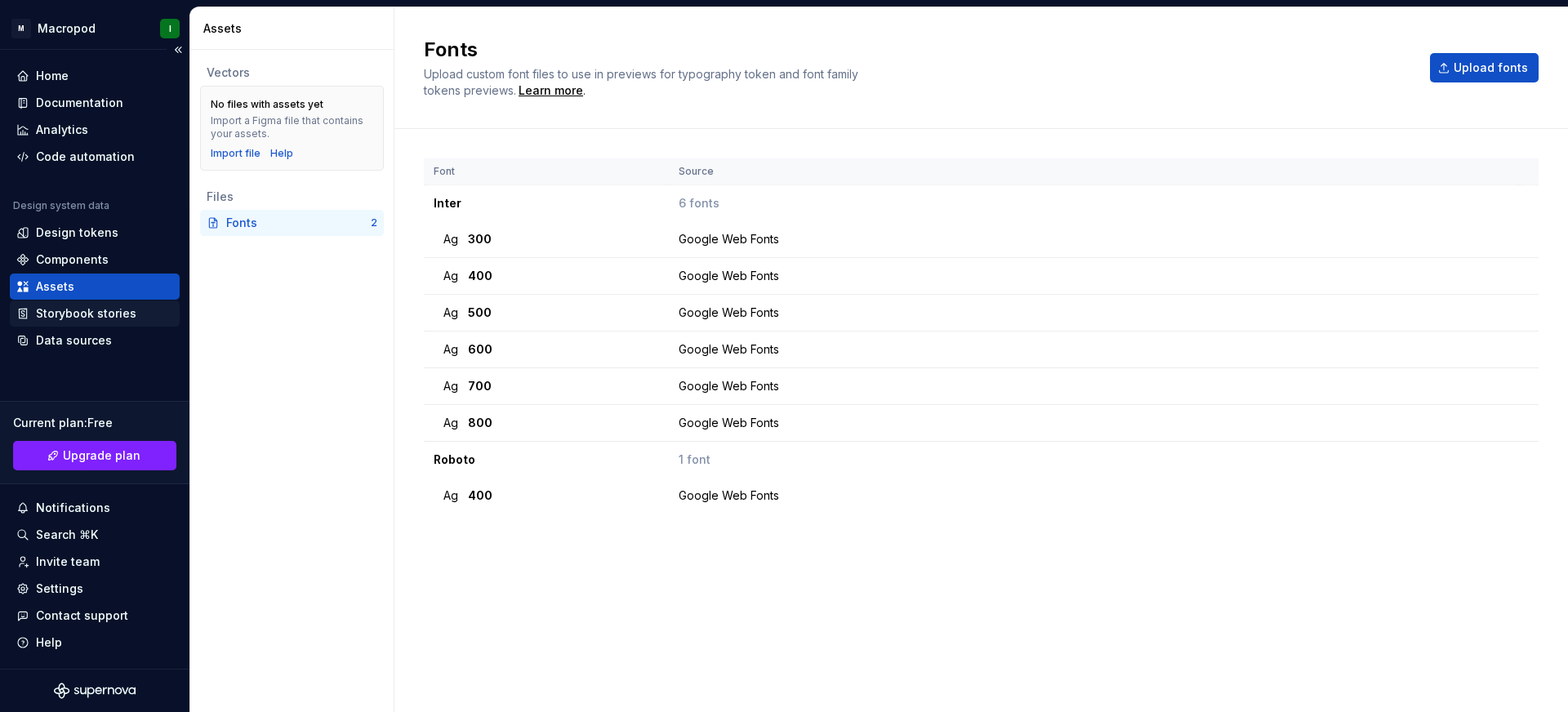
click at [92, 316] on div "Storybook stories" at bounding box center [86, 313] width 100 height 16
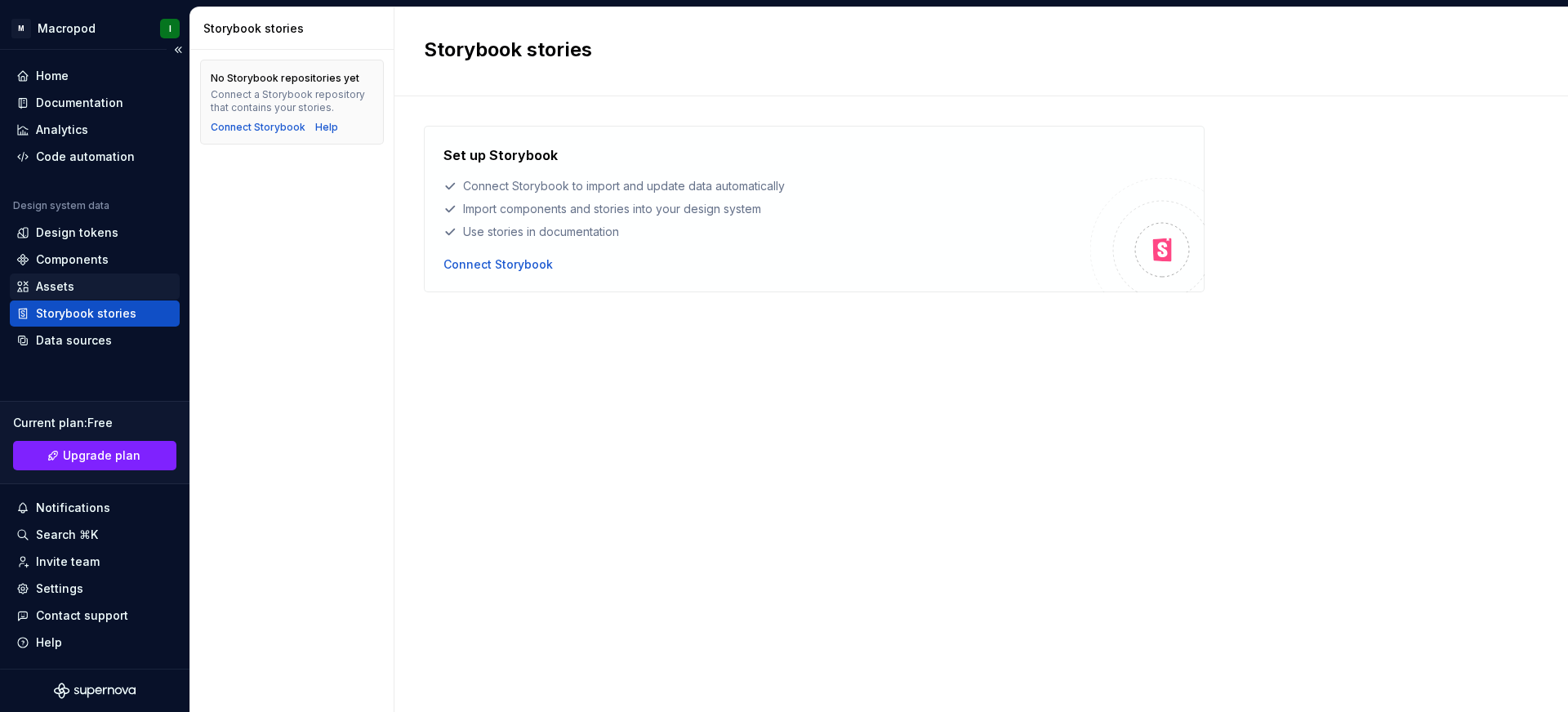
click at [100, 281] on div "Assets" at bounding box center [95, 287] width 157 height 16
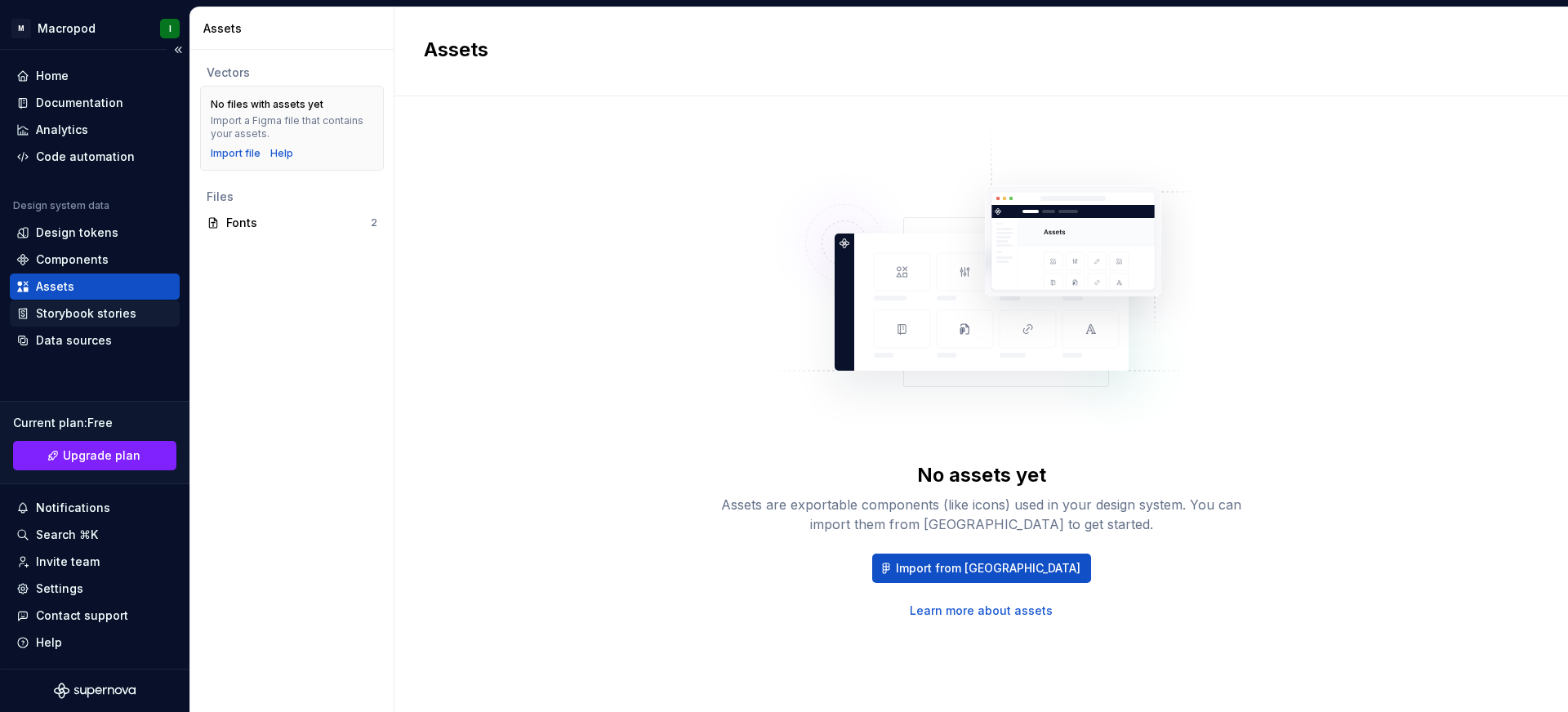
click at [115, 311] on div "Storybook stories" at bounding box center [86, 313] width 100 height 16
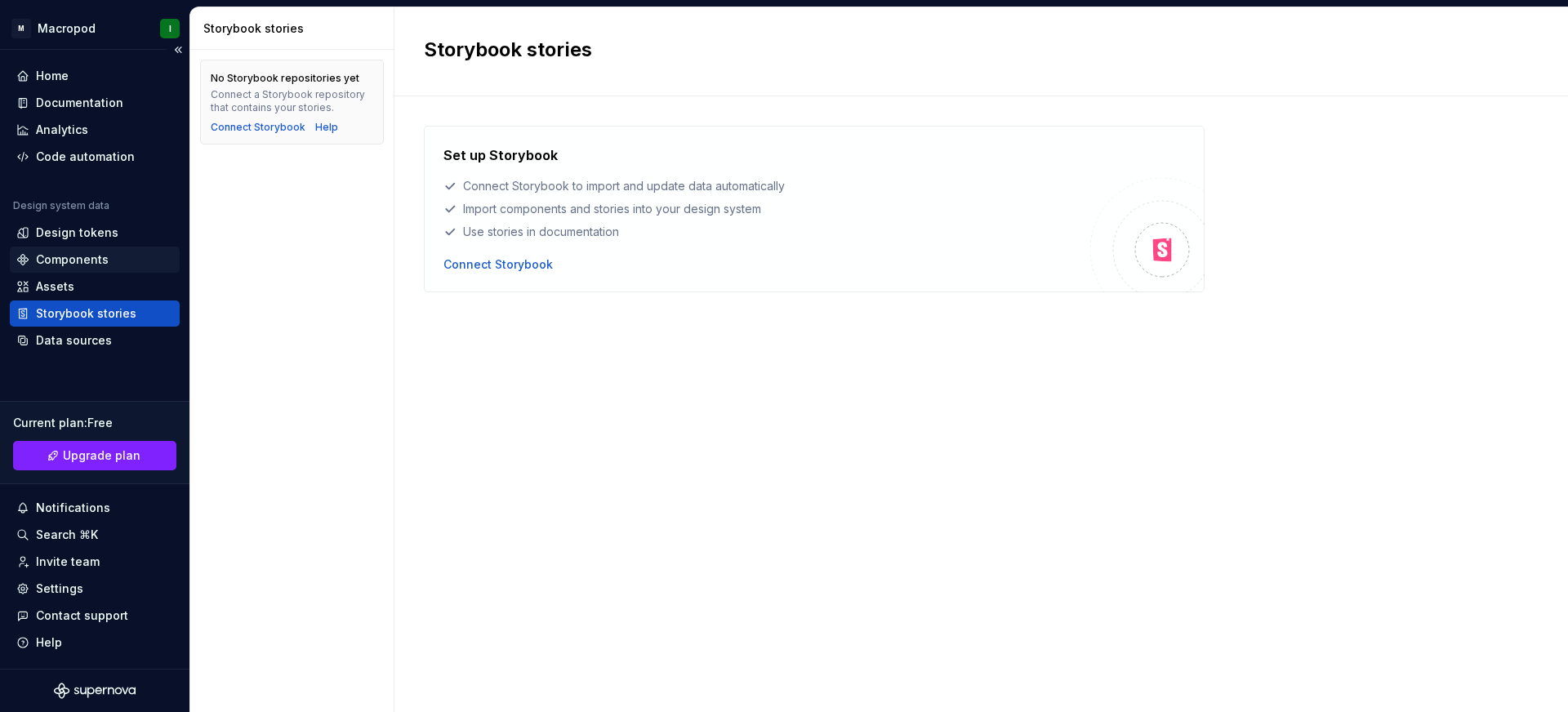
click at [110, 246] on div "Components" at bounding box center [95, 259] width 170 height 26
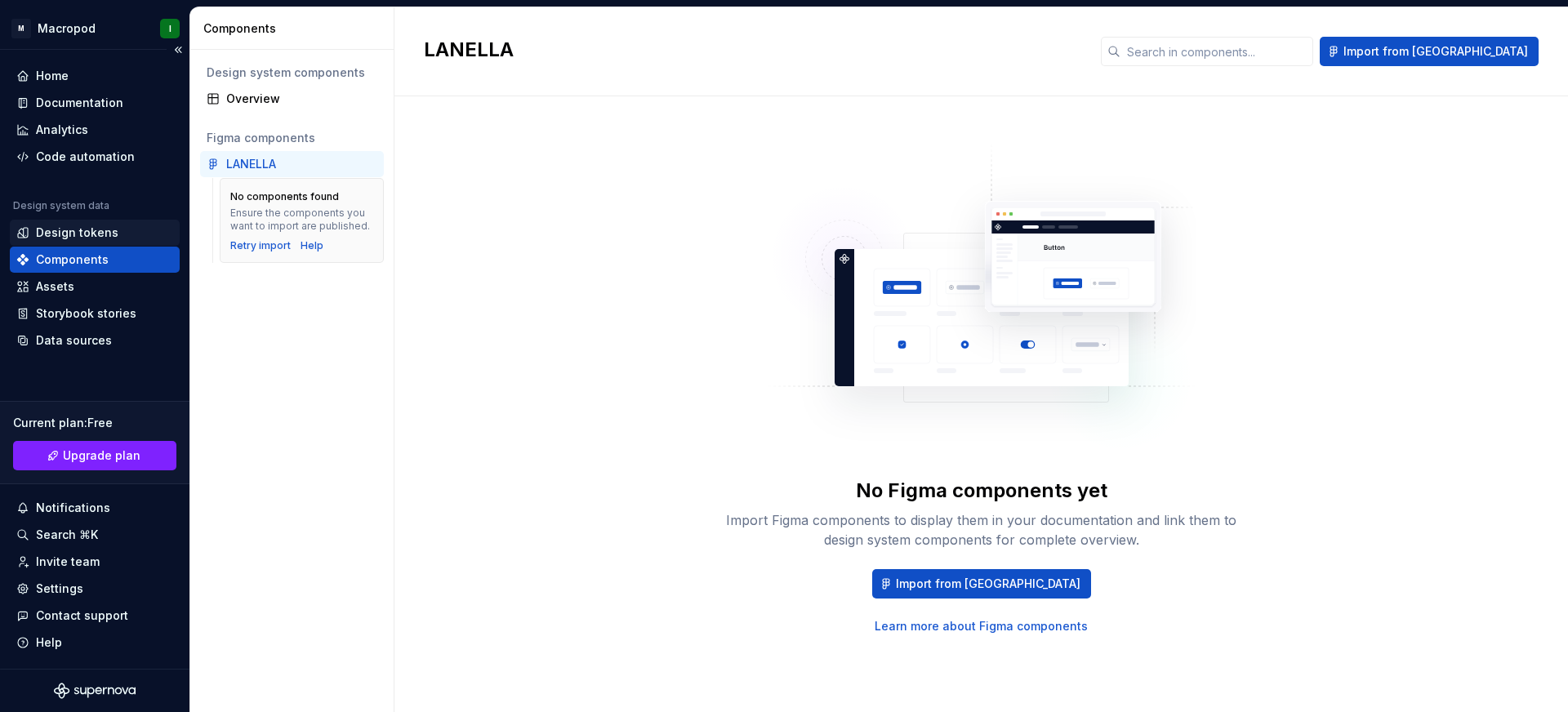
click at [116, 233] on div "Design tokens" at bounding box center [95, 233] width 157 height 16
